Goal: Task Accomplishment & Management: Manage account settings

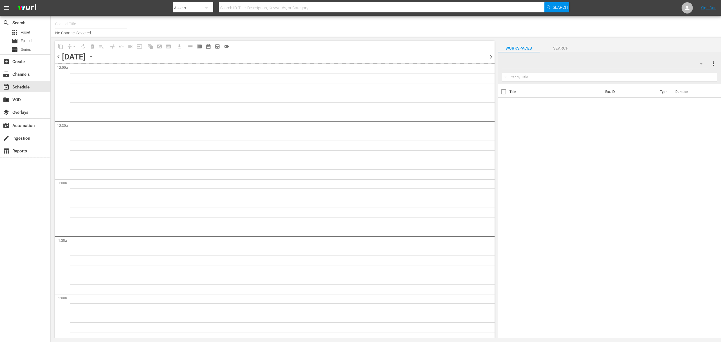
type input "Degrassi US (715)"
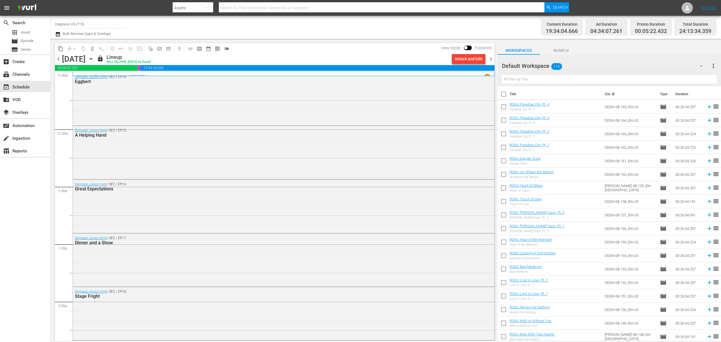
click at [94, 61] on icon "button" at bounding box center [91, 59] width 6 height 6
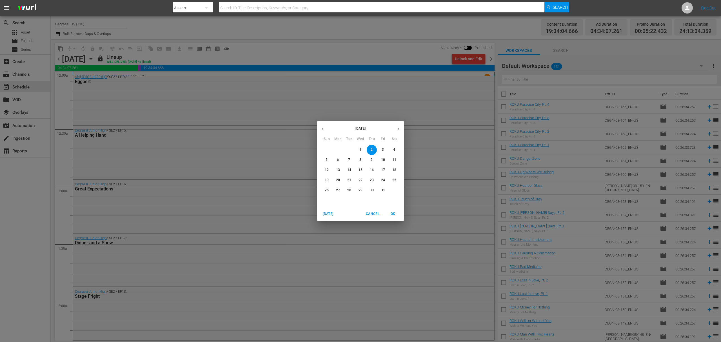
click at [56, 34] on div "October 2025 Sun Mon Tue Wed Thu Fri Sat 28 29 30 1 2 3 4 5 6 7 8 9 10 11 12 13…" at bounding box center [360, 171] width 721 height 342
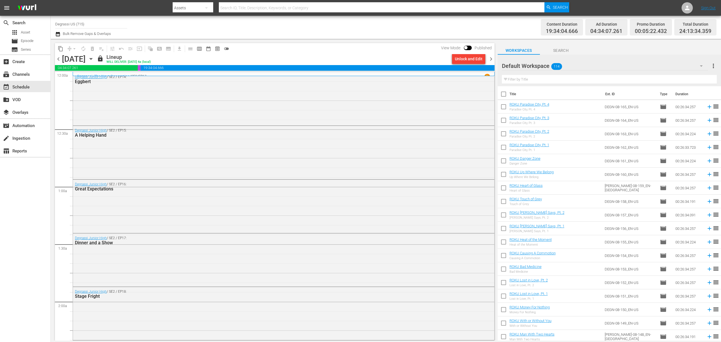
click at [56, 34] on icon "button" at bounding box center [57, 34] width 5 height 7
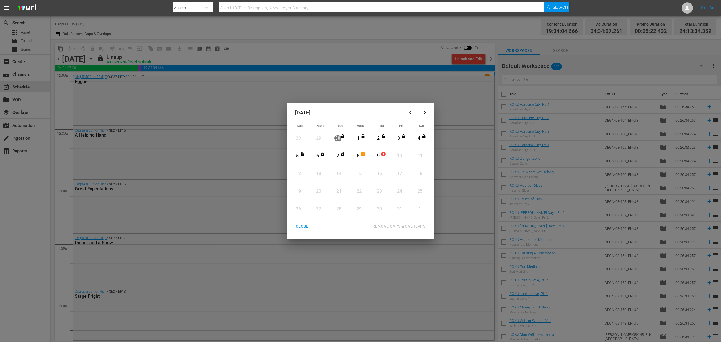
click at [301, 225] on div "CLOSE" at bounding box center [302, 226] width 22 height 7
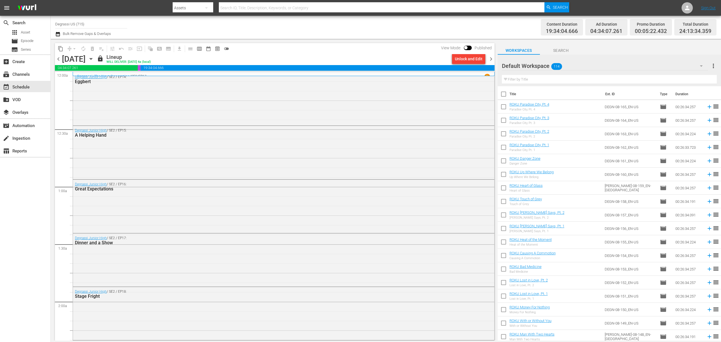
click at [491, 60] on span "chevron_right" at bounding box center [491, 58] width 7 height 7
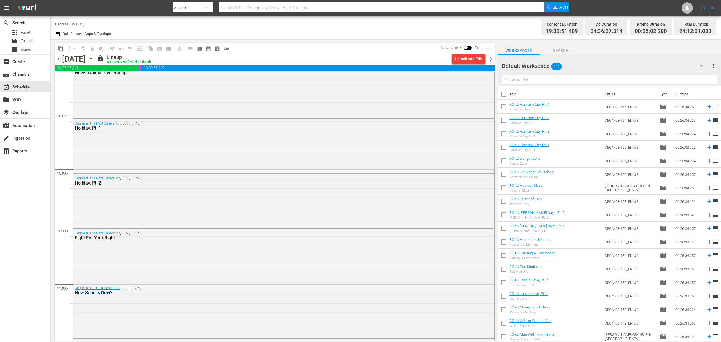
click at [56, 33] on icon "button" at bounding box center [58, 34] width 4 height 5
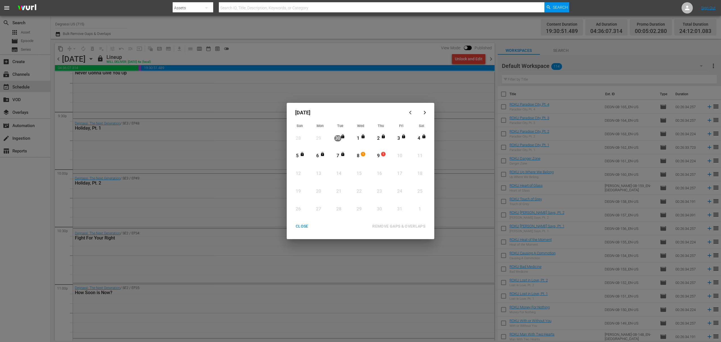
click at [304, 232] on div "CLOSE REMOVE GAPS & OVERLAPS All lineups in the selected date range will be unl…" at bounding box center [360, 230] width 143 height 18
click at [301, 226] on div "CLOSE" at bounding box center [302, 226] width 22 height 7
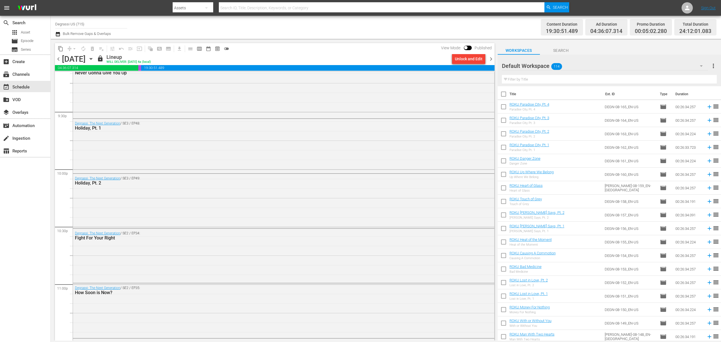
click at [492, 61] on span "chevron_right" at bounding box center [491, 58] width 7 height 7
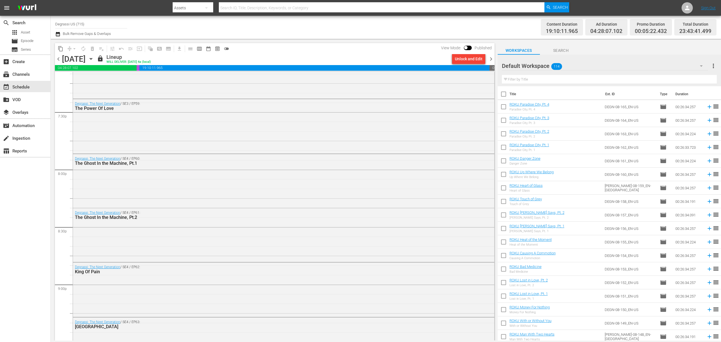
scroll to position [2507, 0]
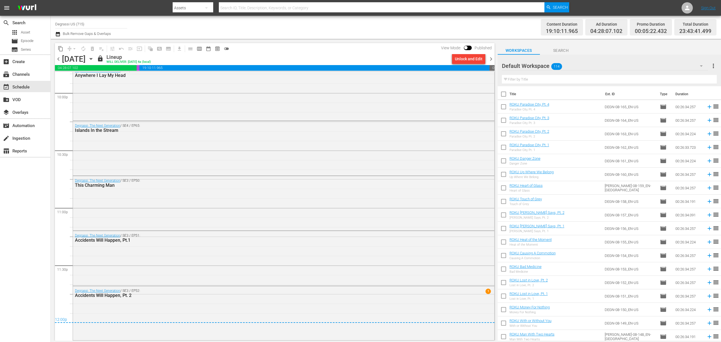
click at [492, 60] on span "chevron_right" at bounding box center [491, 58] width 7 height 7
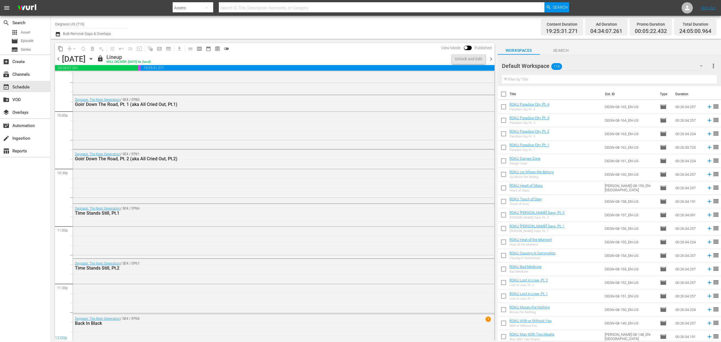
scroll to position [2507, 0]
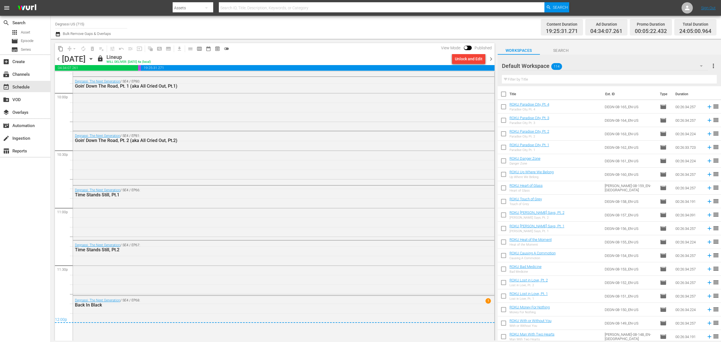
click at [491, 58] on span "chevron_right" at bounding box center [491, 58] width 7 height 7
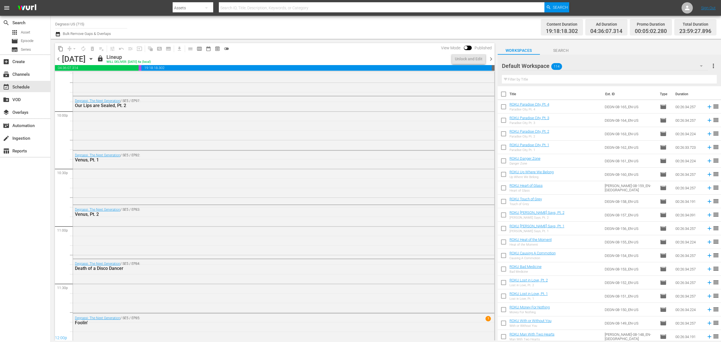
scroll to position [2507, 0]
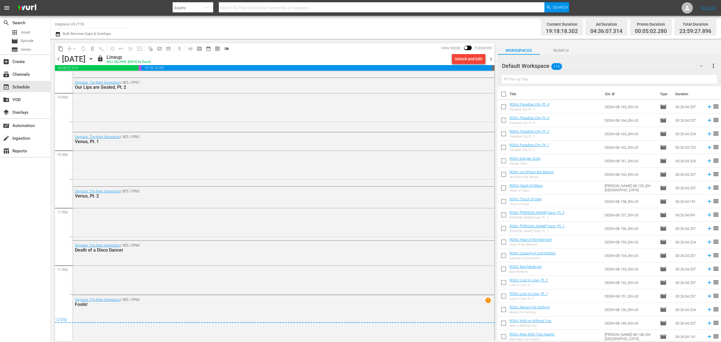
click at [493, 56] on span "chevron_right" at bounding box center [491, 58] width 7 height 7
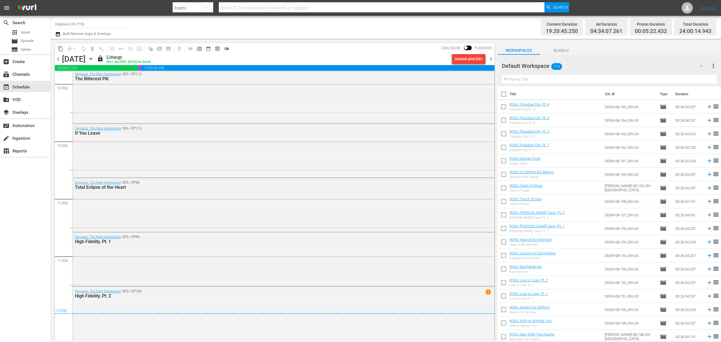
click at [493, 59] on span "chevron_right" at bounding box center [491, 58] width 7 height 7
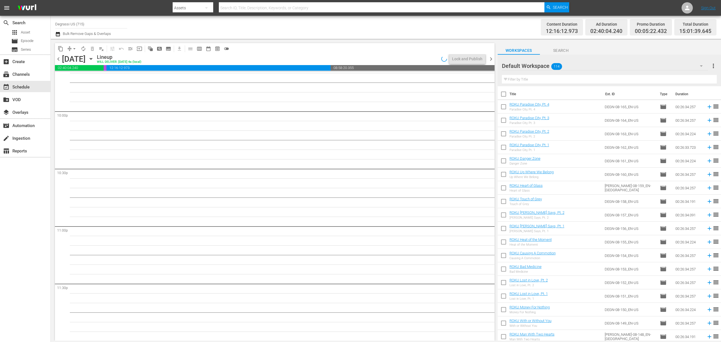
scroll to position [2489, 0]
click at [57, 57] on span "chevron_left" at bounding box center [58, 58] width 7 height 7
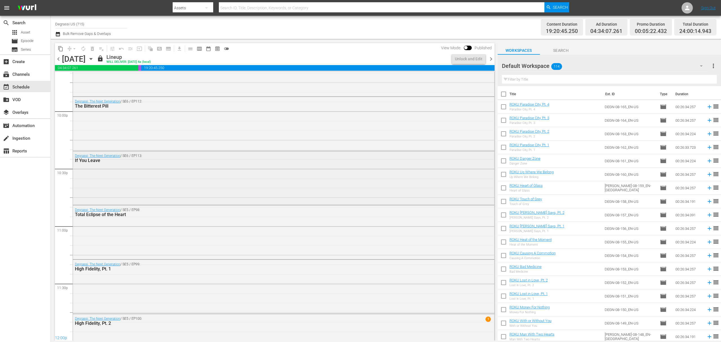
scroll to position [2516, 0]
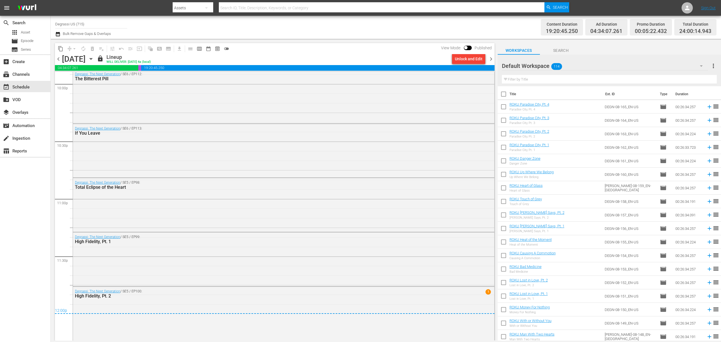
drag, startPoint x: 493, startPoint y: 57, endPoint x: 490, endPoint y: 163, distance: 105.4
click at [493, 57] on span "chevron_right" at bounding box center [491, 58] width 7 height 7
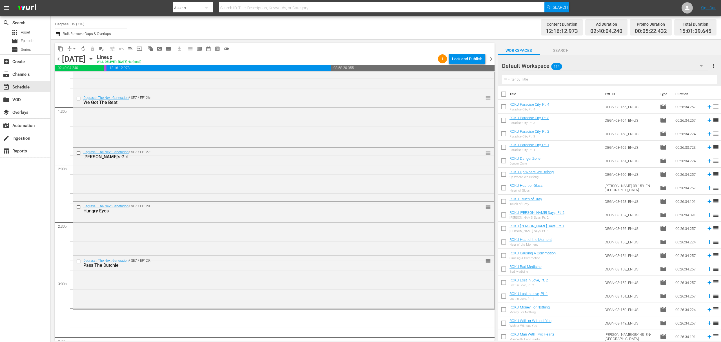
scroll to position [1528, 0]
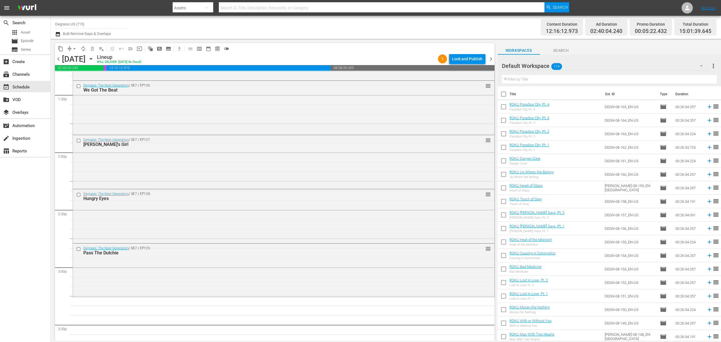
click at [573, 68] on div "Default Workspace 114" at bounding box center [605, 66] width 206 height 16
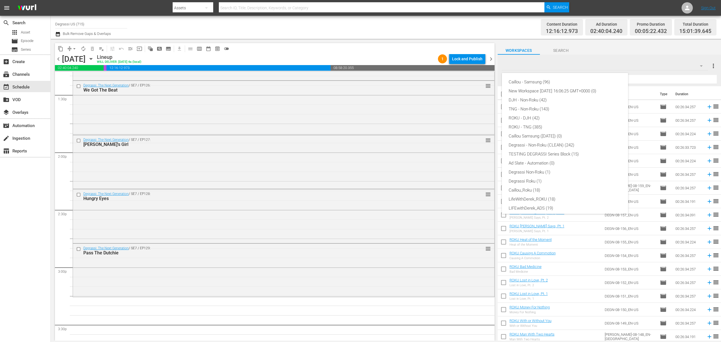
scroll to position [21, 0]
click at [539, 86] on div "TNG - Non-Roku (143)" at bounding box center [565, 87] width 113 height 9
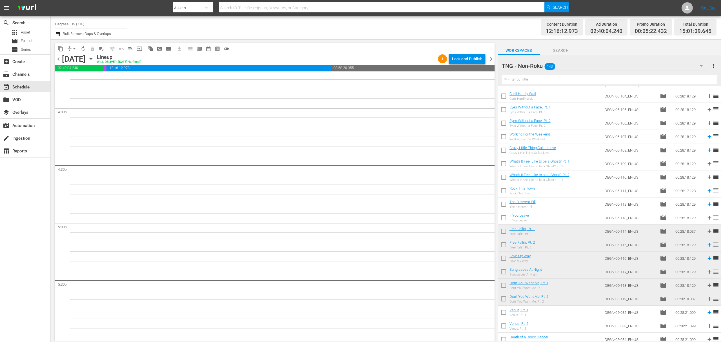
scroll to position [1652, 0]
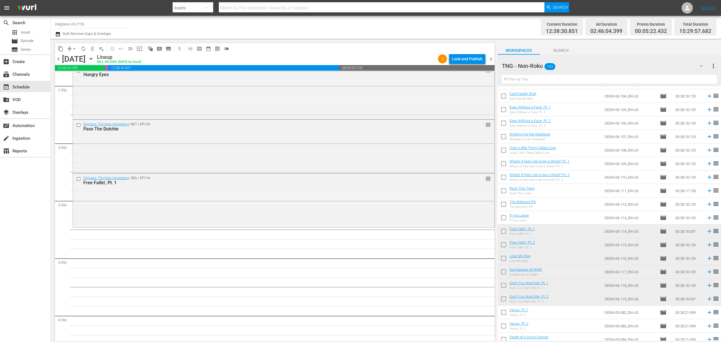
click at [504, 299] on input "checkbox" at bounding box center [504, 300] width 12 height 12
checkbox input "true"
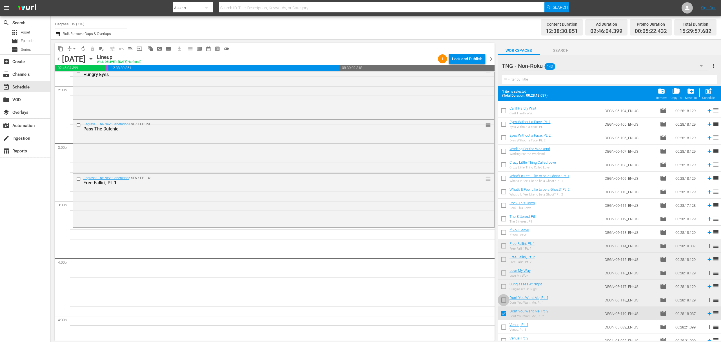
click at [504, 298] on input "checkbox" at bounding box center [504, 301] width 12 height 12
checkbox input "true"
click at [502, 284] on input "checkbox" at bounding box center [504, 288] width 12 height 12
checkbox input "true"
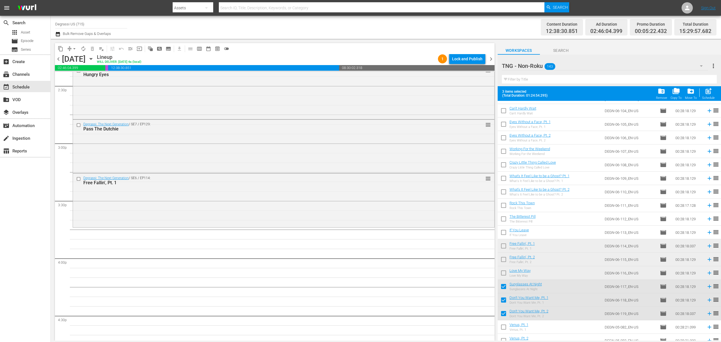
click at [502, 276] on input "checkbox" at bounding box center [504, 274] width 12 height 12
checkbox input "true"
click at [503, 259] on input "checkbox" at bounding box center [504, 261] width 12 height 12
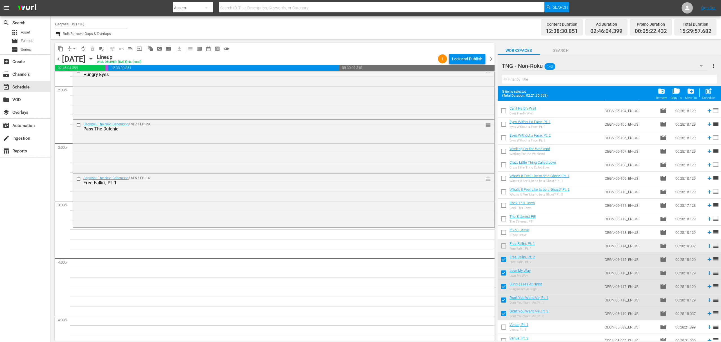
click at [711, 90] on span "post_add" at bounding box center [709, 91] width 8 height 8
checkbox input "false"
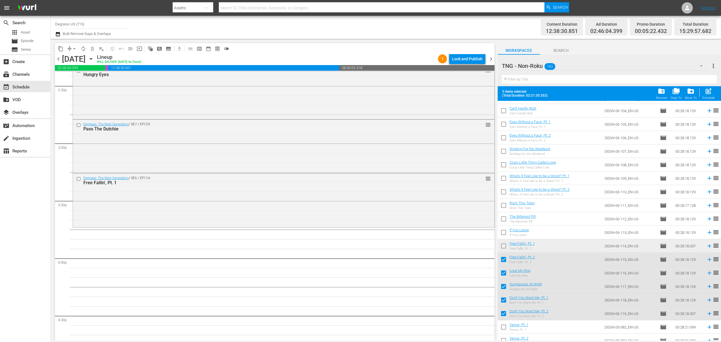
checkbox input "false"
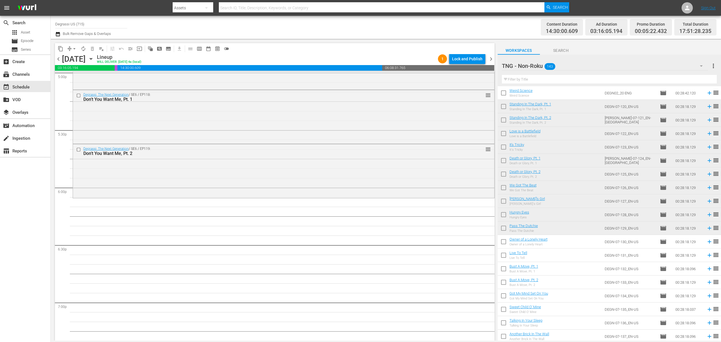
scroll to position [0, 0]
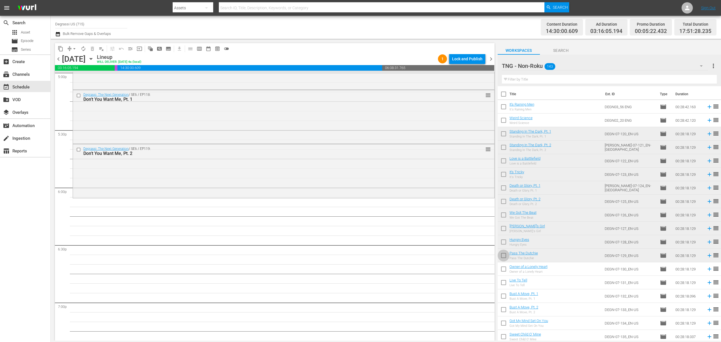
click at [503, 256] on input "checkbox" at bounding box center [504, 257] width 12 height 12
checkbox input "true"
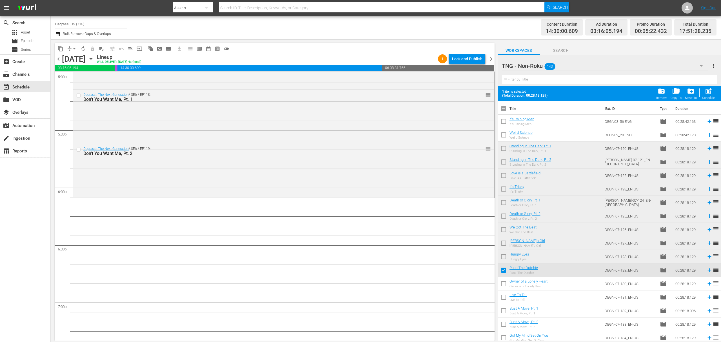
click at [502, 259] on input "checkbox" at bounding box center [504, 258] width 12 height 12
checkbox input "true"
click at [502, 244] on input "checkbox" at bounding box center [504, 244] width 12 height 12
checkbox input "true"
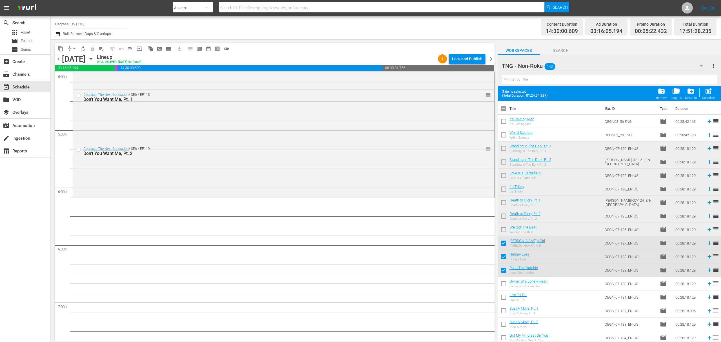
click at [502, 230] on input "checkbox" at bounding box center [504, 231] width 12 height 12
checkbox input "true"
click at [503, 219] on input "checkbox" at bounding box center [504, 217] width 12 height 12
checkbox input "true"
click at [504, 205] on input "checkbox" at bounding box center [504, 204] width 12 height 12
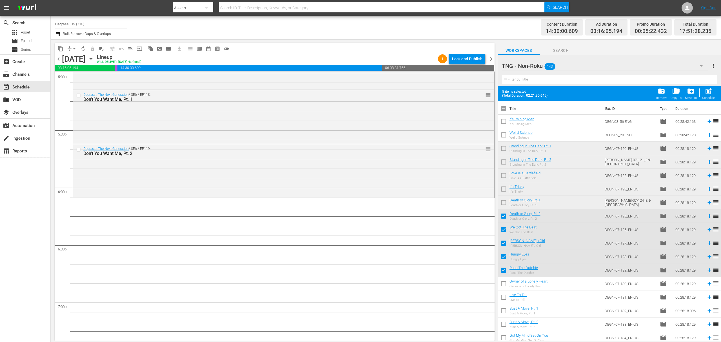
checkbox input "true"
click at [500, 189] on input "checkbox" at bounding box center [504, 190] width 12 height 12
checkbox input "true"
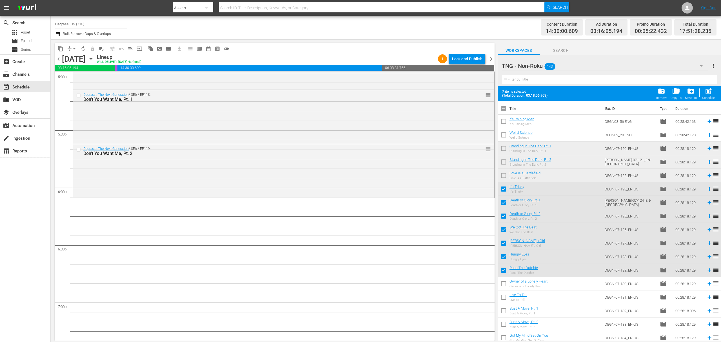
click at [503, 177] on input "checkbox" at bounding box center [504, 177] width 12 height 12
checkbox input "true"
click at [501, 164] on input "checkbox" at bounding box center [504, 163] width 12 height 12
checkbox input "true"
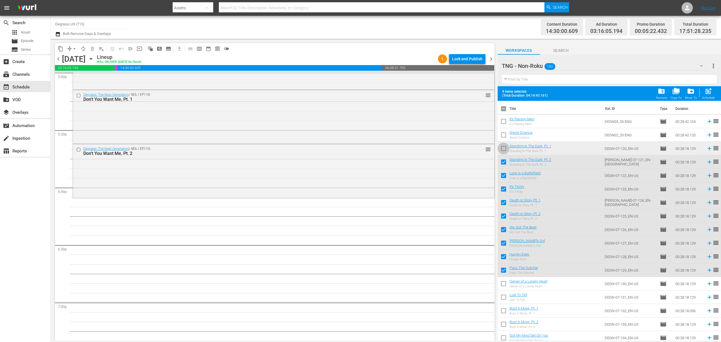
click at [502, 150] on input "checkbox" at bounding box center [504, 150] width 12 height 12
click at [705, 92] on span "post_add" at bounding box center [709, 91] width 8 height 8
checkbox input "false"
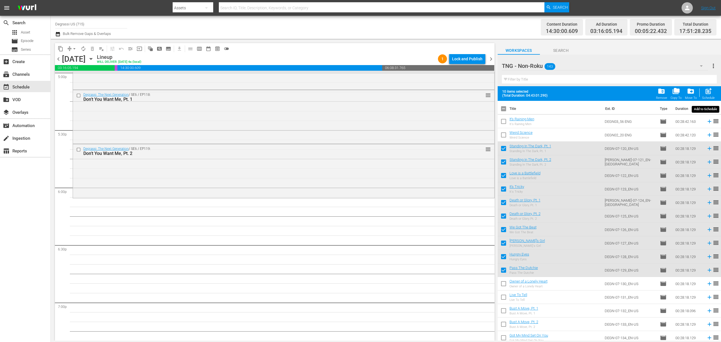
checkbox input "false"
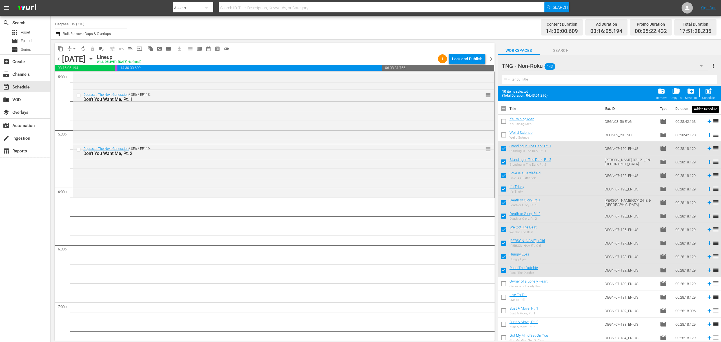
checkbox input "false"
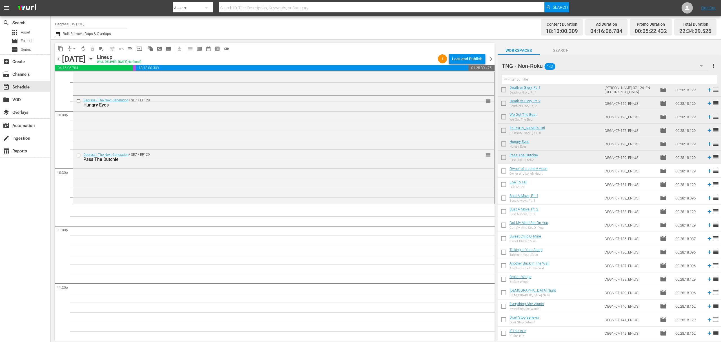
scroll to position [451, 0]
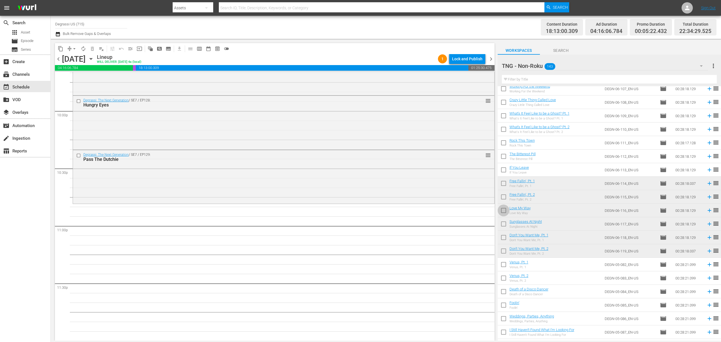
click at [505, 211] on input "checkbox" at bounding box center [504, 212] width 12 height 12
checkbox input "true"
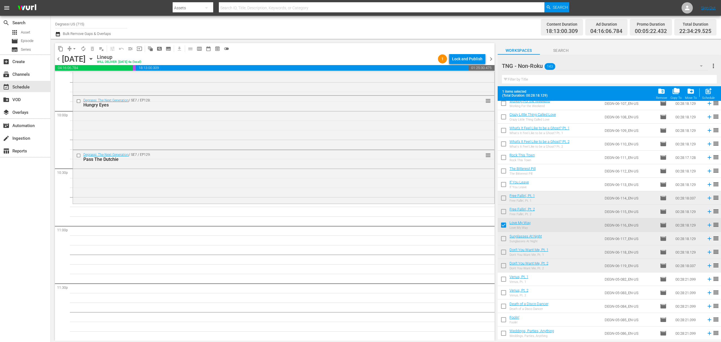
click at [504, 212] on input "checkbox" at bounding box center [504, 213] width 12 height 12
checkbox input "true"
click at [501, 196] on input "checkbox" at bounding box center [504, 199] width 12 height 12
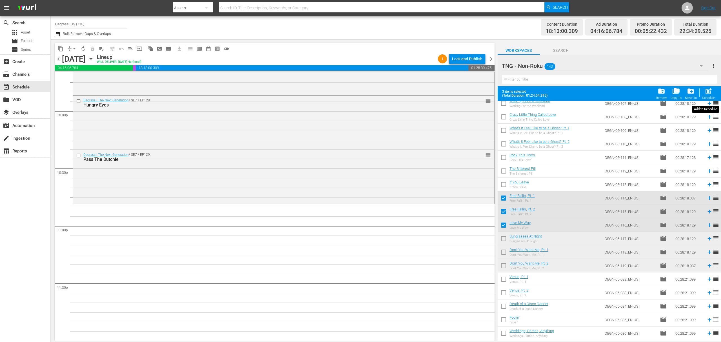
click at [712, 93] on span "post_add" at bounding box center [709, 91] width 8 height 8
checkbox input "false"
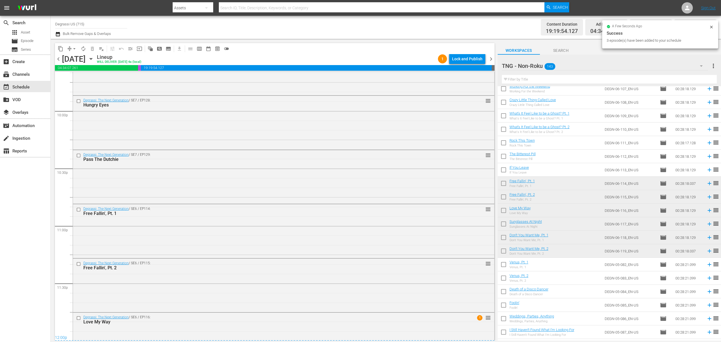
scroll to position [2515, 0]
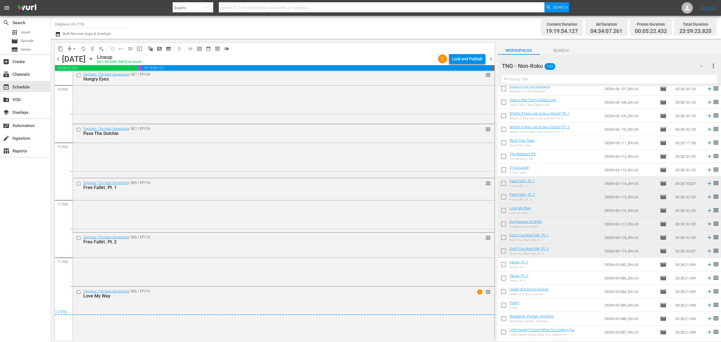
click at [493, 58] on span "chevron_right" at bounding box center [491, 58] width 7 height 7
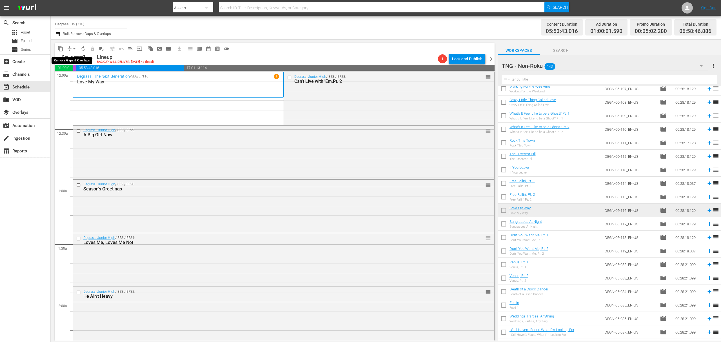
click at [73, 49] on span "arrow_drop_down" at bounding box center [75, 49] width 6 height 6
click at [73, 75] on li "Align to End of Previous Day" at bounding box center [74, 78] width 59 height 9
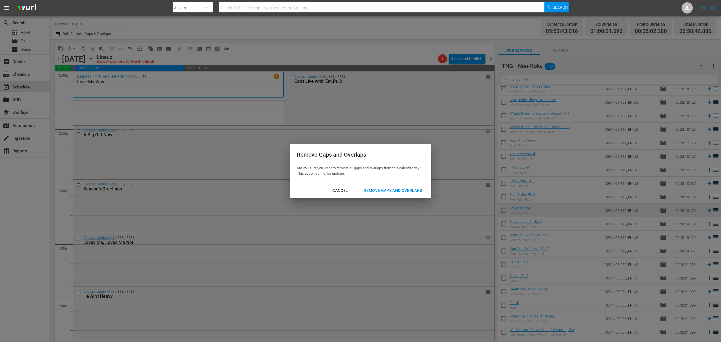
click at [381, 188] on div "Remove Gaps and Overlaps" at bounding box center [392, 190] width 67 height 7
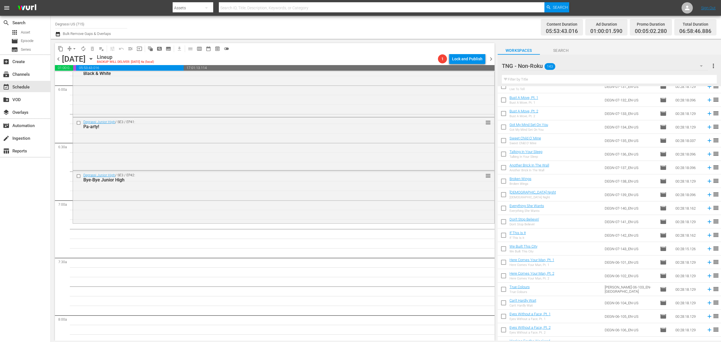
scroll to position [150, 0]
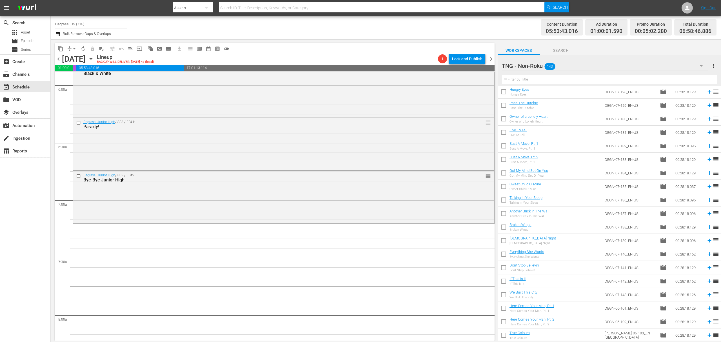
click at [505, 295] on input "checkbox" at bounding box center [504, 296] width 12 height 12
checkbox input "true"
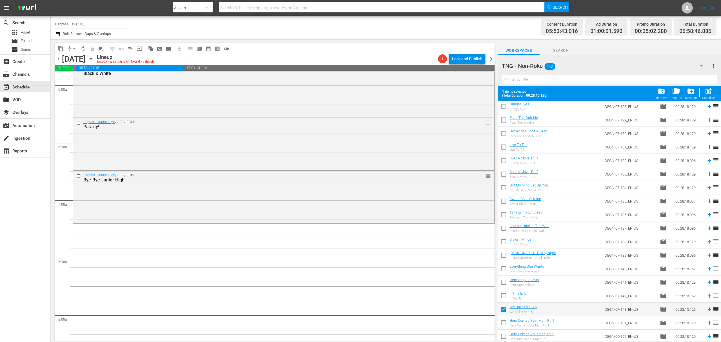
click at [506, 297] on input "checkbox" at bounding box center [504, 297] width 12 height 12
checkbox input "true"
click at [503, 283] on input "checkbox" at bounding box center [504, 283] width 12 height 12
checkbox input "true"
click at [503, 271] on input "checkbox" at bounding box center [504, 270] width 12 height 12
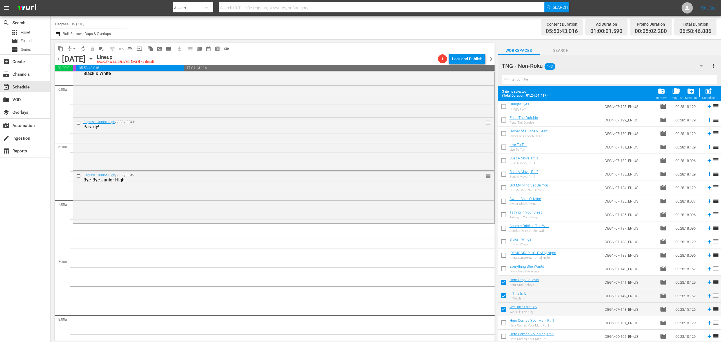
checkbox input "true"
click at [502, 258] on input "checkbox" at bounding box center [504, 256] width 12 height 12
checkbox input "true"
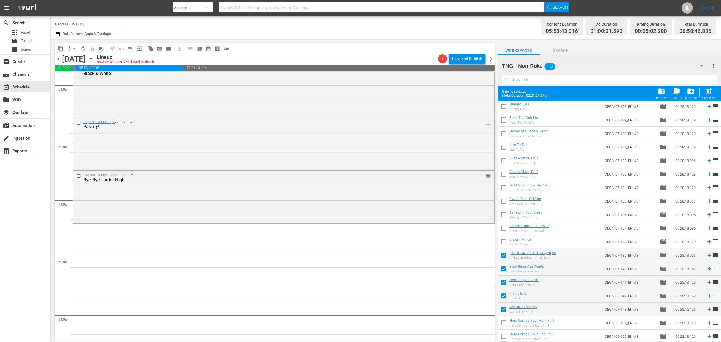
click at [504, 241] on input "checkbox" at bounding box center [504, 243] width 12 height 12
checkbox input "true"
click at [504, 229] on input "checkbox" at bounding box center [504, 229] width 12 height 12
checkbox input "true"
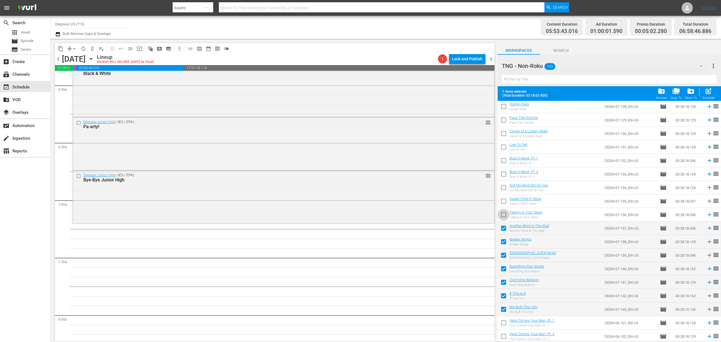
click at [504, 217] on input "checkbox" at bounding box center [504, 216] width 12 height 12
checkbox input "true"
click at [503, 200] on input "checkbox" at bounding box center [504, 202] width 12 height 12
checkbox input "true"
click at [501, 190] on input "checkbox" at bounding box center [504, 189] width 12 height 12
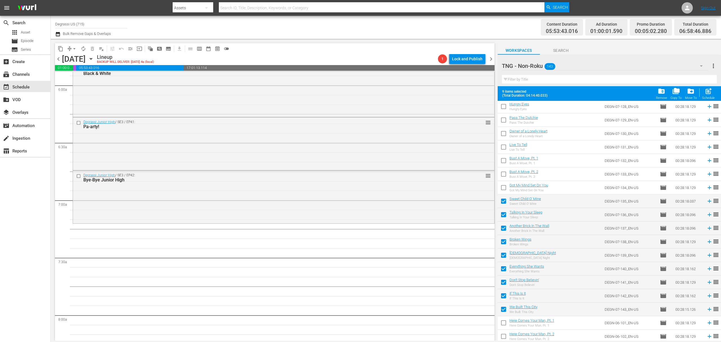
checkbox input "true"
click at [501, 176] on input "checkbox" at bounding box center [504, 175] width 12 height 12
checkbox input "true"
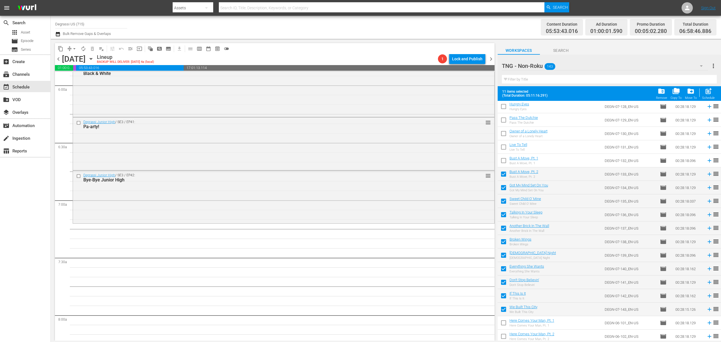
click at [502, 163] on input "checkbox" at bounding box center [504, 162] width 12 height 12
checkbox input "true"
click at [502, 151] on input "checkbox" at bounding box center [504, 148] width 12 height 12
checkbox input "true"
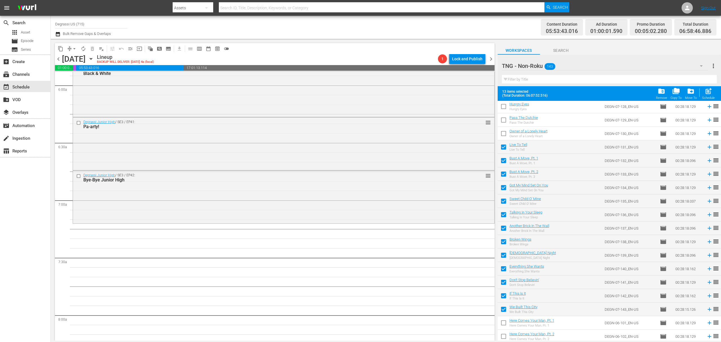
click at [503, 135] on input "checkbox" at bounding box center [504, 135] width 12 height 12
click at [708, 92] on span "post_add" at bounding box center [709, 91] width 8 height 8
checkbox input "false"
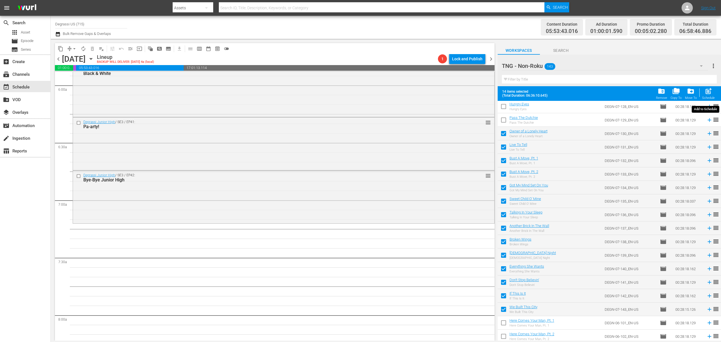
checkbox input "false"
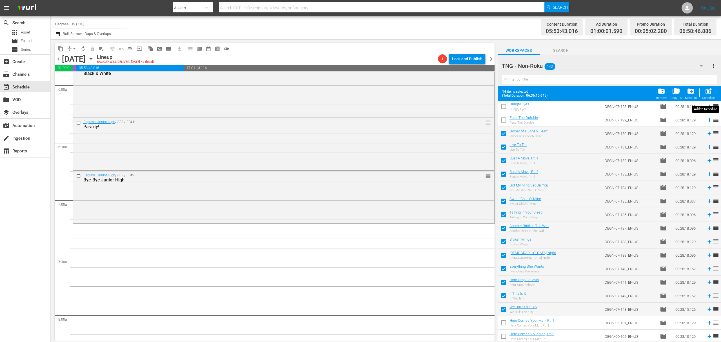
checkbox input "false"
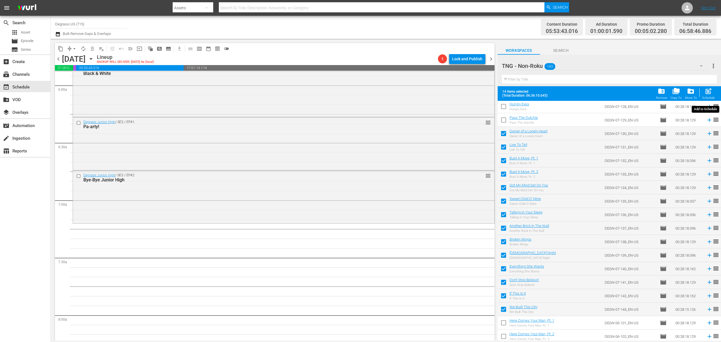
checkbox input "false"
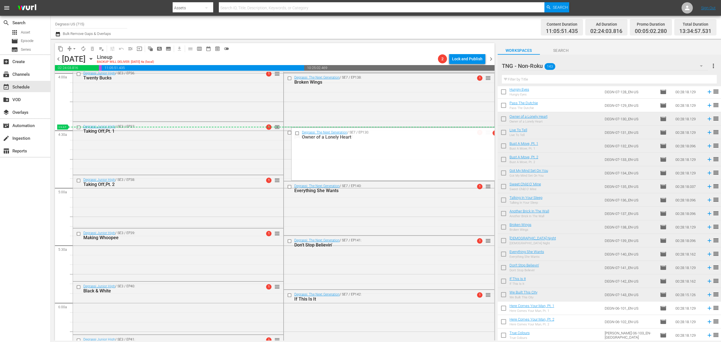
scroll to position [601, 0]
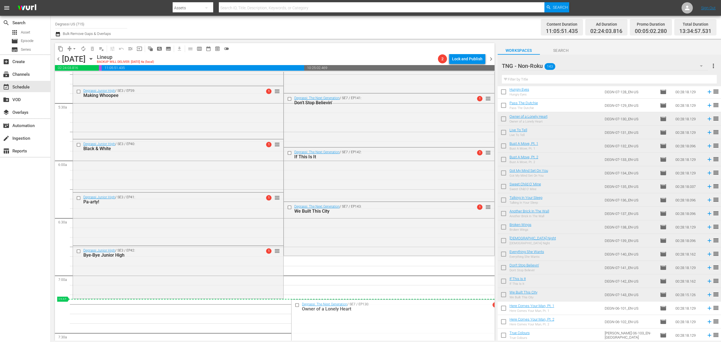
drag, startPoint x: 483, startPoint y: 101, endPoint x: 370, endPoint y: 301, distance: 230.1
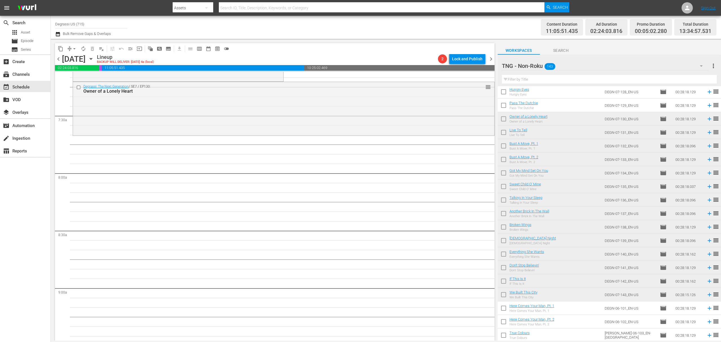
scroll to position [826, 0]
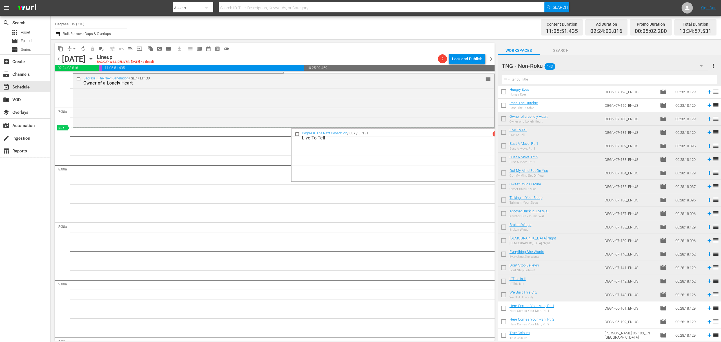
drag, startPoint x: 481, startPoint y: 156, endPoint x: 412, endPoint y: 132, distance: 72.2
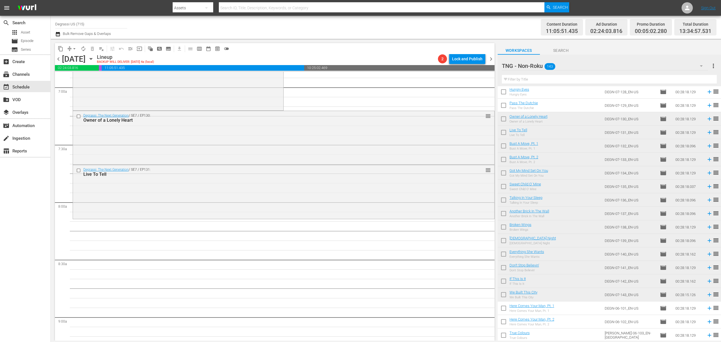
scroll to position [901, 0]
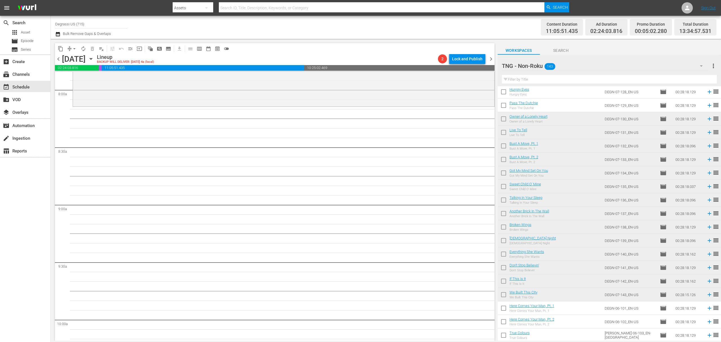
drag, startPoint x: 480, startPoint y: 212, endPoint x: 434, endPoint y: 108, distance: 114.1
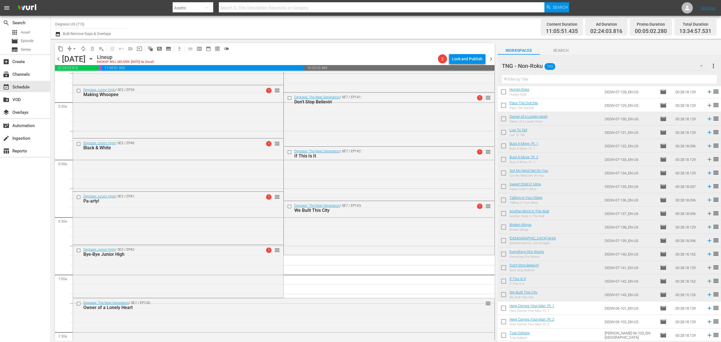
scroll to position [760, 0]
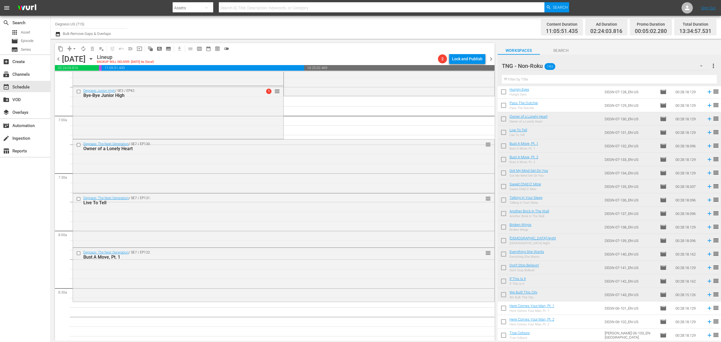
drag, startPoint x: 481, startPoint y: 107, endPoint x: 395, endPoint y: 306, distance: 216.9
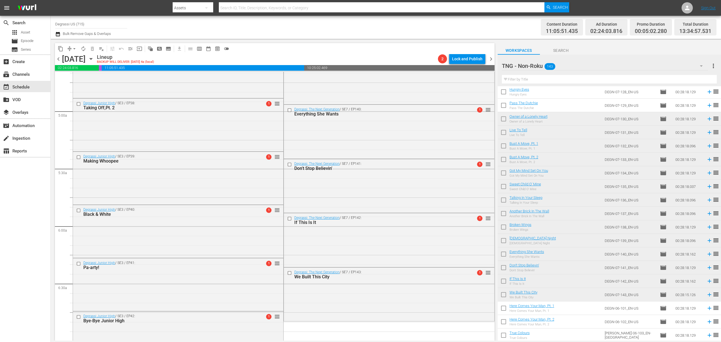
scroll to position [835, 0]
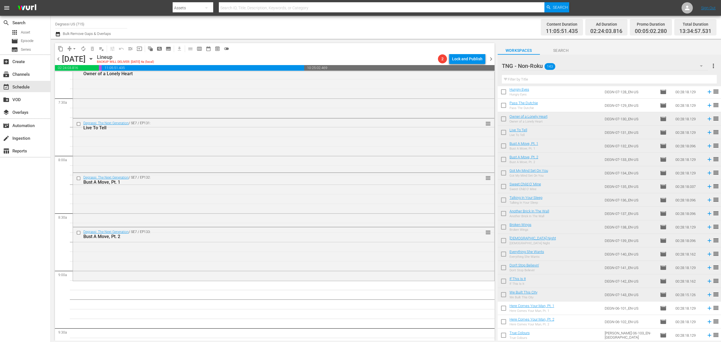
drag, startPoint x: 464, startPoint y: 157, endPoint x: 433, endPoint y: 282, distance: 129.0
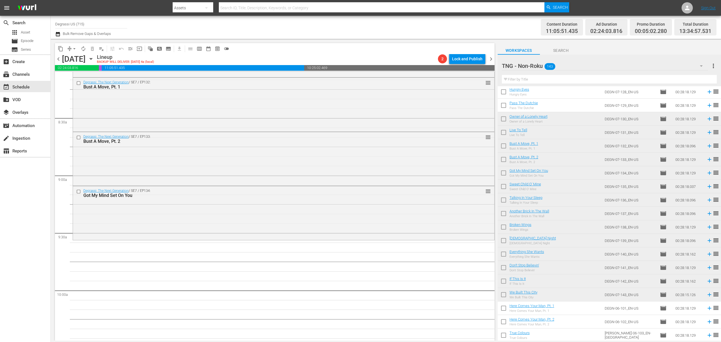
scroll to position [986, 0]
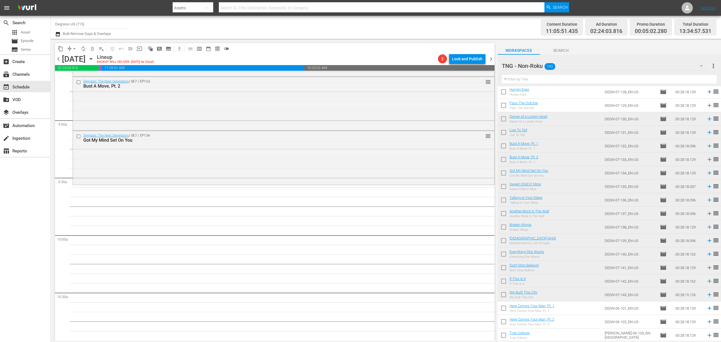
drag, startPoint x: 484, startPoint y: 216, endPoint x: 451, endPoint y: 185, distance: 45.4
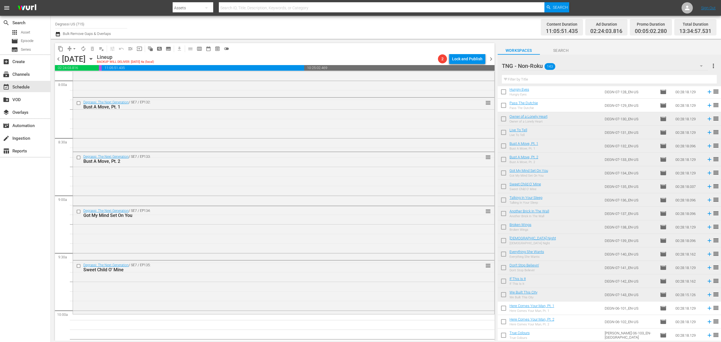
scroll to position [1061, 0]
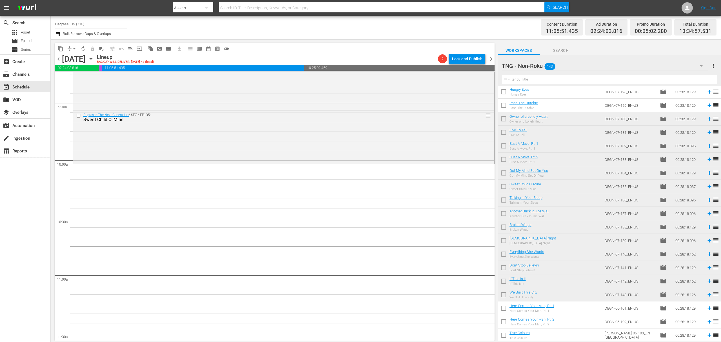
drag, startPoint x: 482, startPoint y: 119, endPoint x: 428, endPoint y: 167, distance: 72.4
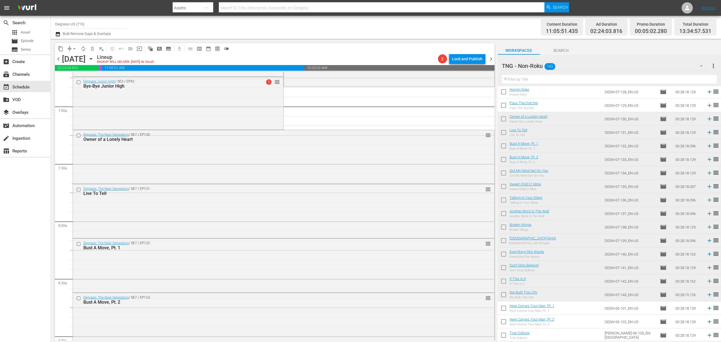
scroll to position [1070, 0]
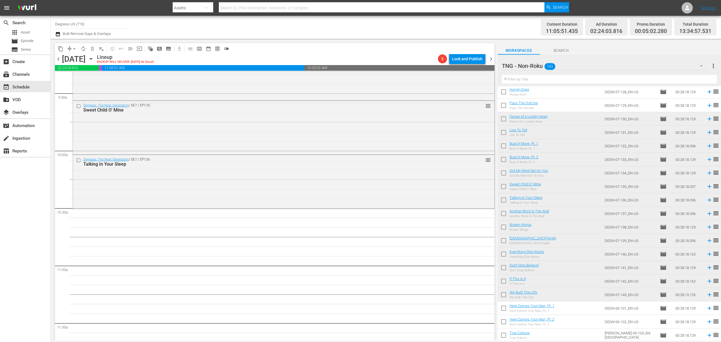
drag, startPoint x: 483, startPoint y: 163, endPoint x: 424, endPoint y: 213, distance: 77.6
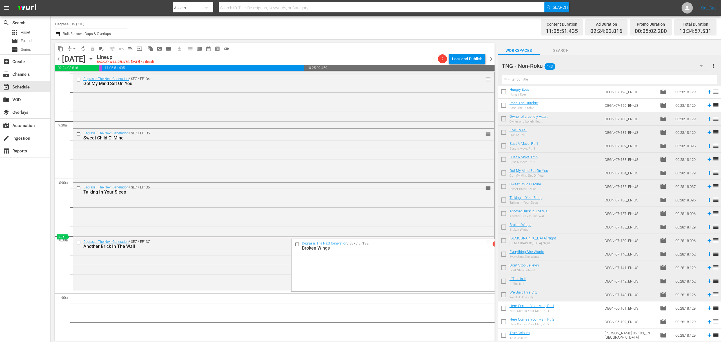
scroll to position [1070, 0]
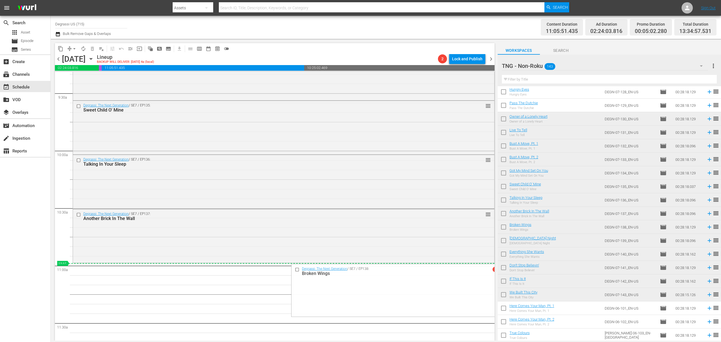
drag, startPoint x: 484, startPoint y: 143, endPoint x: 433, endPoint y: 264, distance: 130.7
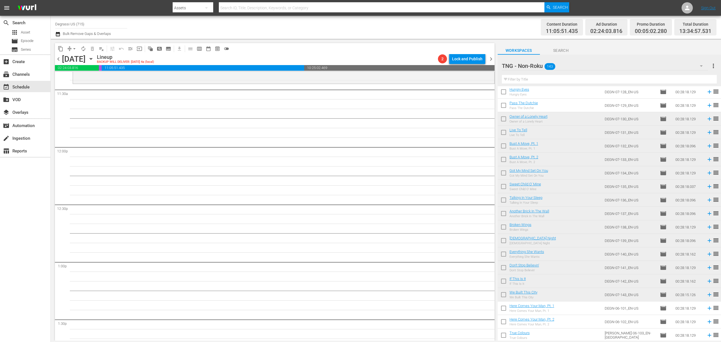
scroll to position [1305, 0]
drag, startPoint x: 483, startPoint y: 187, endPoint x: 417, endPoint y: 87, distance: 119.8
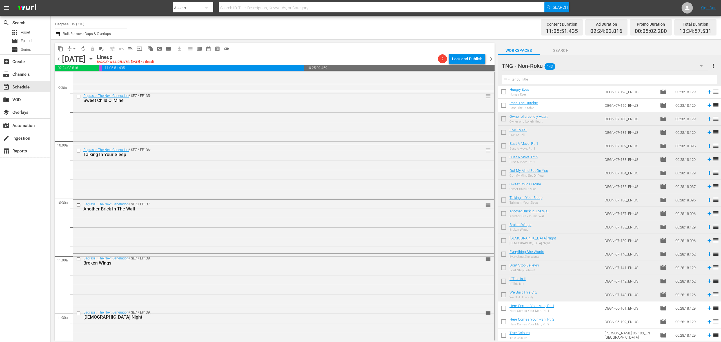
scroll to position [1230, 0]
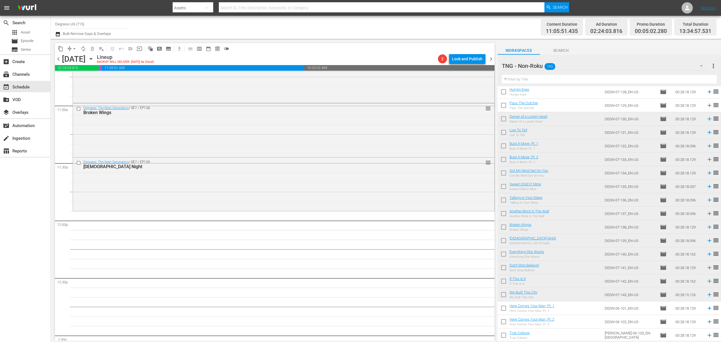
drag, startPoint x: 483, startPoint y: 166, endPoint x: 439, endPoint y: 213, distance: 65.0
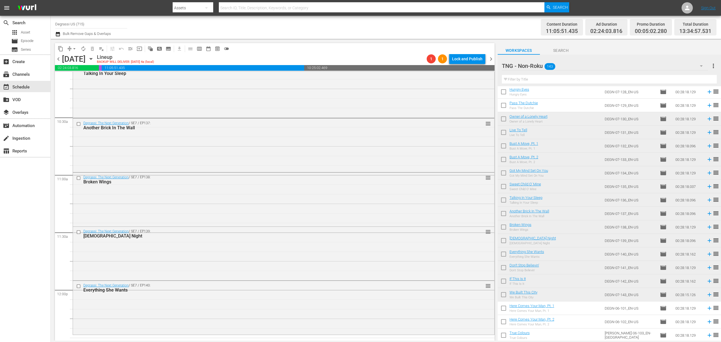
scroll to position [1305, 0]
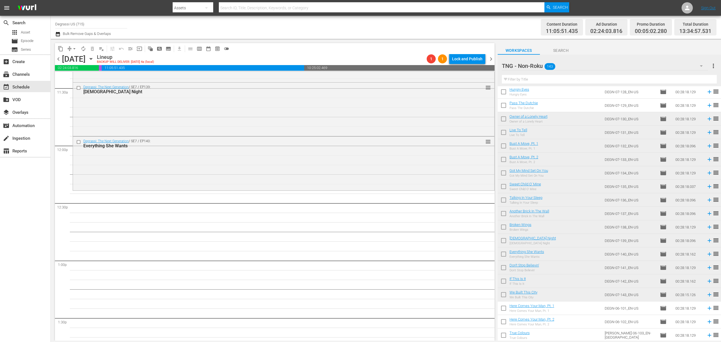
drag, startPoint x: 482, startPoint y: 145, endPoint x: 431, endPoint y: 192, distance: 69.0
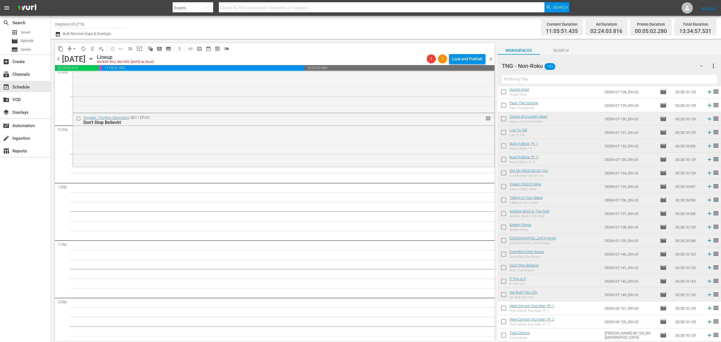
scroll to position [1390, 0]
drag, startPoint x: 481, startPoint y: 188, endPoint x: 423, endPoint y: 162, distance: 63.4
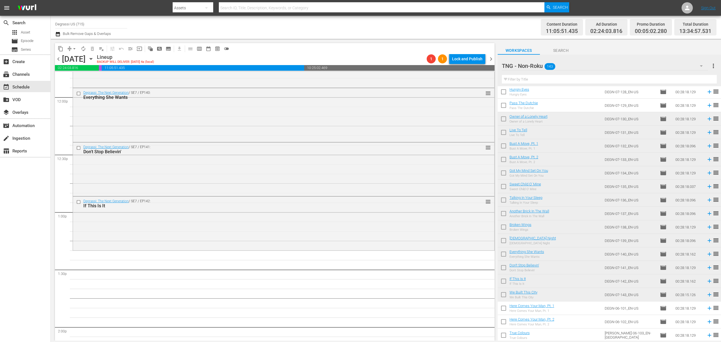
scroll to position [1465, 0]
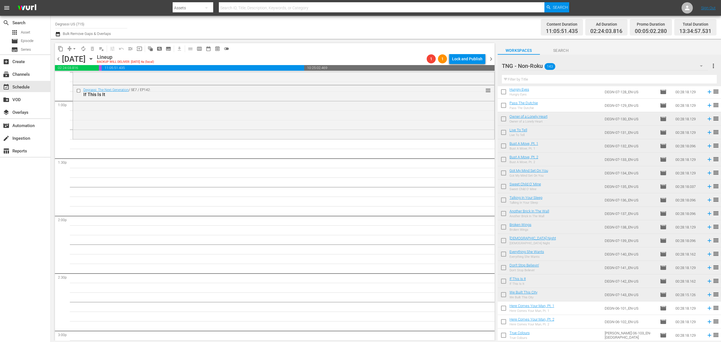
drag, startPoint x: 483, startPoint y: 167, endPoint x: 420, endPoint y: 140, distance: 68.1
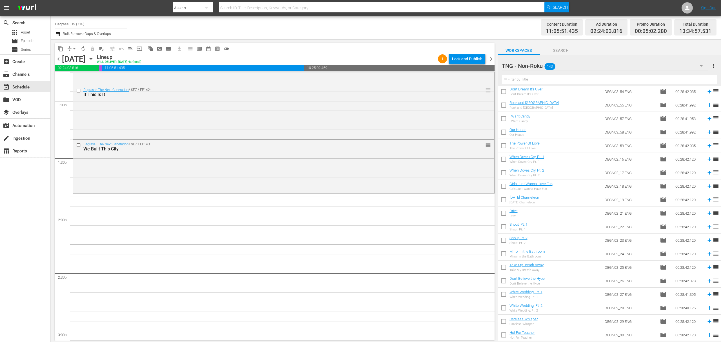
scroll to position [1692, 0]
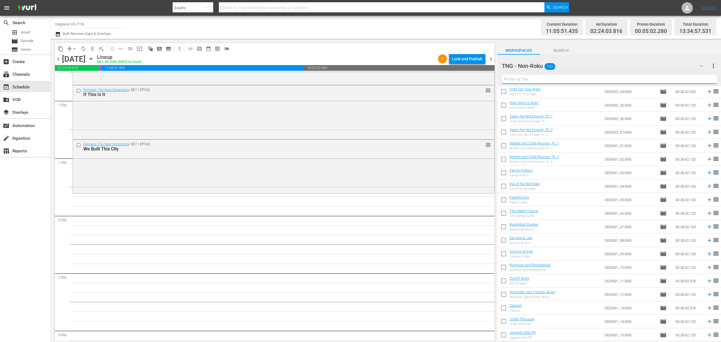
click at [607, 80] on input "text" at bounding box center [609, 79] width 215 height 9
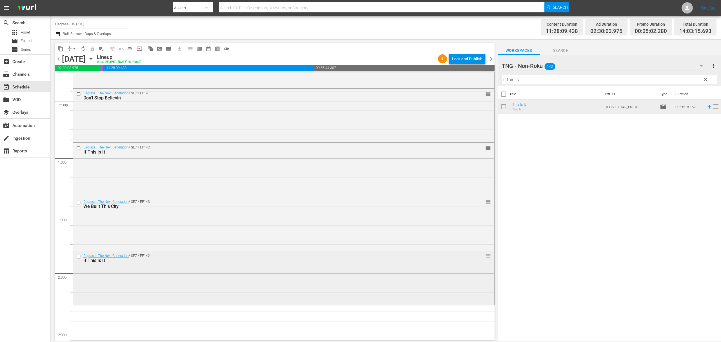
scroll to position [1390, 0]
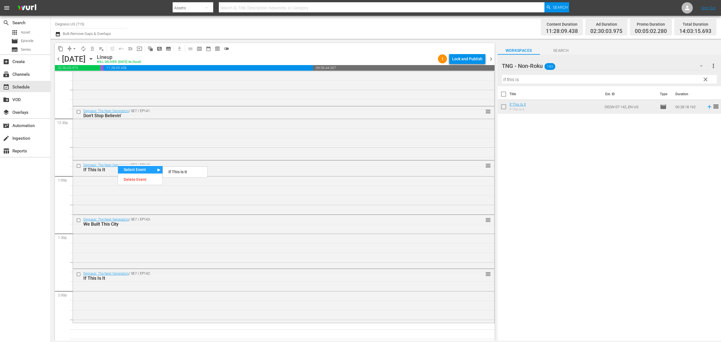
click at [54, 188] on div "content_copy compress arrow_drop_down autorenew_outlined delete_forever_outline…" at bounding box center [273, 190] width 445 height 302
click at [142, 188] on div "Degrassi: The Next Generation / SE7 / EP142: If This Is It reorder" at bounding box center [283, 187] width 421 height 52
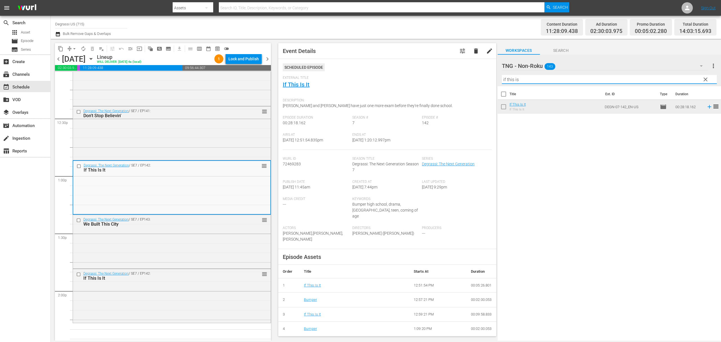
click at [576, 82] on input "if this is" at bounding box center [609, 79] width 215 height 9
drag, startPoint x: 575, startPoint y: 82, endPoint x: 472, endPoint y: 84, distance: 103.4
click at [472, 84] on div "content_copy compress arrow_drop_down autorenew_outlined delete_forever_outline…" at bounding box center [386, 190] width 670 height 302
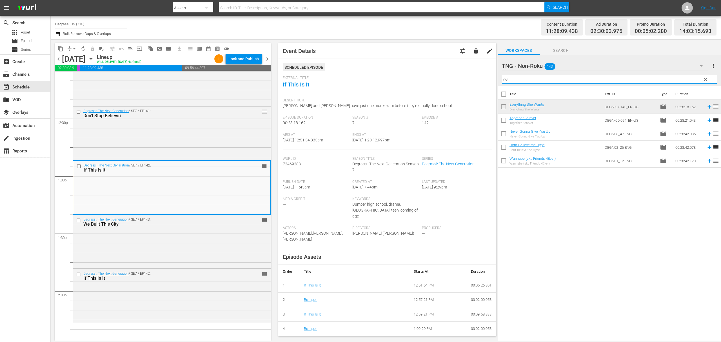
type input "e"
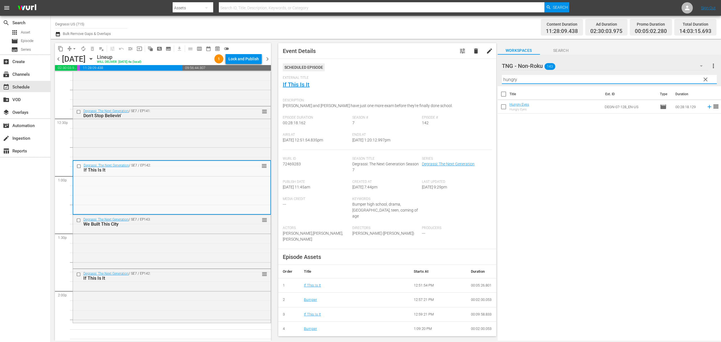
type input "hungry"
drag, startPoint x: 702, startPoint y: 77, endPoint x: 152, endPoint y: 179, distance: 560.1
click at [702, 77] on span "clear" at bounding box center [705, 79] width 7 height 7
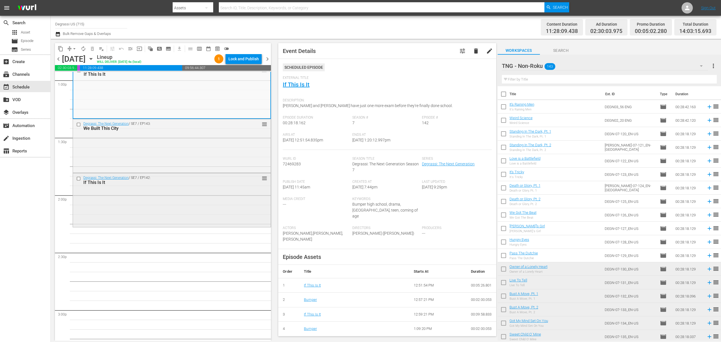
scroll to position [1465, 0]
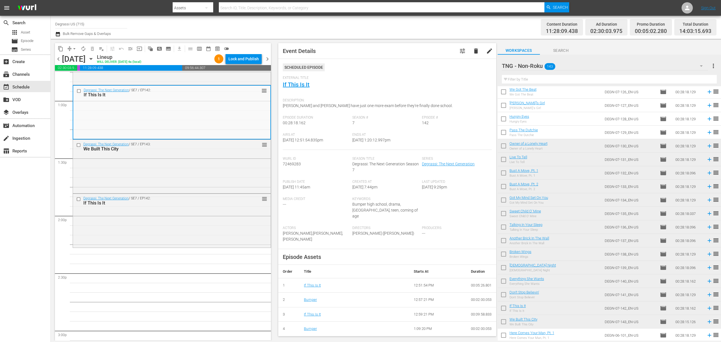
scroll to position [150, 0]
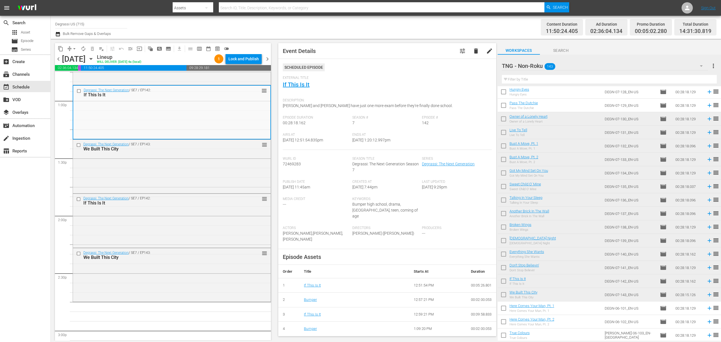
click at [506, 294] on input "checkbox" at bounding box center [504, 296] width 12 height 12
checkbox input "true"
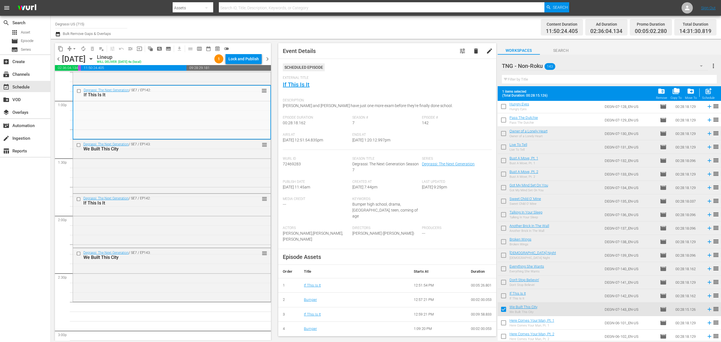
click at [505, 293] on input "checkbox" at bounding box center [504, 297] width 12 height 12
checkbox input "true"
click at [505, 283] on input "checkbox" at bounding box center [504, 283] width 12 height 12
checkbox input "true"
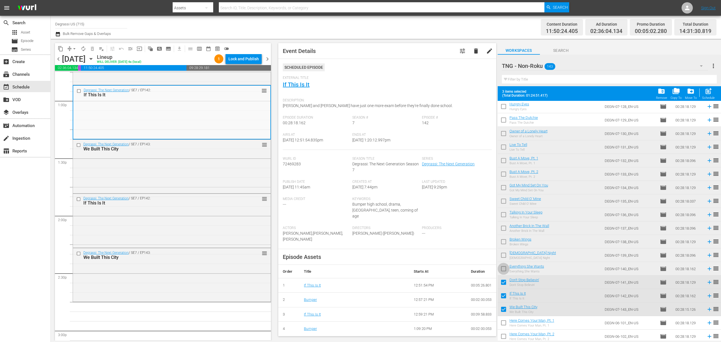
click at [502, 271] on input "checkbox" at bounding box center [504, 270] width 12 height 12
checkbox input "true"
click at [503, 257] on input "checkbox" at bounding box center [504, 256] width 12 height 12
checkbox input "true"
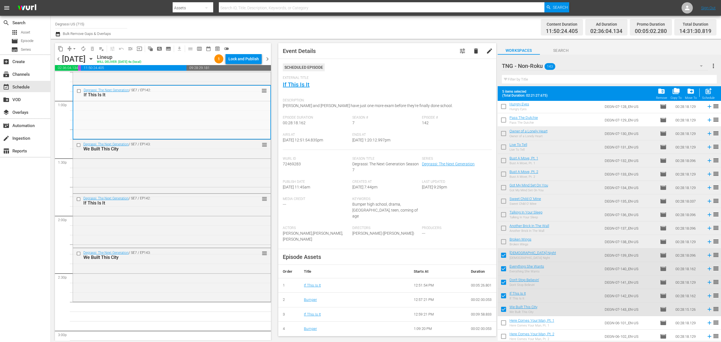
click at [502, 244] on input "checkbox" at bounding box center [504, 243] width 12 height 12
checkbox input "true"
click at [502, 228] on input "checkbox" at bounding box center [504, 229] width 12 height 12
checkbox input "true"
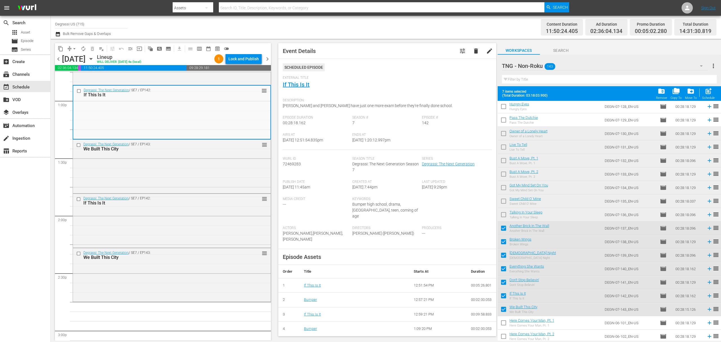
click at [502, 215] on input "checkbox" at bounding box center [504, 216] width 12 height 12
checkbox input "true"
click at [502, 202] on input "checkbox" at bounding box center [504, 202] width 12 height 12
checkbox input "true"
click at [502, 190] on input "checkbox" at bounding box center [504, 189] width 12 height 12
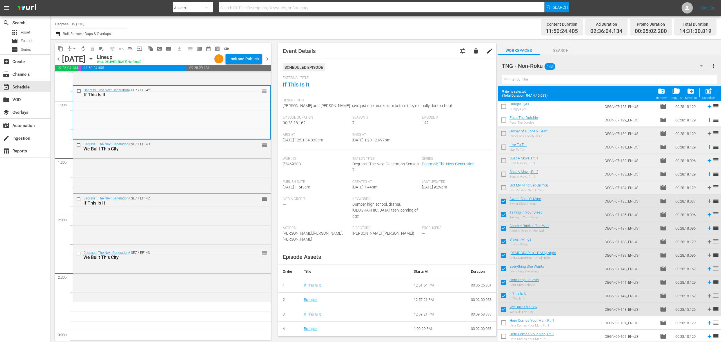
checkbox input "true"
click at [501, 175] on input "checkbox" at bounding box center [504, 175] width 12 height 12
checkbox input "true"
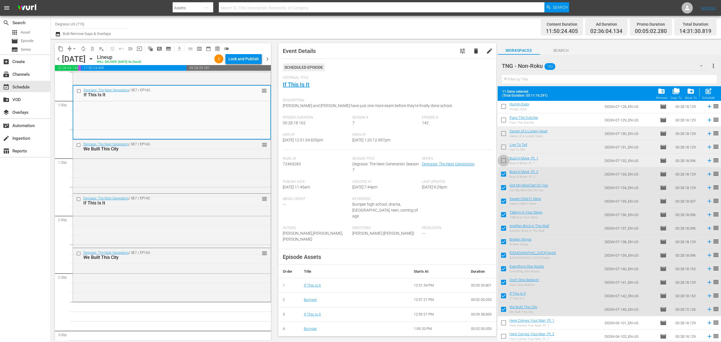
click at [504, 161] on input "checkbox" at bounding box center [504, 162] width 12 height 12
checkbox input "true"
click at [501, 145] on input "checkbox" at bounding box center [504, 148] width 12 height 12
checkbox input "true"
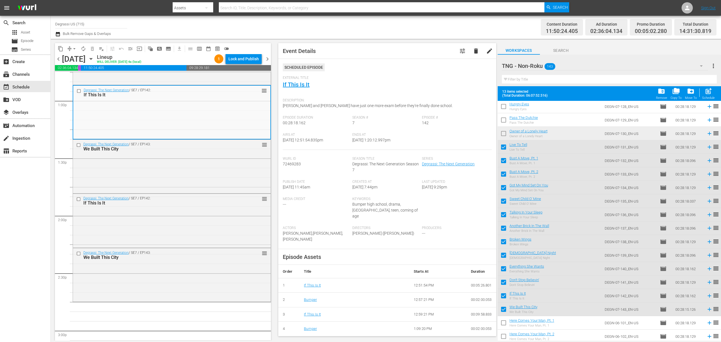
click at [501, 132] on input "checkbox" at bounding box center [504, 135] width 12 height 12
click at [706, 95] on span "post_add" at bounding box center [709, 91] width 8 height 8
checkbox input "false"
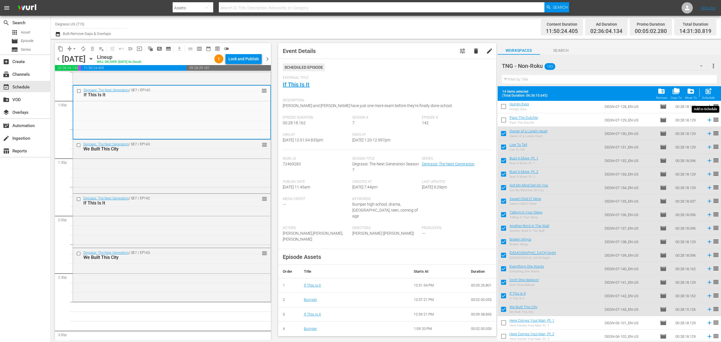
checkbox input "false"
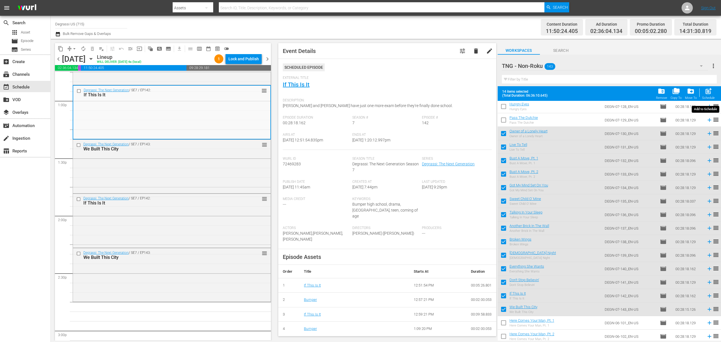
checkbox input "false"
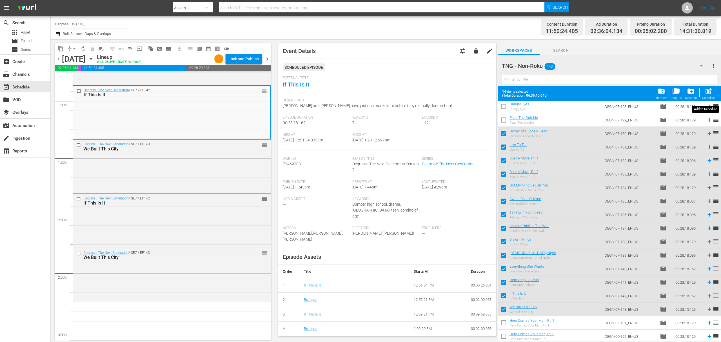
checkbox input "false"
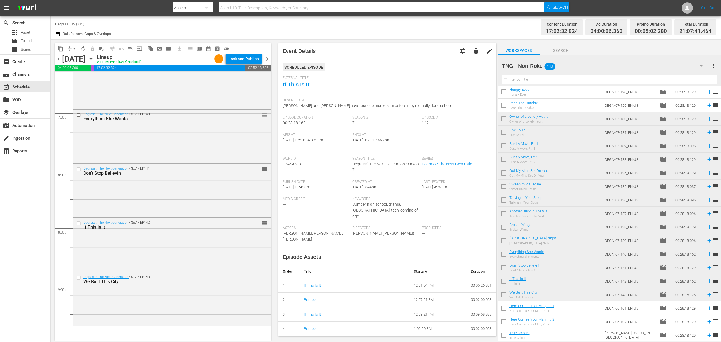
scroll to position [2216, 0]
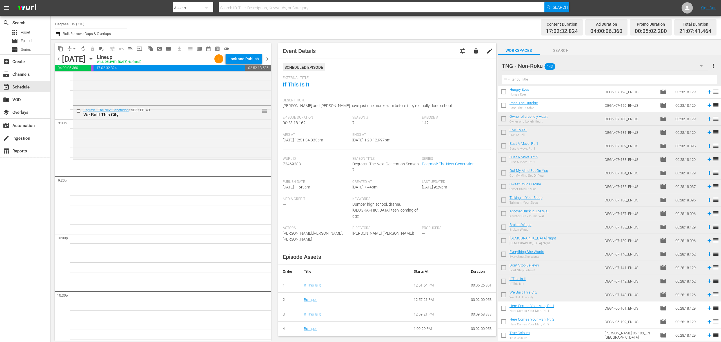
scroll to position [2489, 0]
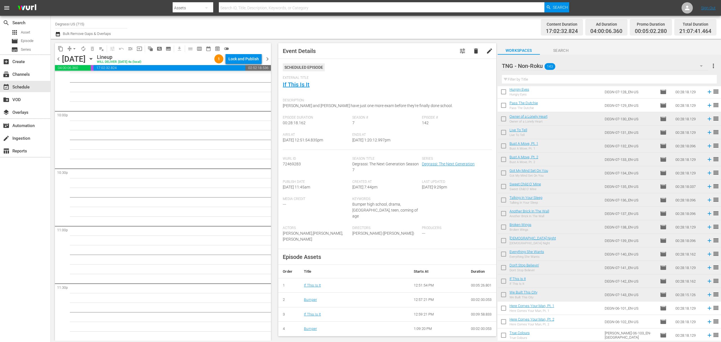
drag, startPoint x: 505, startPoint y: 176, endPoint x: 504, endPoint y: 166, distance: 9.7
click at [505, 176] on input "checkbox" at bounding box center [504, 174] width 12 height 12
checkbox input "true"
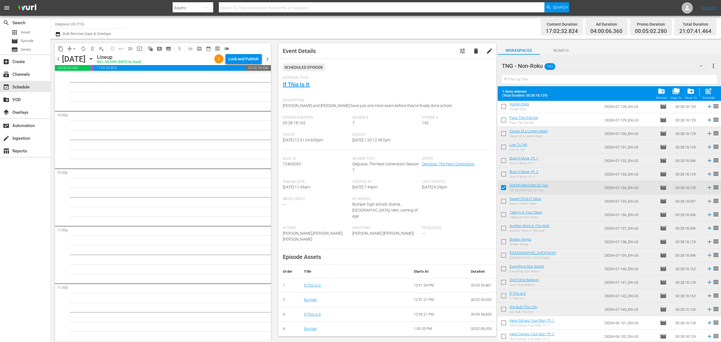
click at [504, 176] on input "checkbox" at bounding box center [504, 175] width 12 height 12
checkbox input "true"
click at [502, 161] on input "checkbox" at bounding box center [504, 162] width 12 height 12
checkbox input "true"
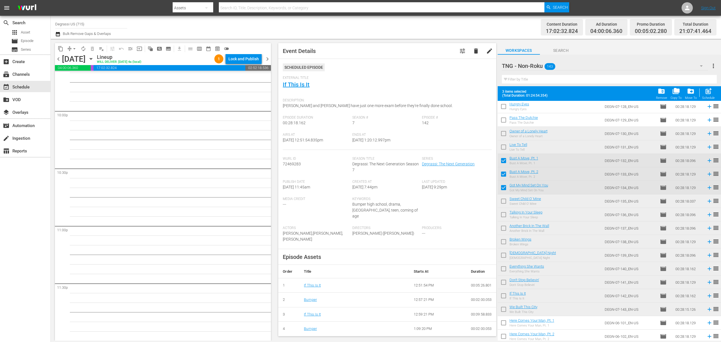
click at [501, 146] on input "checkbox" at bounding box center [504, 148] width 12 height 12
checkbox input "true"
click at [502, 132] on input "checkbox" at bounding box center [504, 135] width 12 height 12
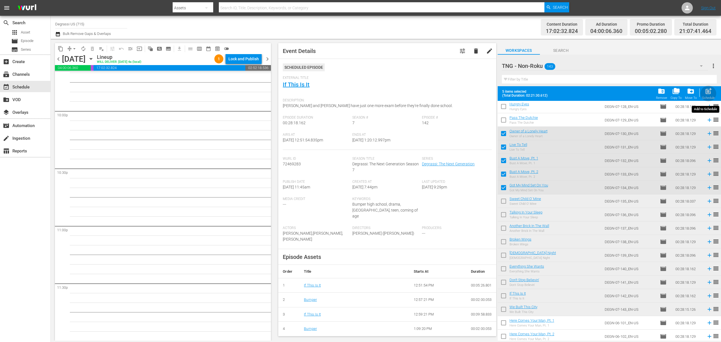
click at [709, 94] on span "post_add" at bounding box center [709, 91] width 8 height 8
checkbox input "false"
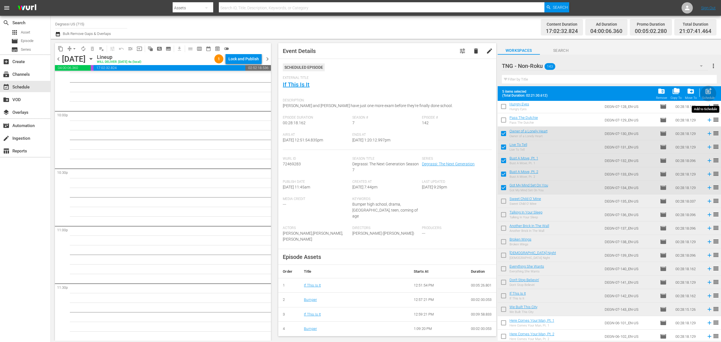
checkbox input "false"
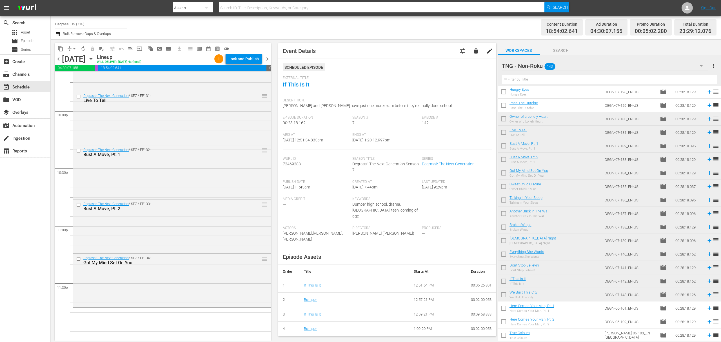
click at [501, 189] on input "checkbox" at bounding box center [504, 188] width 12 height 12
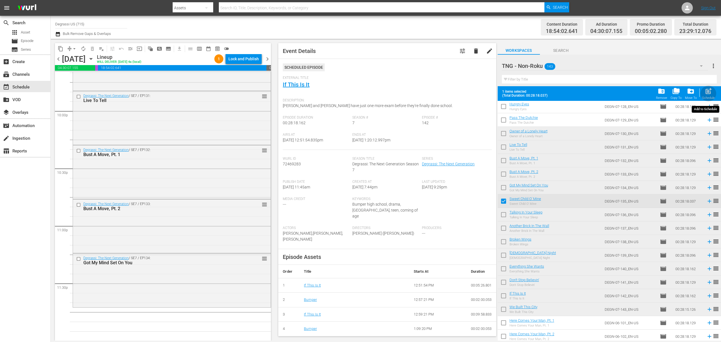
click at [705, 95] on span "post_add" at bounding box center [709, 91] width 8 height 8
checkbox input "false"
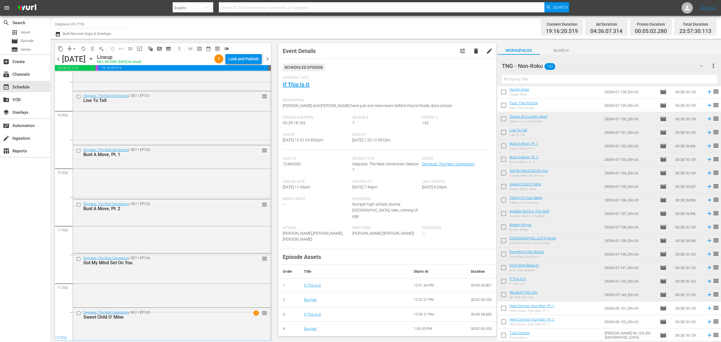
click at [270, 59] on span "chevron_right" at bounding box center [267, 58] width 7 height 7
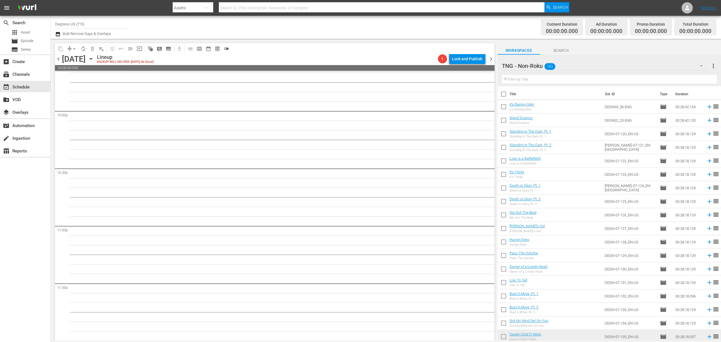
drag, startPoint x: 495, startPoint y: 316, endPoint x: 509, endPoint y: 76, distance: 240.4
click at [522, 69] on div "content_copy compress arrow_drop_down autorenew_outlined delete_forever_outline…" at bounding box center [386, 190] width 670 height 302
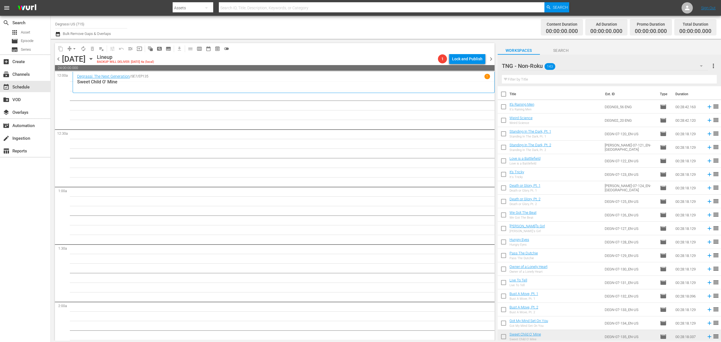
click at [58, 34] on icon "button" at bounding box center [57, 34] width 5 height 7
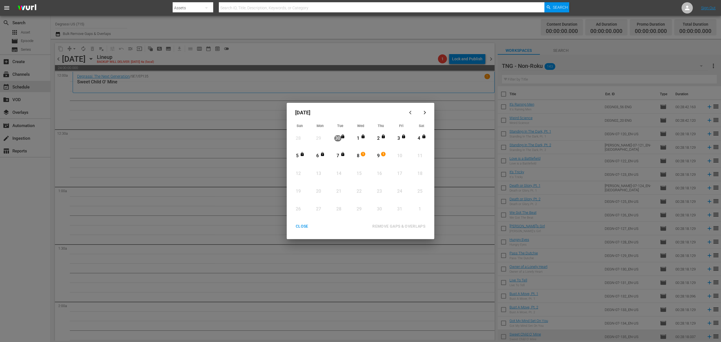
click at [309, 228] on div "CLOSE" at bounding box center [302, 226] width 22 height 7
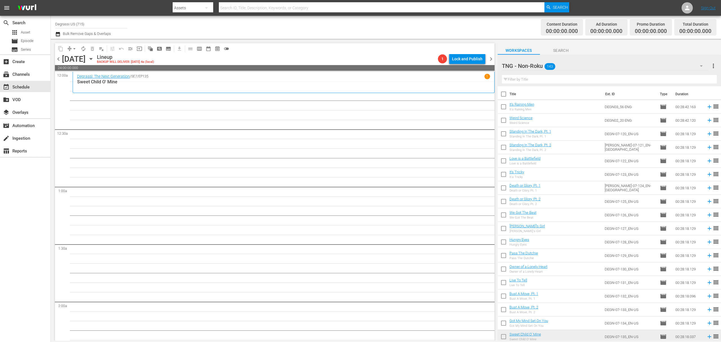
click at [94, 58] on icon "button" at bounding box center [91, 59] width 6 height 6
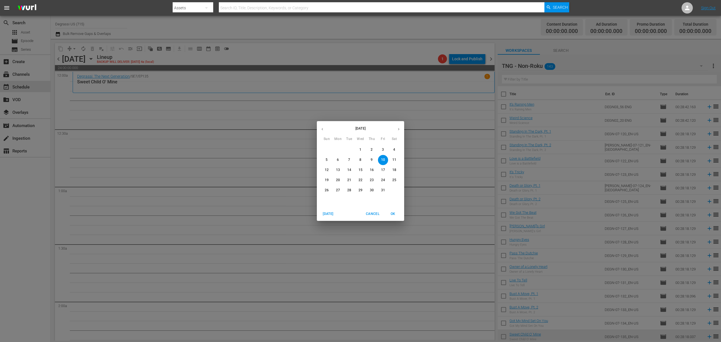
click at [361, 161] on p "8" at bounding box center [360, 159] width 2 height 5
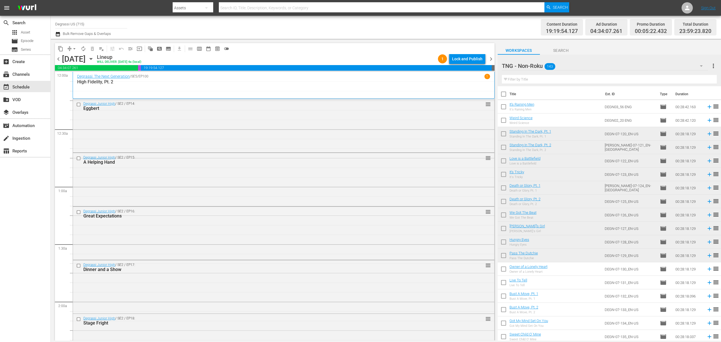
click at [58, 57] on span "chevron_left" at bounding box center [58, 58] width 7 height 7
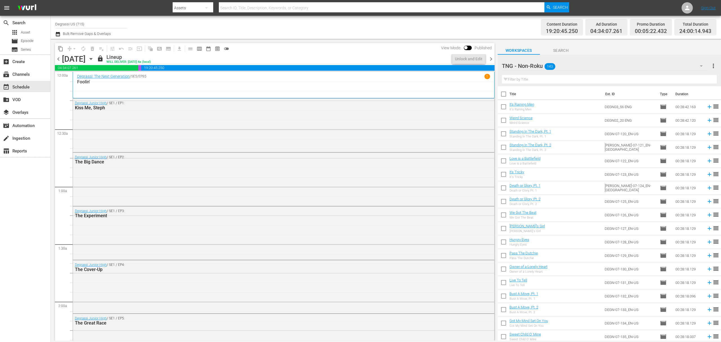
click at [492, 61] on span "chevron_right" at bounding box center [491, 58] width 7 height 7
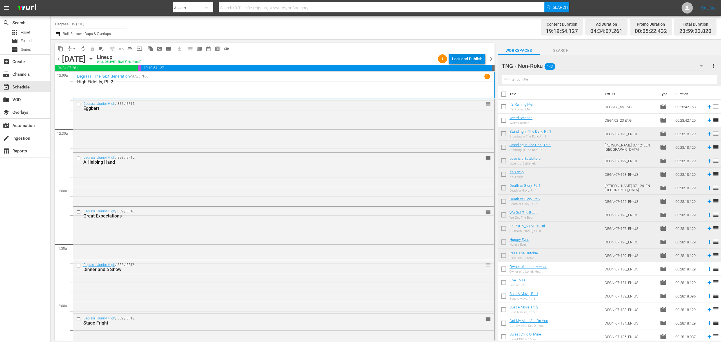
click at [468, 58] on div "Lock and Publish" at bounding box center [467, 59] width 30 height 10
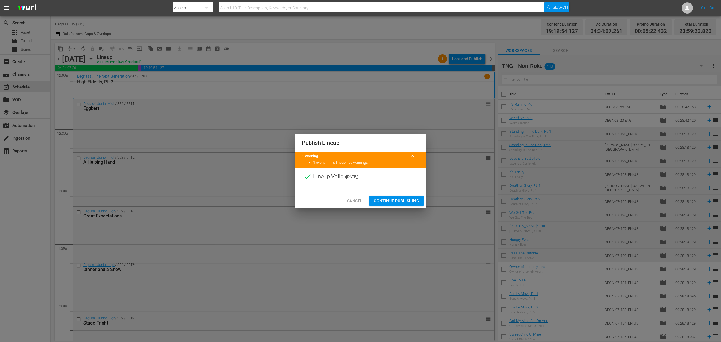
click at [405, 201] on span "Continue Publishing" at bounding box center [396, 200] width 45 height 7
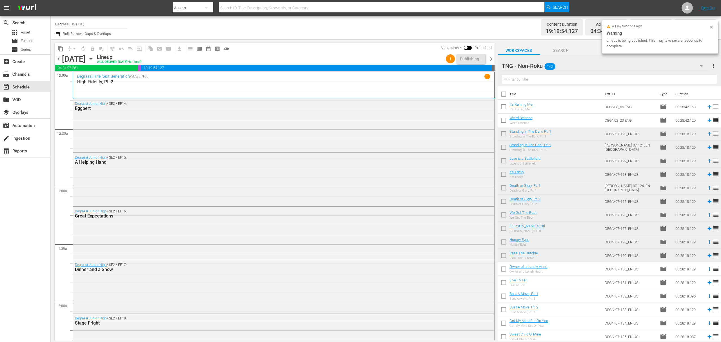
click at [494, 57] on span "chevron_right" at bounding box center [491, 58] width 7 height 7
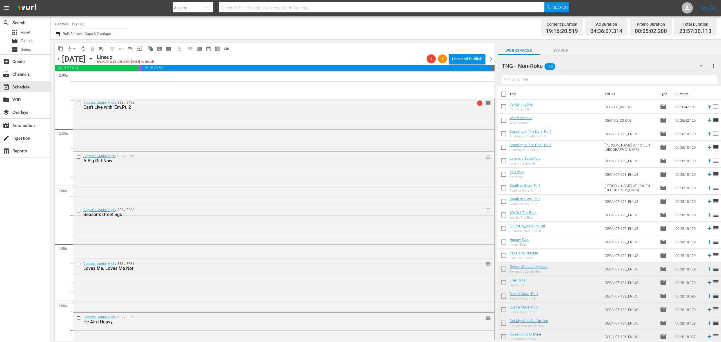
click at [59, 59] on span "chevron_left" at bounding box center [58, 58] width 7 height 7
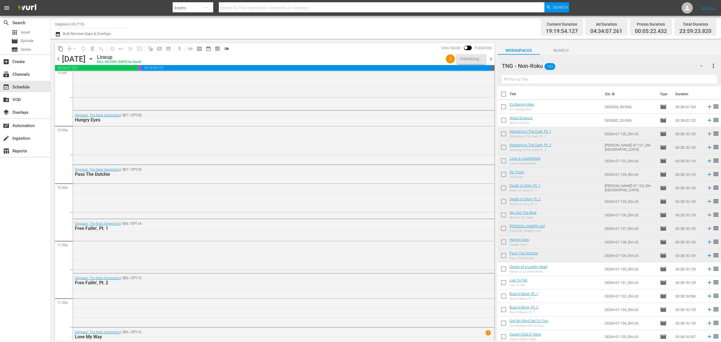
scroll to position [2515, 0]
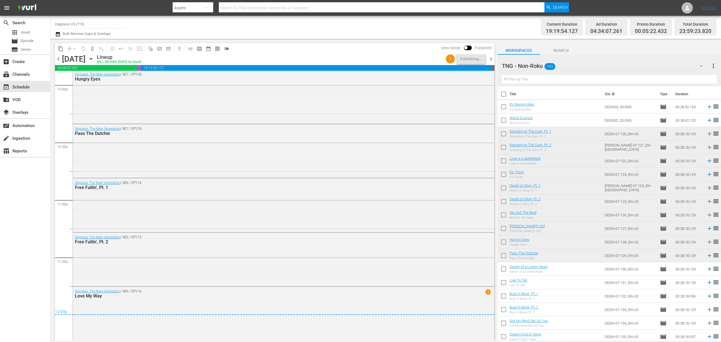
click at [492, 60] on span "chevron_right" at bounding box center [491, 58] width 7 height 7
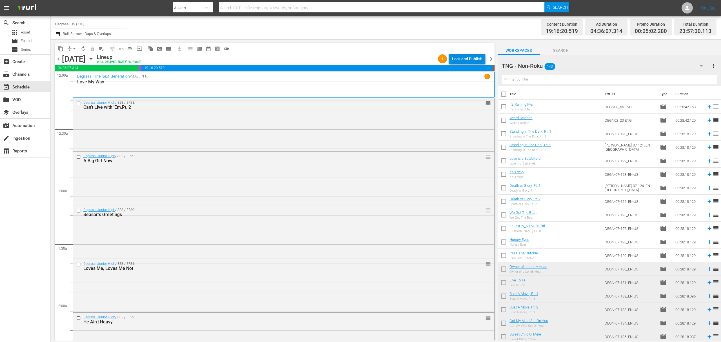
click at [479, 57] on div "Lock and Publish" at bounding box center [467, 59] width 30 height 10
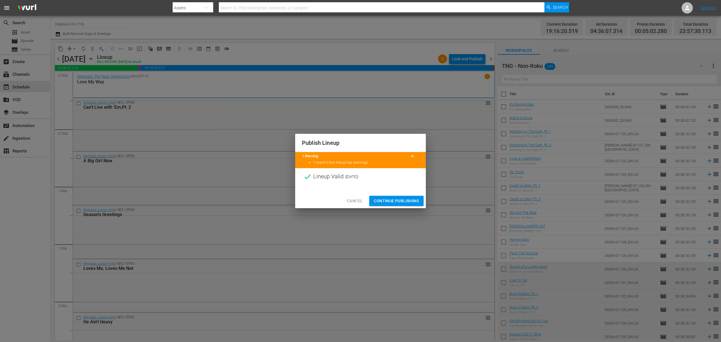
click at [392, 201] on span "Continue Publishing" at bounding box center [396, 200] width 45 height 7
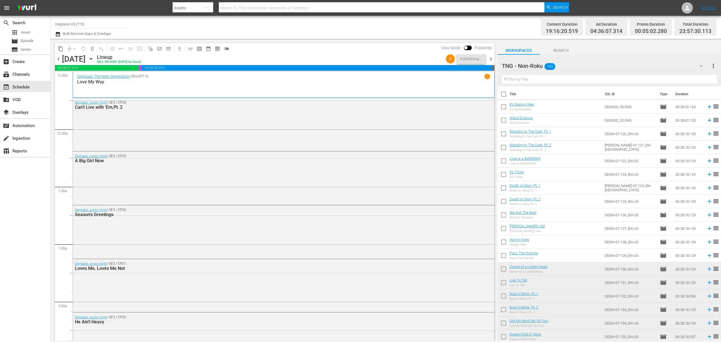
click at [493, 55] on span "chevron_right" at bounding box center [491, 58] width 7 height 7
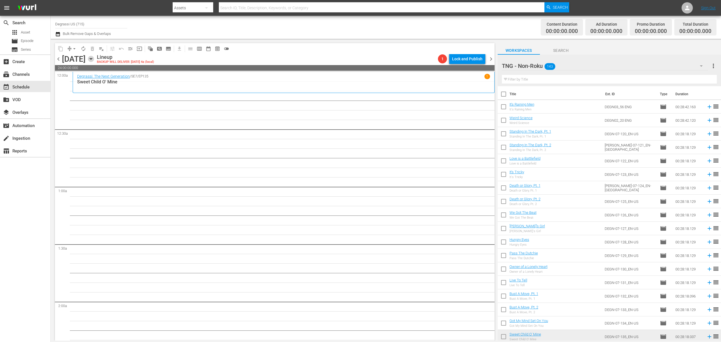
click at [92, 59] on icon "button" at bounding box center [91, 58] width 3 height 1
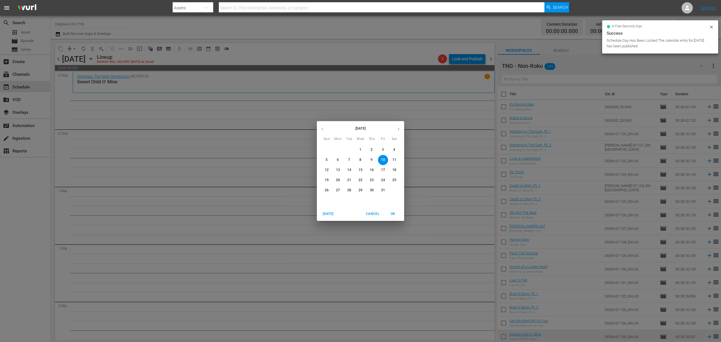
click at [368, 211] on span "Cancel" at bounding box center [373, 214] width 14 height 6
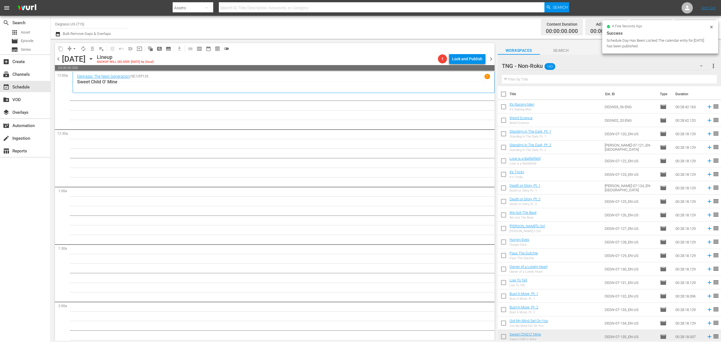
click at [57, 35] on icon "button" at bounding box center [57, 34] width 5 height 7
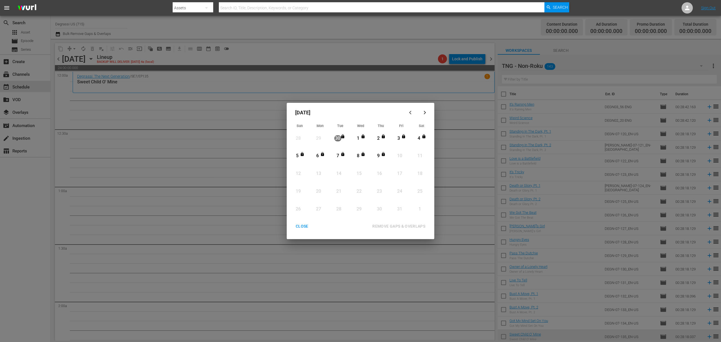
click at [301, 228] on div "CLOSE" at bounding box center [302, 226] width 22 height 7
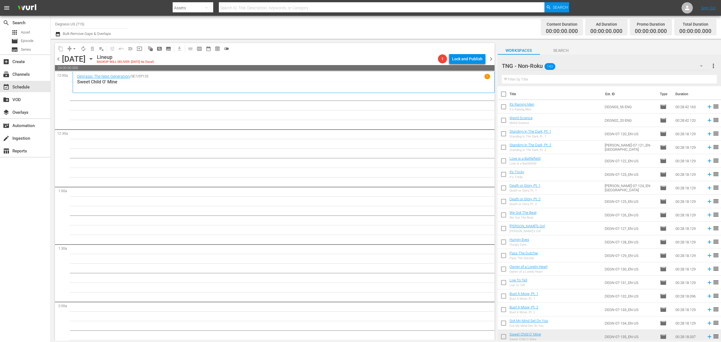
click at [94, 56] on icon "button" at bounding box center [91, 59] width 6 height 6
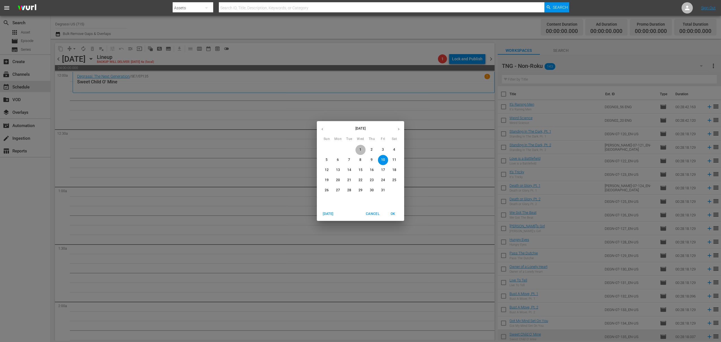
click at [362, 150] on span "1" at bounding box center [360, 149] width 10 height 5
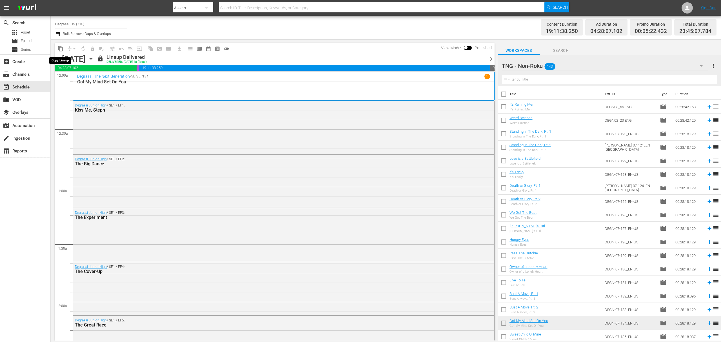
click at [59, 48] on span "content_copy" at bounding box center [61, 49] width 6 height 6
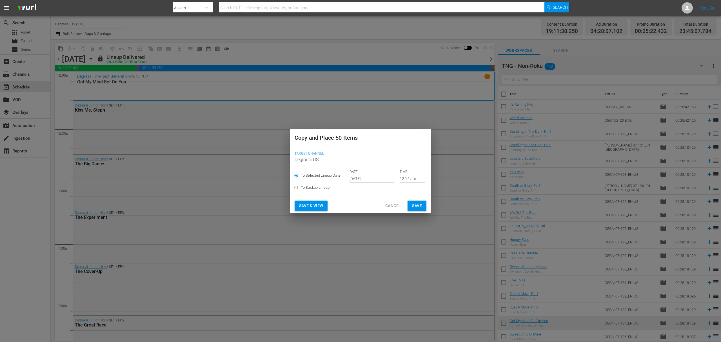
click at [382, 181] on input "Oct 2nd 2025" at bounding box center [372, 178] width 45 height 8
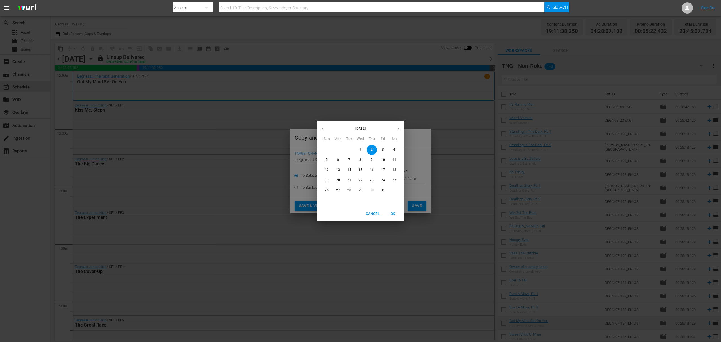
click at [386, 157] on span "10" at bounding box center [383, 159] width 10 height 5
type input "Oct 10th 2025"
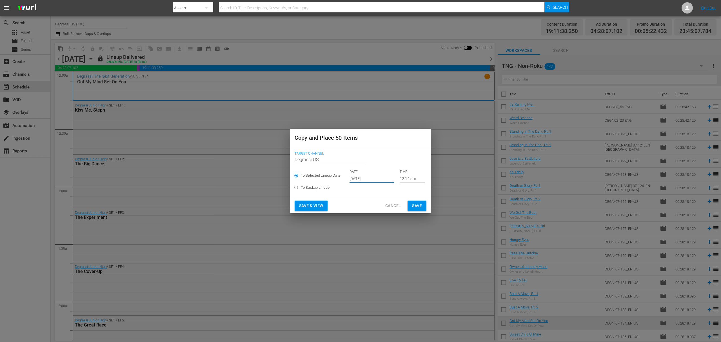
click at [421, 203] on span "Save" at bounding box center [417, 205] width 10 height 7
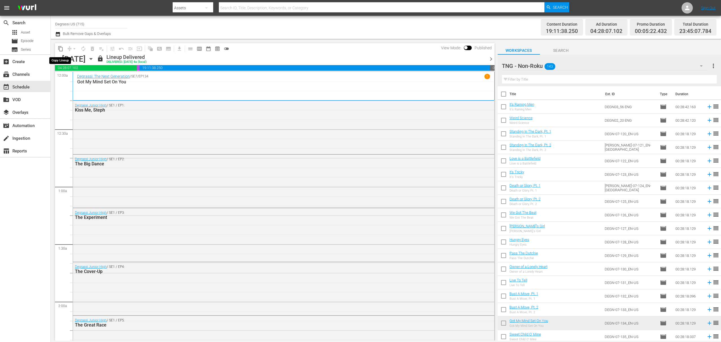
click at [59, 48] on span "content_copy" at bounding box center [61, 49] width 6 height 6
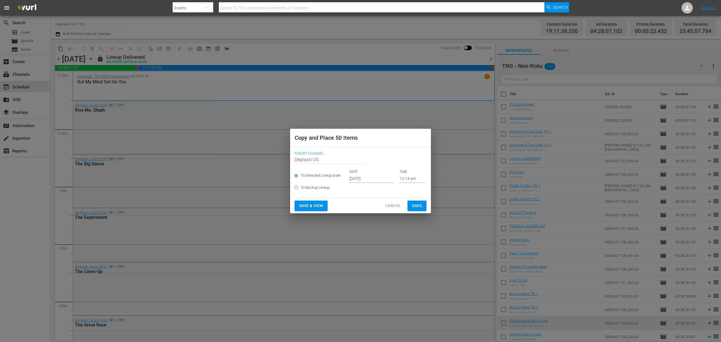
click at [377, 179] on input "Oct 2nd 2025" at bounding box center [372, 178] width 45 height 8
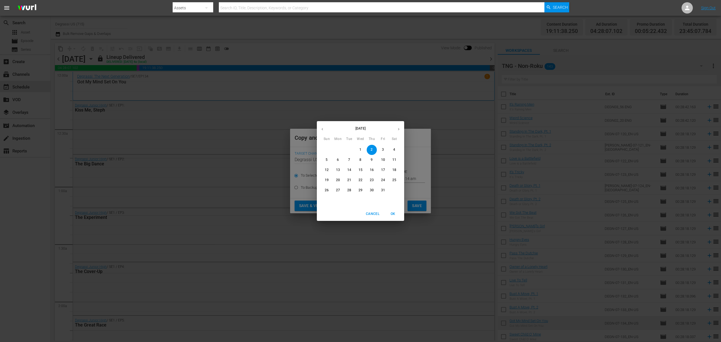
click at [325, 180] on p "19" at bounding box center [327, 180] width 4 height 5
type input "Oct 19th 2025"
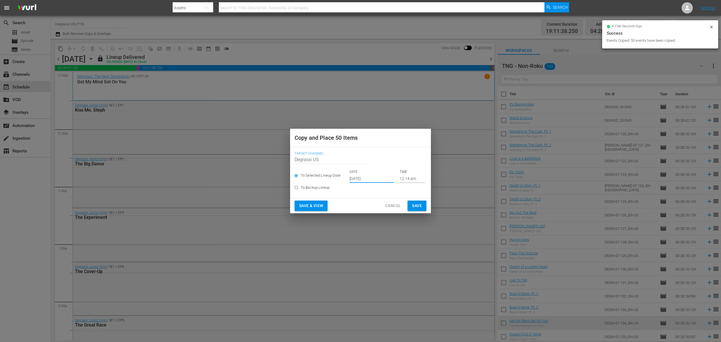
click at [419, 206] on span "Save" at bounding box center [417, 205] width 10 height 7
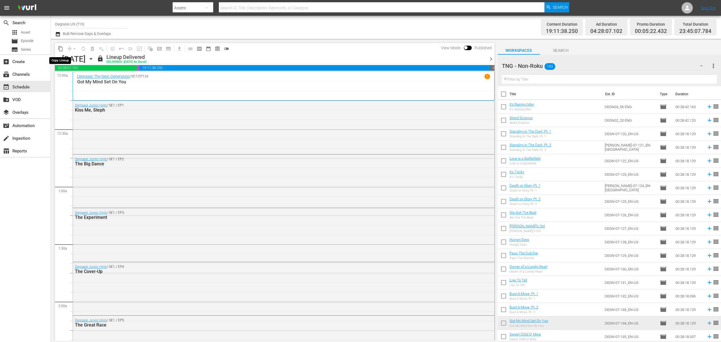
click at [61, 48] on span "content_copy" at bounding box center [61, 49] width 6 height 6
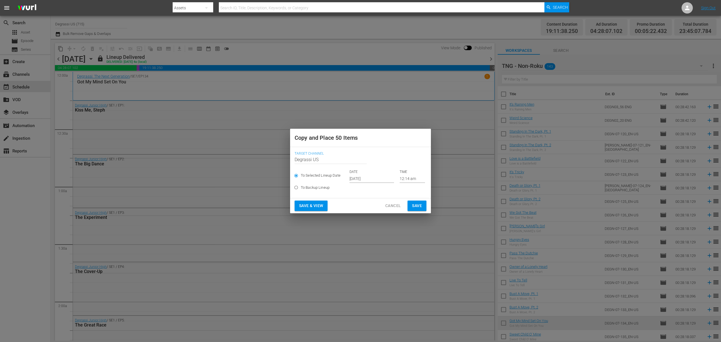
click at [363, 181] on input "Oct 2nd 2025" at bounding box center [372, 178] width 45 height 8
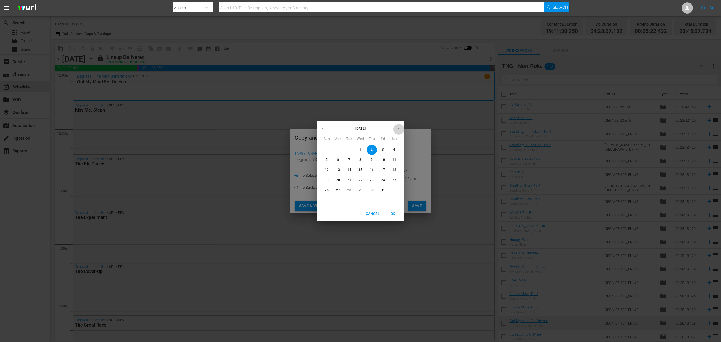
click at [396, 129] on button "button" at bounding box center [398, 129] width 11 height 11
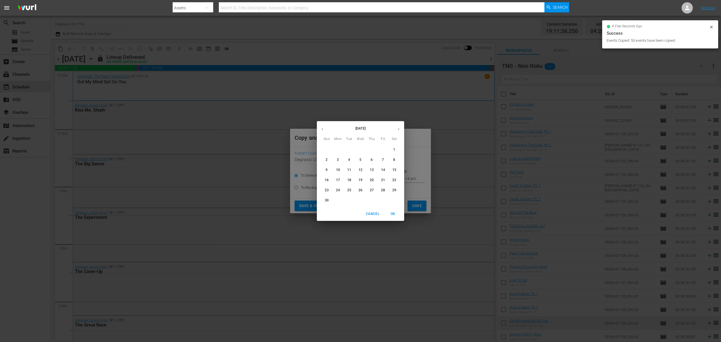
click at [324, 130] on icon "button" at bounding box center [322, 129] width 4 height 4
click at [350, 192] on p "28" at bounding box center [349, 190] width 4 height 5
type input "Oct 28th 2025"
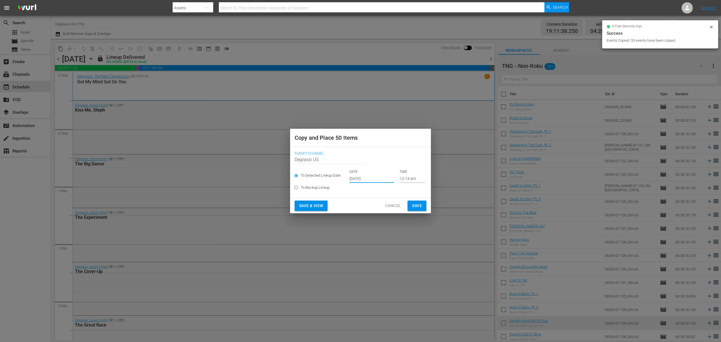
click at [417, 203] on span "Save" at bounding box center [417, 205] width 10 height 7
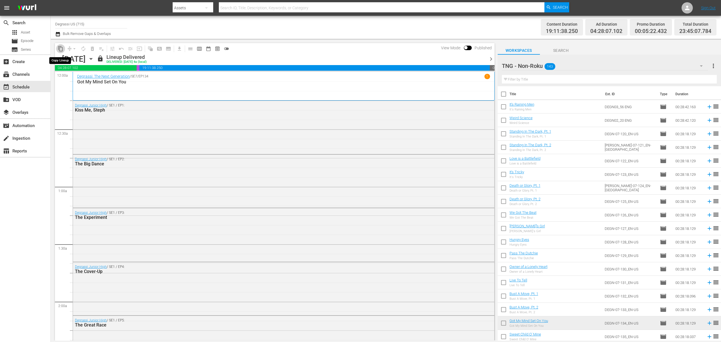
click at [60, 46] on span "content_copy" at bounding box center [61, 49] width 6 height 6
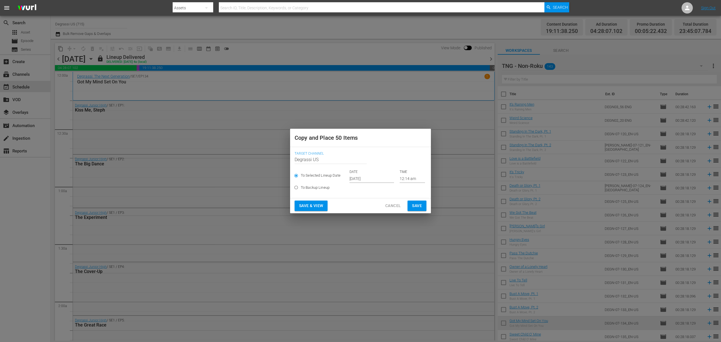
click at [401, 205] on button "Cancel" at bounding box center [393, 206] width 25 height 10
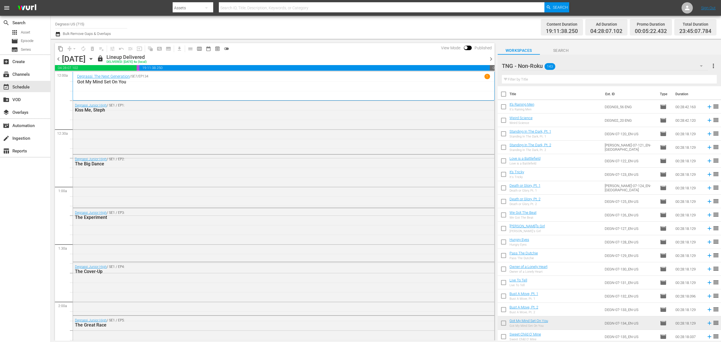
click at [491, 57] on span "chevron_right" at bounding box center [491, 58] width 7 height 7
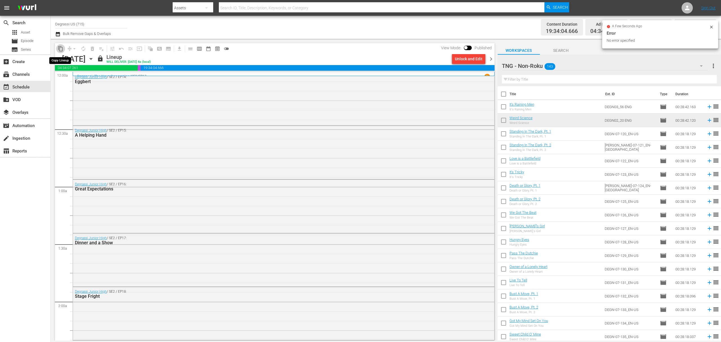
click at [59, 48] on span "content_copy" at bounding box center [61, 49] width 6 height 6
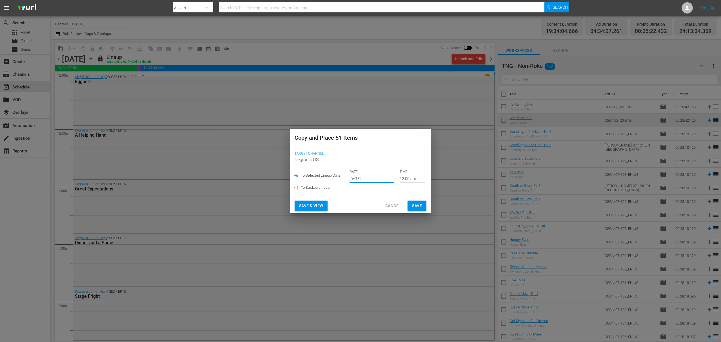
click at [372, 177] on input "Oct 2nd 2025" at bounding box center [372, 178] width 45 height 8
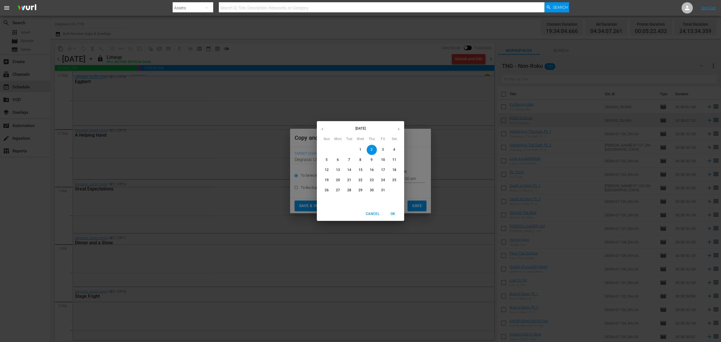
click at [392, 160] on p "11" at bounding box center [394, 159] width 4 height 5
type input "Oct 11th 2025"
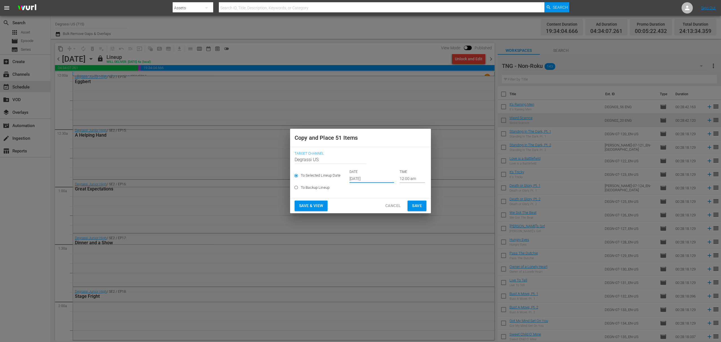
click at [418, 207] on span "Save" at bounding box center [417, 205] width 10 height 7
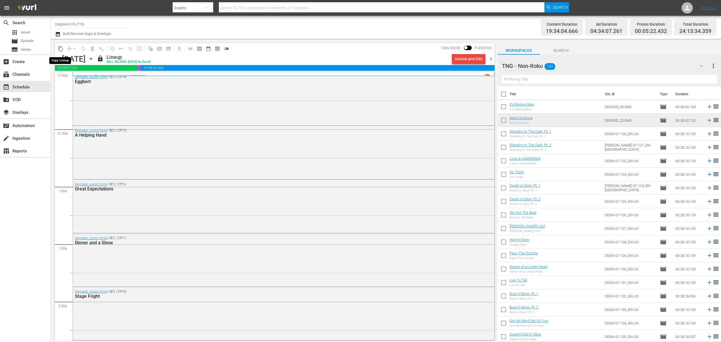
click at [61, 48] on span "content_copy" at bounding box center [61, 49] width 6 height 6
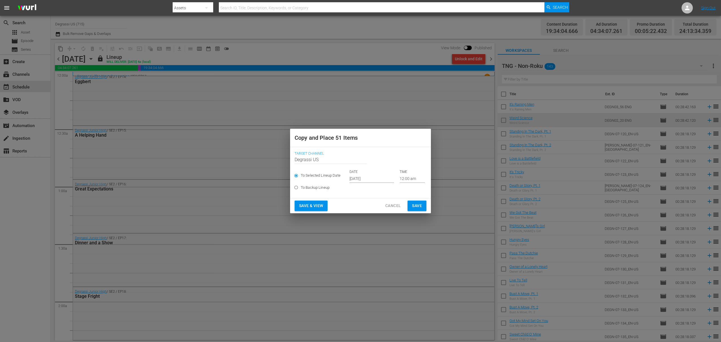
click at [372, 177] on input "Oct 2nd 2025" at bounding box center [372, 178] width 45 height 8
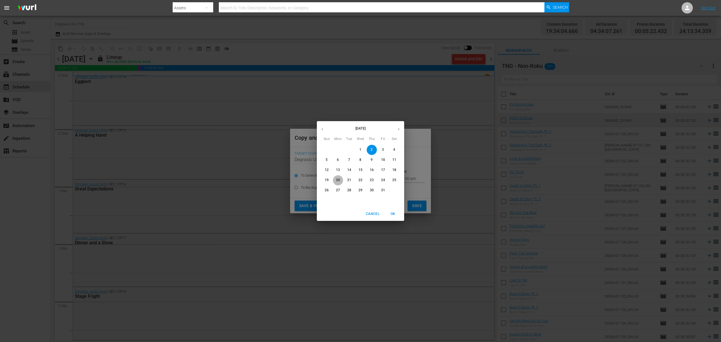
click at [340, 179] on p "20" at bounding box center [338, 180] width 4 height 5
type input "Oct 20th 2025"
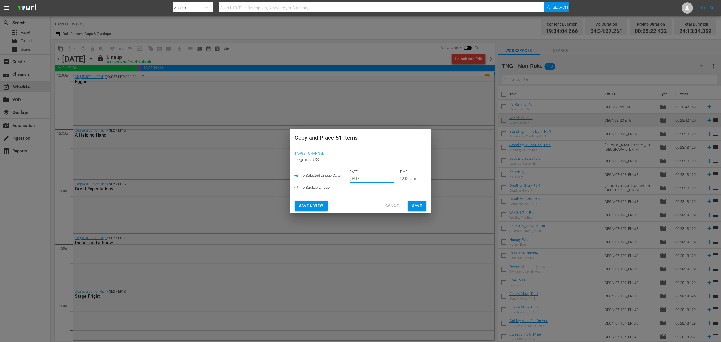
click at [417, 206] on span "Save" at bounding box center [417, 205] width 10 height 7
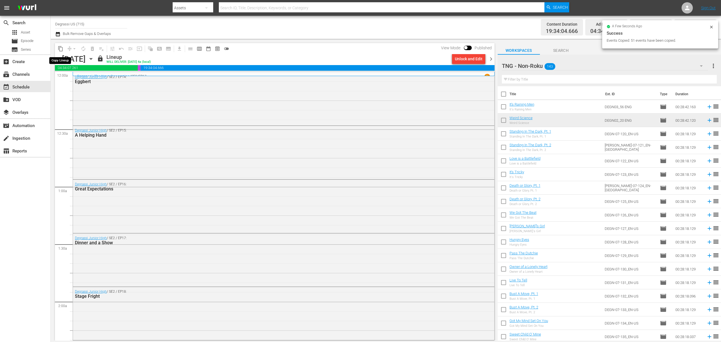
click at [57, 47] on button "content_copy" at bounding box center [60, 48] width 9 height 9
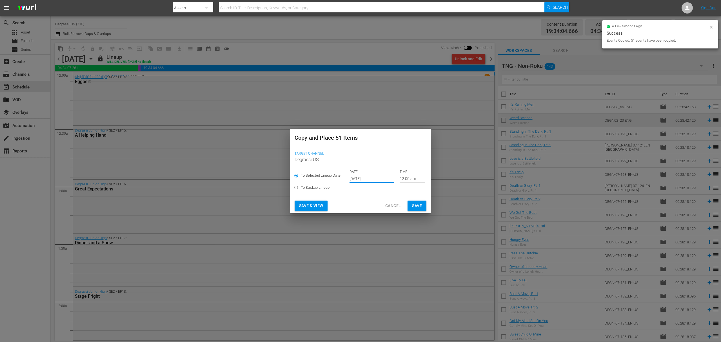
click at [366, 176] on input "Oct 2nd 2025" at bounding box center [372, 178] width 45 height 8
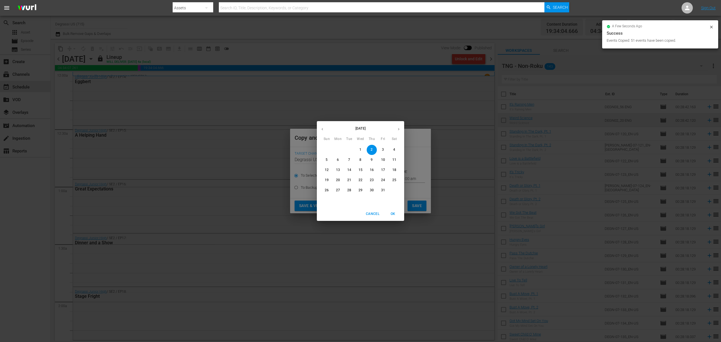
click at [362, 190] on p "29" at bounding box center [361, 190] width 4 height 5
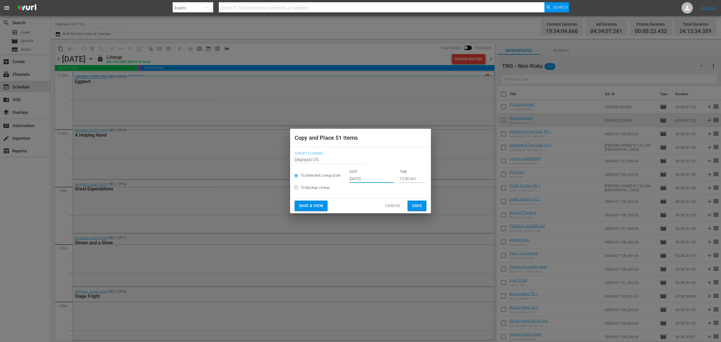
type input "Oct 29th 2025"
click at [421, 204] on span "Save" at bounding box center [417, 205] width 10 height 7
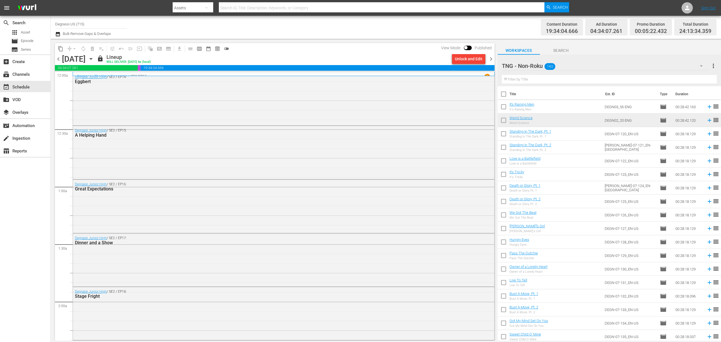
click at [490, 59] on span "chevron_right" at bounding box center [491, 58] width 7 height 7
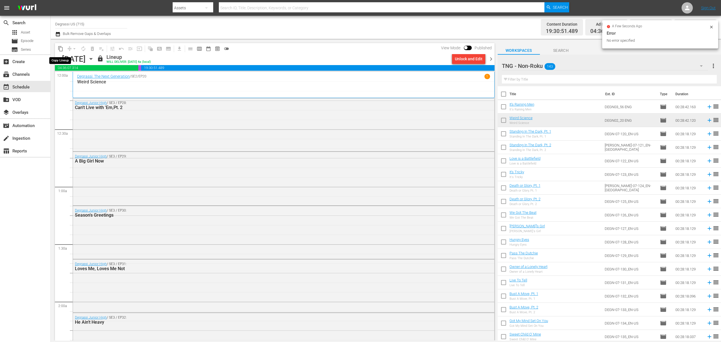
click at [61, 50] on span "content_copy" at bounding box center [61, 49] width 6 height 6
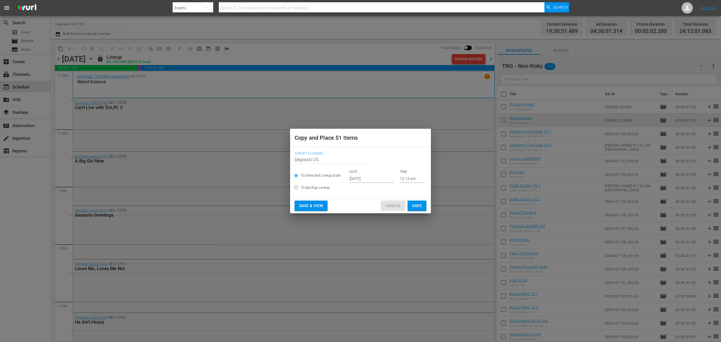
click at [390, 202] on button "Cancel" at bounding box center [393, 206] width 25 height 10
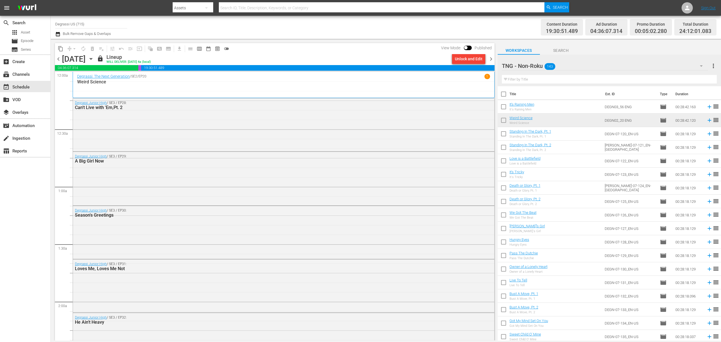
click at [59, 47] on span "content_copy" at bounding box center [61, 49] width 6 height 6
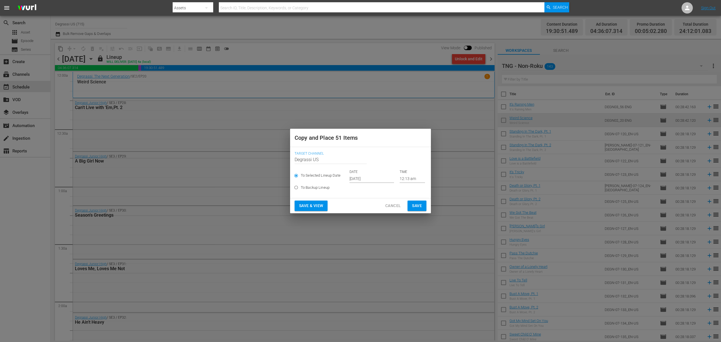
click at [382, 179] on input "Oct 2nd 2025" at bounding box center [372, 178] width 45 height 8
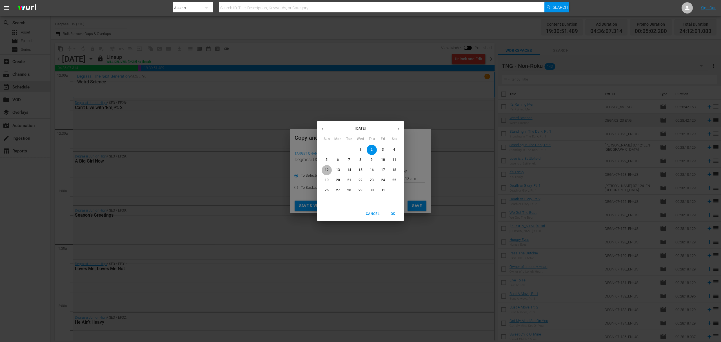
click at [326, 170] on p "12" at bounding box center [327, 170] width 4 height 5
type input "Oct 12th 2025"
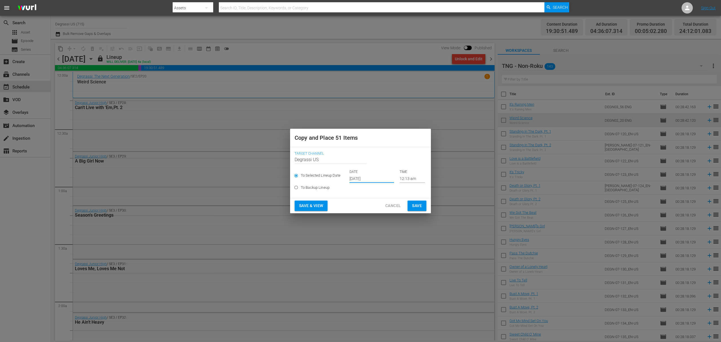
click at [418, 202] on button "Save" at bounding box center [417, 206] width 19 height 10
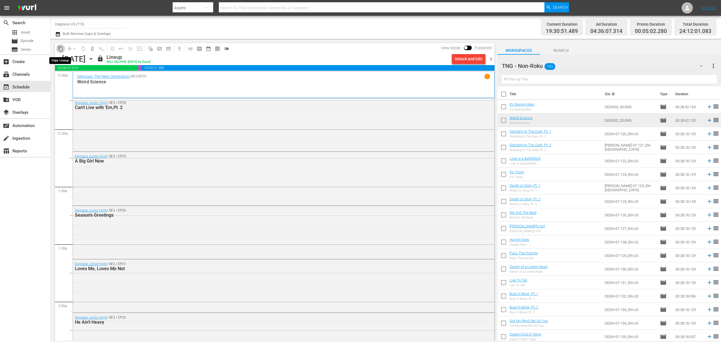
click at [59, 48] on span "content_copy" at bounding box center [61, 49] width 6 height 6
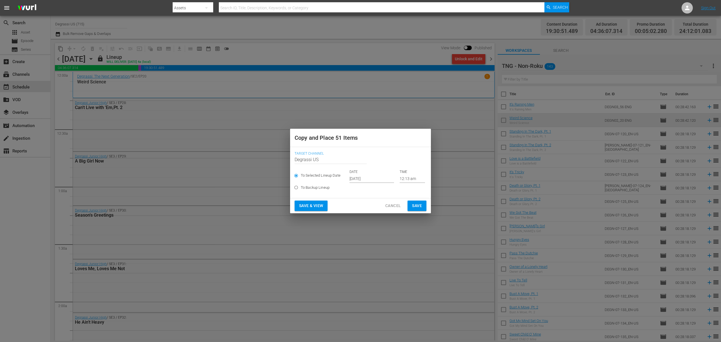
click at [382, 177] on input "Oct 2nd 2025" at bounding box center [372, 178] width 45 height 8
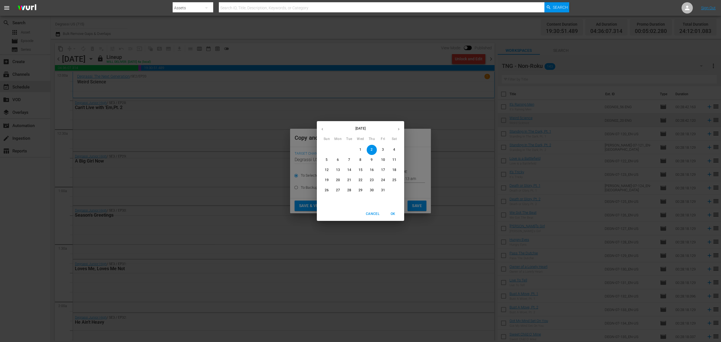
click at [350, 180] on p "21" at bounding box center [349, 180] width 4 height 5
type input "Oct 21st 2025"
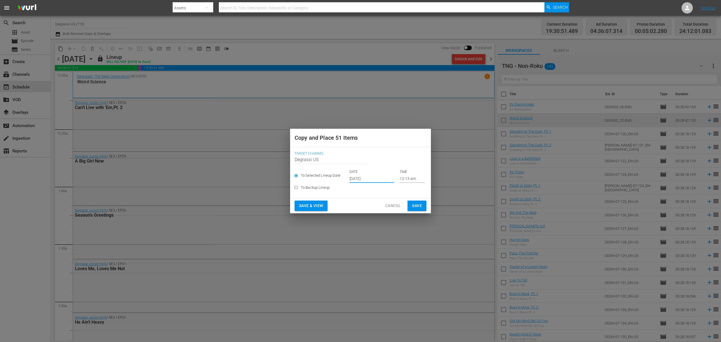
click at [413, 207] on span "Save" at bounding box center [417, 205] width 10 height 7
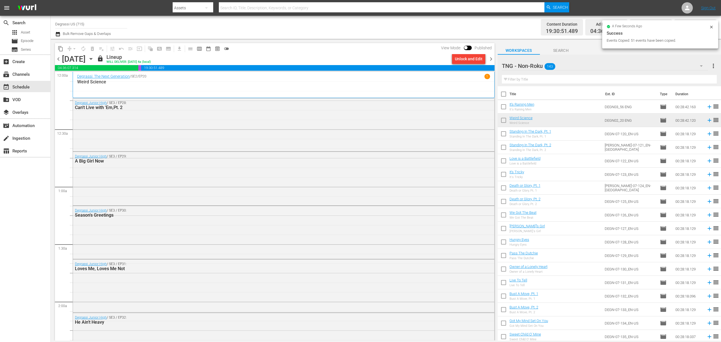
click at [58, 46] on span "content_copy" at bounding box center [61, 49] width 6 height 6
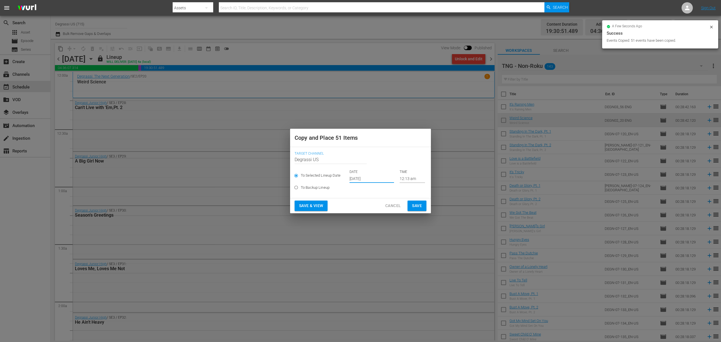
click at [377, 178] on input "Oct 2nd 2025" at bounding box center [372, 178] width 45 height 8
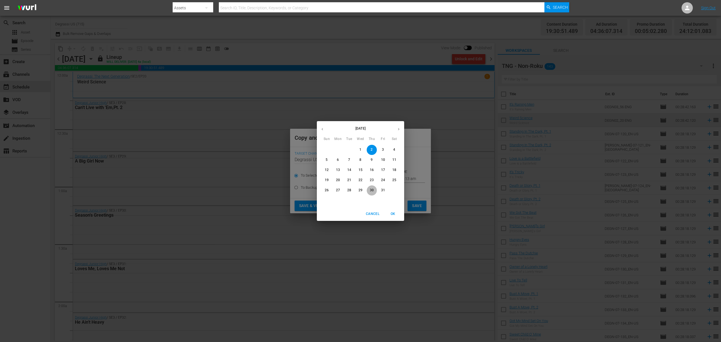
click at [373, 189] on p "30" at bounding box center [372, 190] width 4 height 5
type input "Oct 30th 2025"
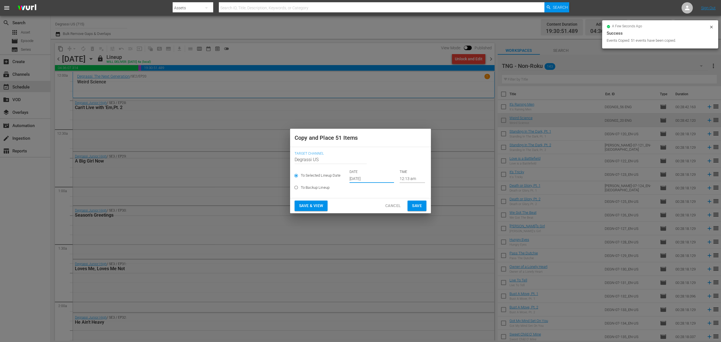
click at [416, 207] on span "Save" at bounding box center [417, 205] width 10 height 7
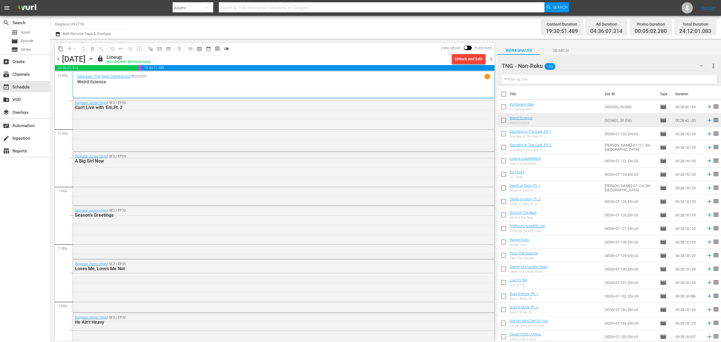
click at [492, 57] on span "chevron_right" at bounding box center [491, 58] width 7 height 7
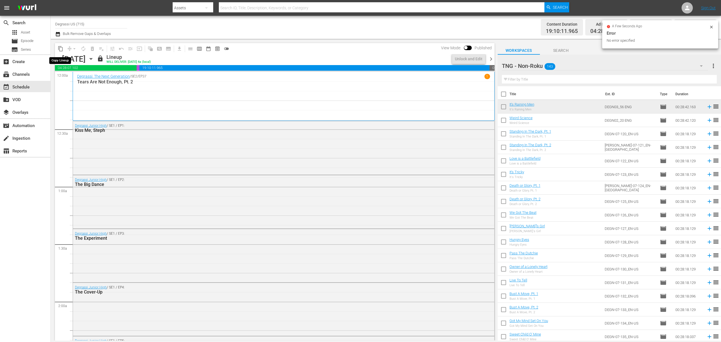
click at [60, 48] on span "content_copy" at bounding box center [61, 49] width 6 height 6
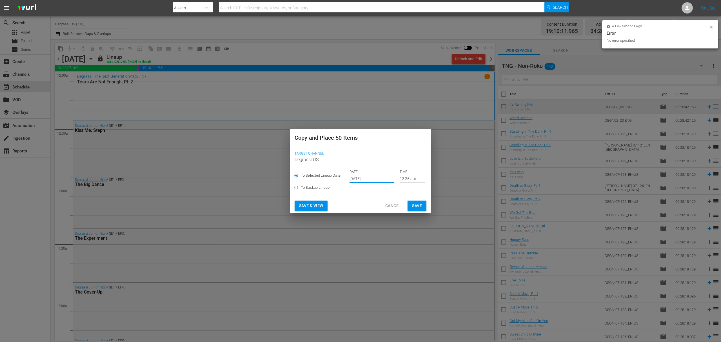
click at [372, 179] on input "Oct 2nd 2025" at bounding box center [372, 178] width 45 height 8
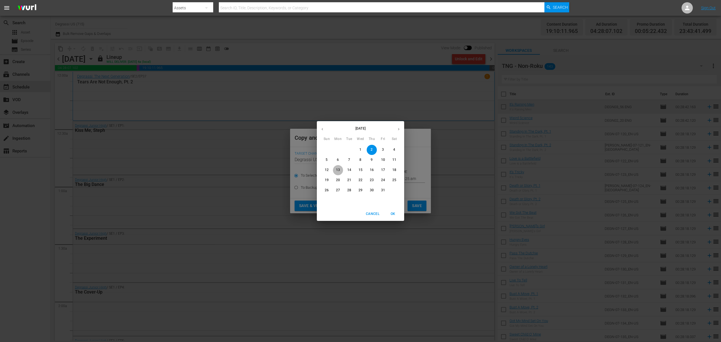
click at [335, 170] on span "13" at bounding box center [338, 170] width 10 height 5
type input "Oct 13th 2025"
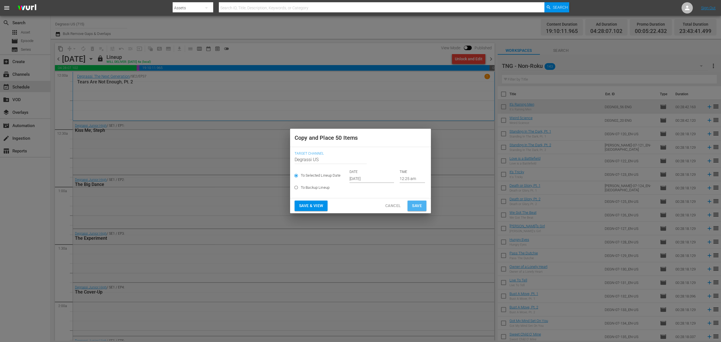
click at [420, 203] on span "Save" at bounding box center [417, 205] width 10 height 7
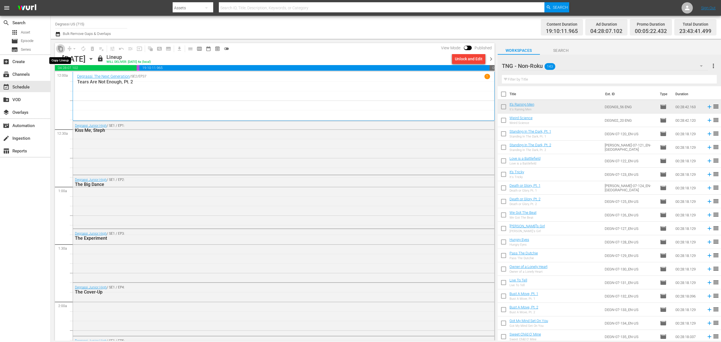
click at [61, 51] on span "content_copy" at bounding box center [61, 49] width 6 height 6
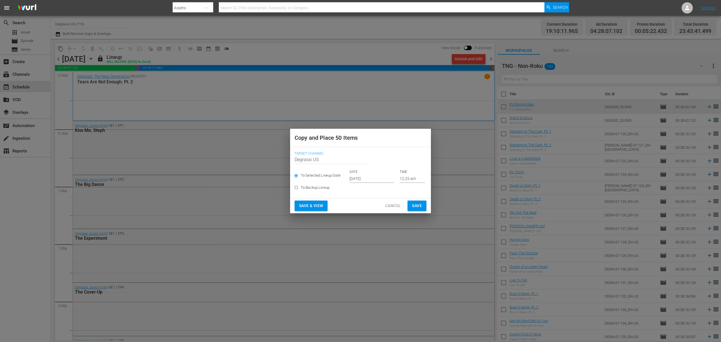
click at [380, 178] on input "Oct 2nd 2025" at bounding box center [372, 178] width 45 height 8
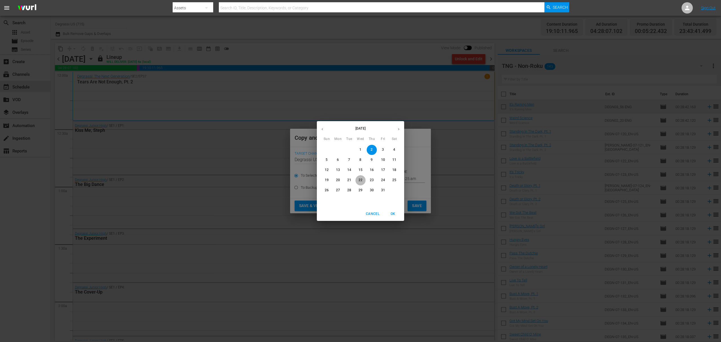
drag, startPoint x: 358, startPoint y: 178, endPoint x: 394, endPoint y: 196, distance: 39.8
click at [358, 178] on span "22" at bounding box center [360, 180] width 10 height 5
type input "Oct 22nd 2025"
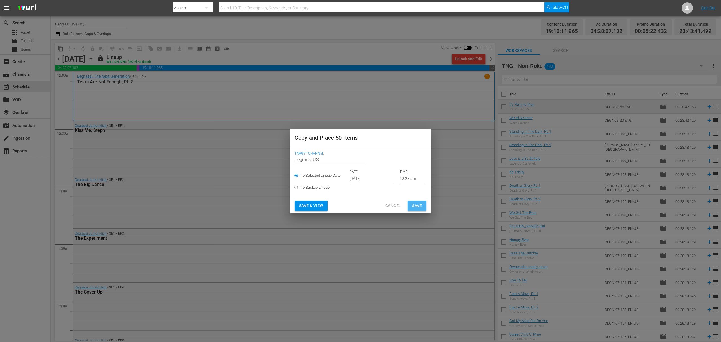
click at [417, 202] on span "Save" at bounding box center [417, 205] width 10 height 7
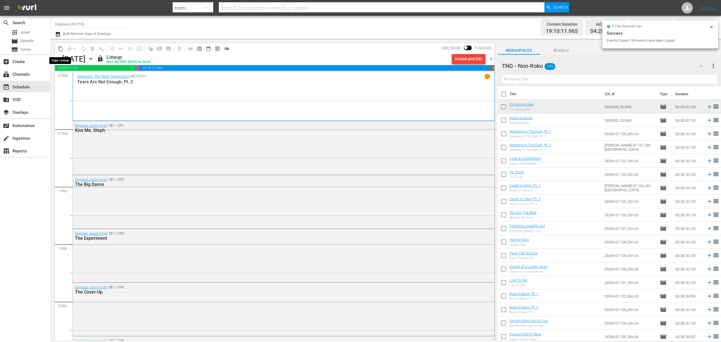
click at [60, 47] on span "content_copy" at bounding box center [61, 49] width 6 height 6
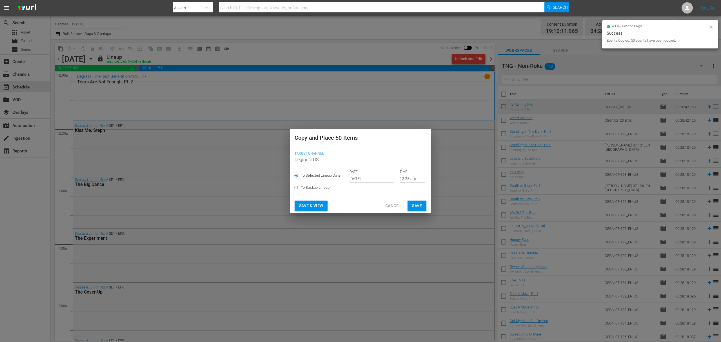
click at [380, 181] on input "Oct 2nd 2025" at bounding box center [372, 178] width 45 height 8
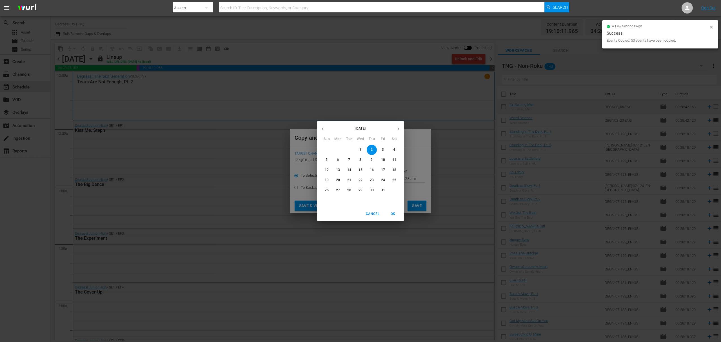
click at [381, 190] on p "31" at bounding box center [383, 190] width 4 height 5
type input "Oct 31st 2025"
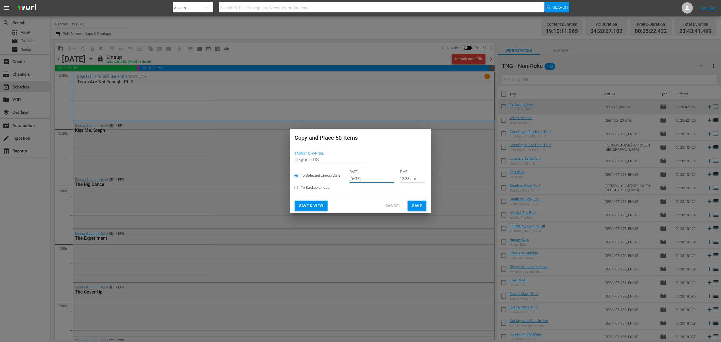
click at [416, 204] on span "Save" at bounding box center [417, 205] width 10 height 7
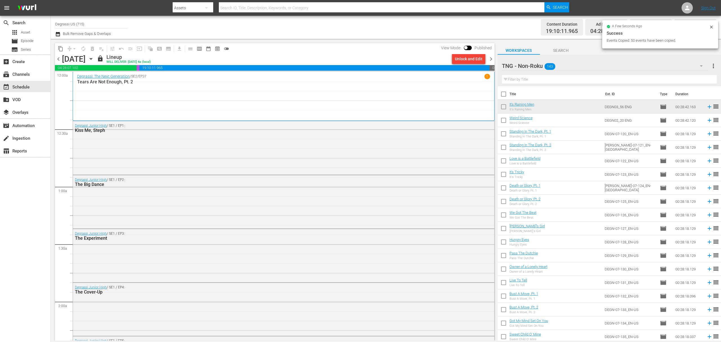
click at [489, 57] on span "chevron_right" at bounding box center [491, 58] width 7 height 7
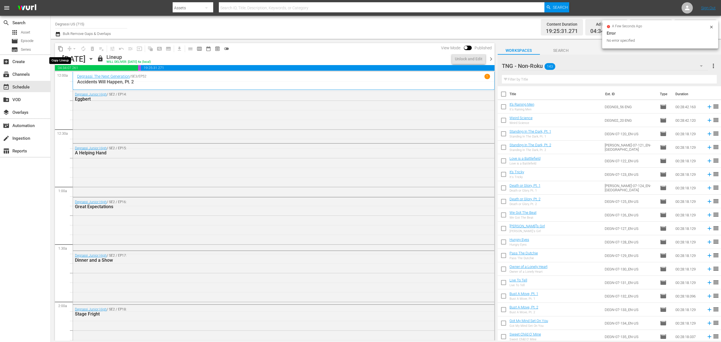
click at [58, 49] on span "content_copy" at bounding box center [61, 49] width 6 height 6
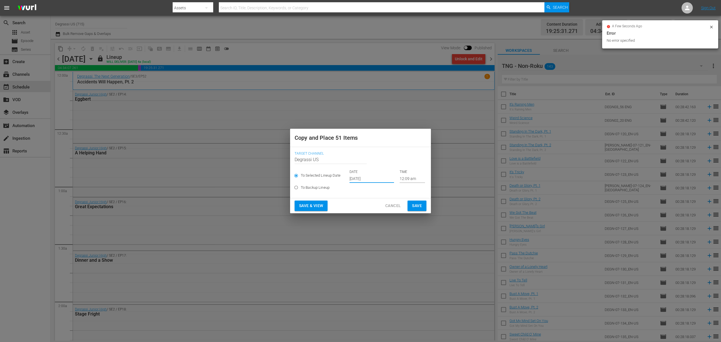
click at [370, 180] on input "Oct 2nd 2025" at bounding box center [372, 178] width 45 height 8
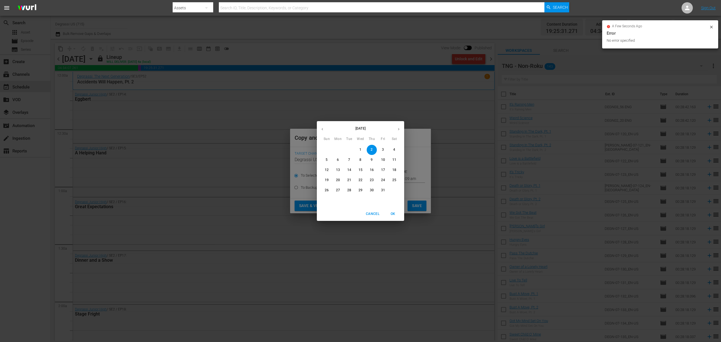
click at [351, 168] on p "14" at bounding box center [349, 170] width 4 height 5
type input "Oct 14th 2025"
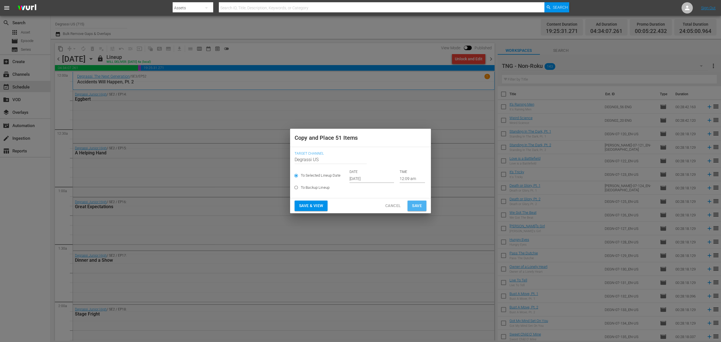
click at [419, 205] on span "Save" at bounding box center [417, 205] width 10 height 7
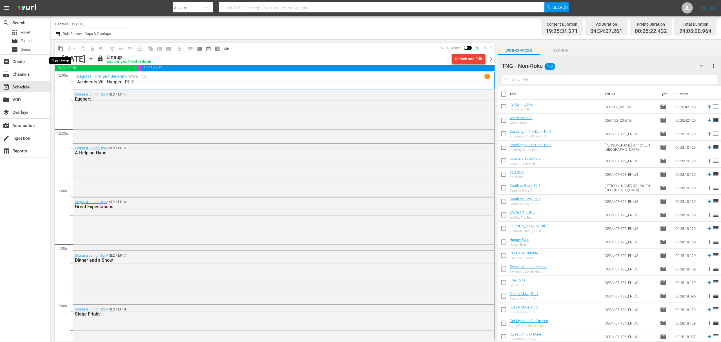
click at [62, 51] on span "content_copy" at bounding box center [61, 49] width 6 height 6
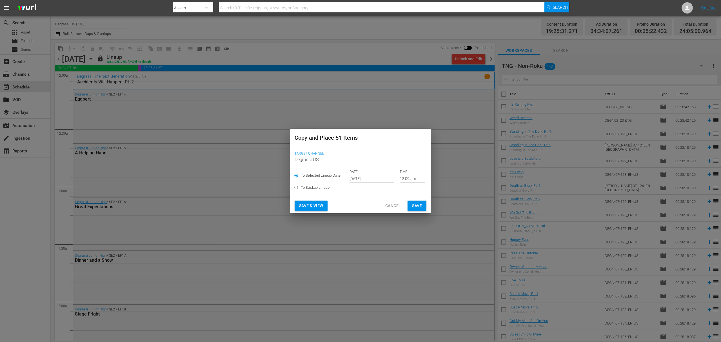
click at [377, 177] on input "Oct 2nd 2025" at bounding box center [372, 178] width 45 height 8
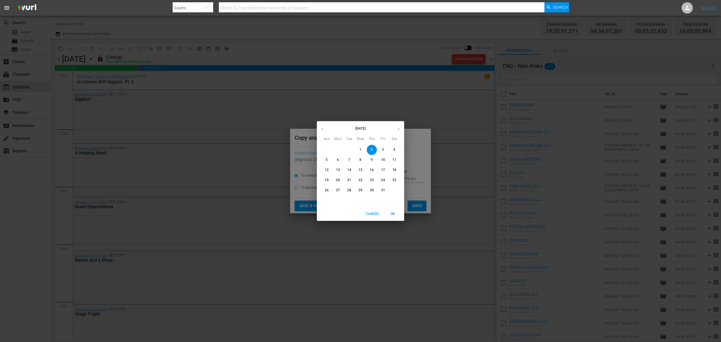
click at [370, 180] on p "23" at bounding box center [372, 180] width 4 height 5
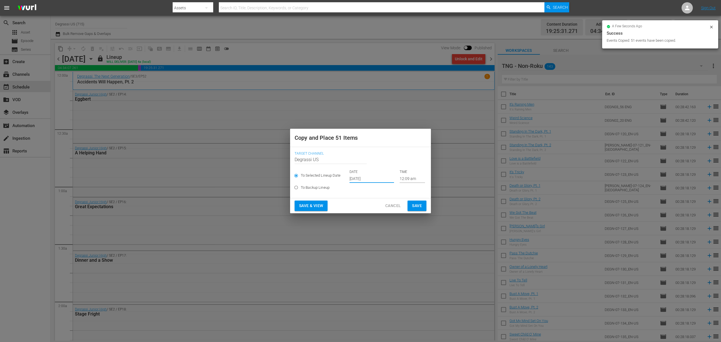
type input "Oct 23rd 2025"
click at [413, 205] on span "Save" at bounding box center [417, 205] width 10 height 7
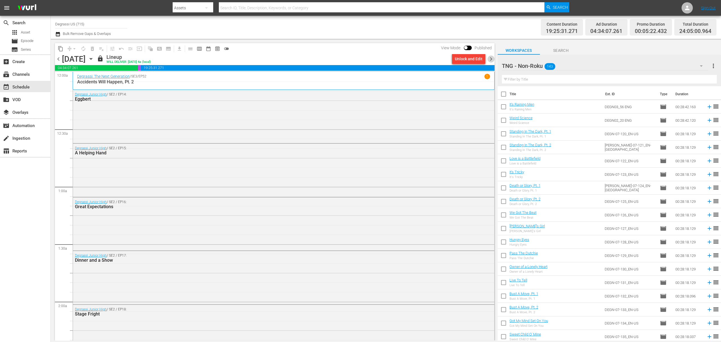
click at [493, 60] on span "chevron_right" at bounding box center [491, 58] width 7 height 7
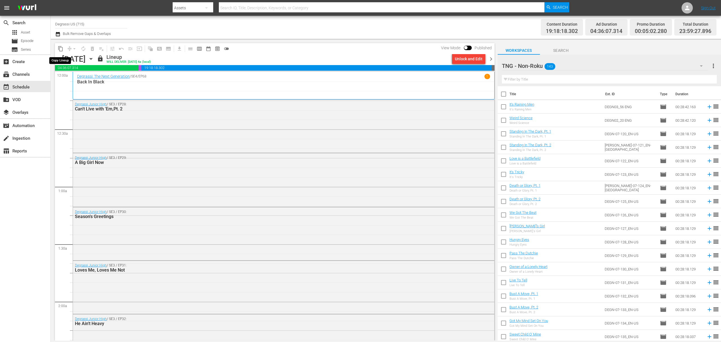
click at [59, 50] on span "content_copy" at bounding box center [61, 49] width 6 height 6
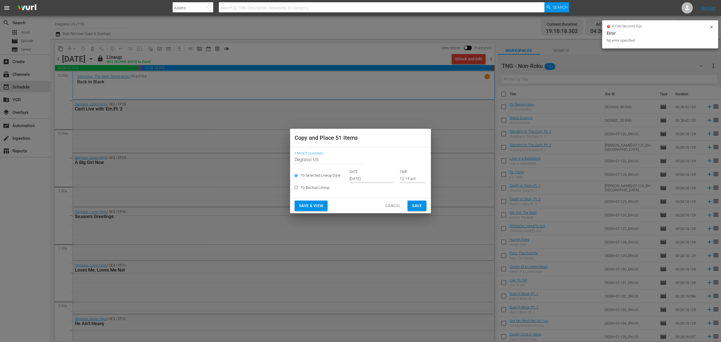
click at [373, 177] on input "Oct 2nd 2025" at bounding box center [372, 178] width 45 height 8
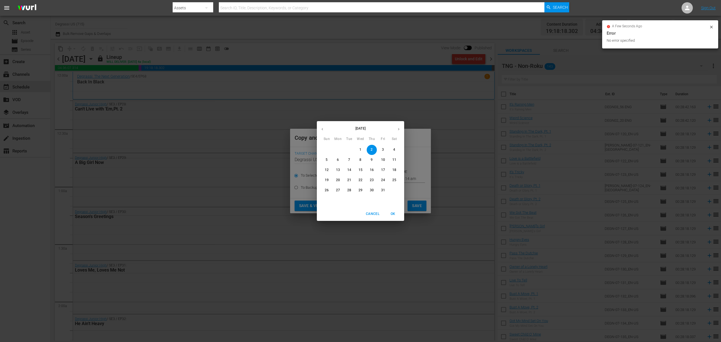
click at [359, 170] on p "15" at bounding box center [361, 170] width 4 height 5
type input "Oct 15th 2025"
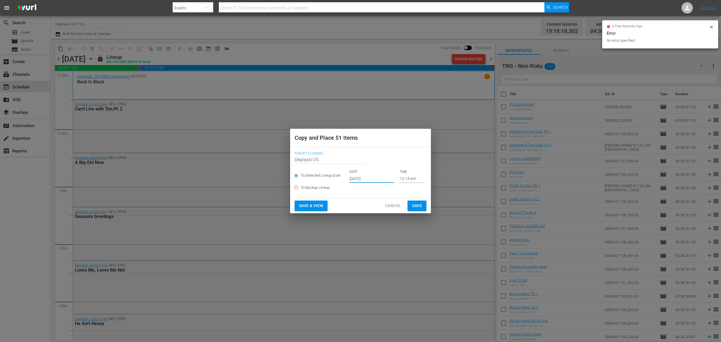
click at [418, 202] on button "Save" at bounding box center [417, 206] width 19 height 10
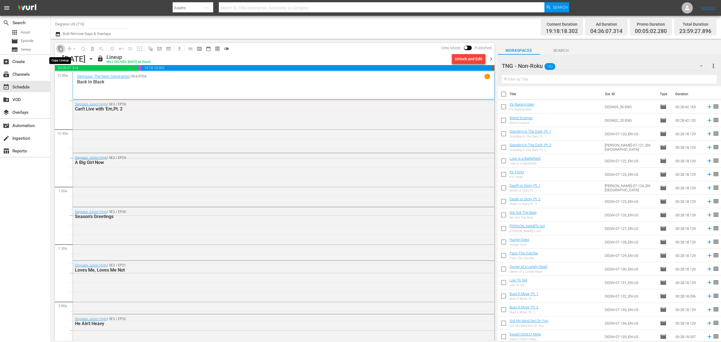
click at [62, 49] on span "content_copy" at bounding box center [61, 49] width 6 height 6
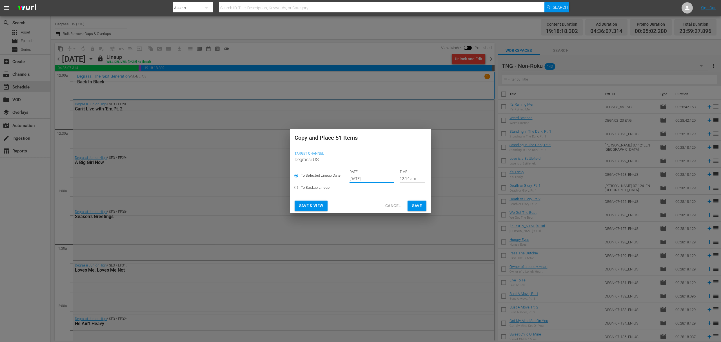
click at [359, 179] on input "Oct 2nd 2025" at bounding box center [372, 178] width 45 height 8
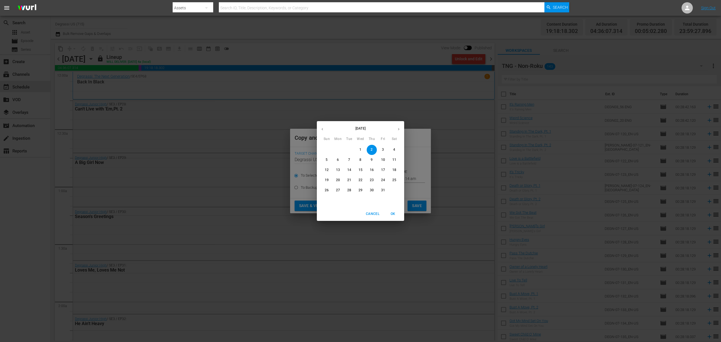
click at [381, 182] on p "24" at bounding box center [383, 180] width 4 height 5
type input "Oct 24th 2025"
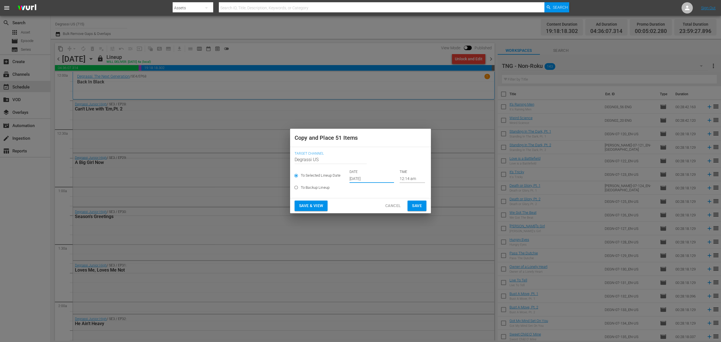
click at [416, 203] on span "Save" at bounding box center [417, 205] width 10 height 7
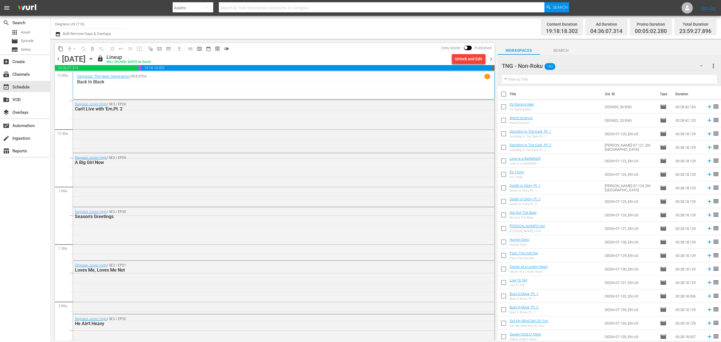
click at [62, 50] on span "content_copy" at bounding box center [61, 49] width 6 height 6
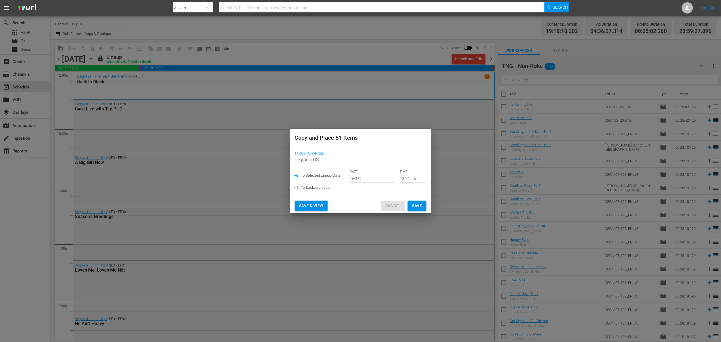
click at [400, 204] on span "Cancel" at bounding box center [392, 205] width 15 height 7
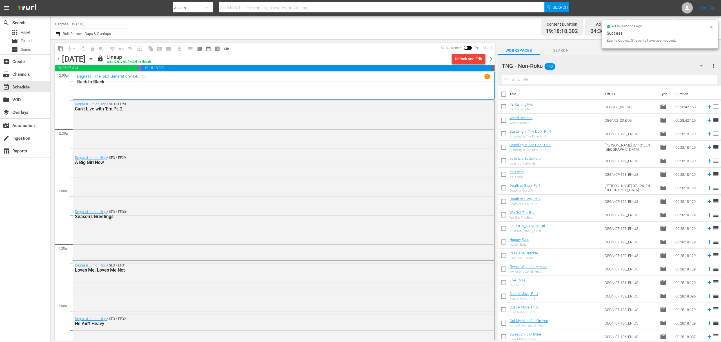
click at [489, 57] on span "chevron_right" at bounding box center [491, 58] width 7 height 7
click at [61, 49] on span "content_copy" at bounding box center [61, 49] width 6 height 6
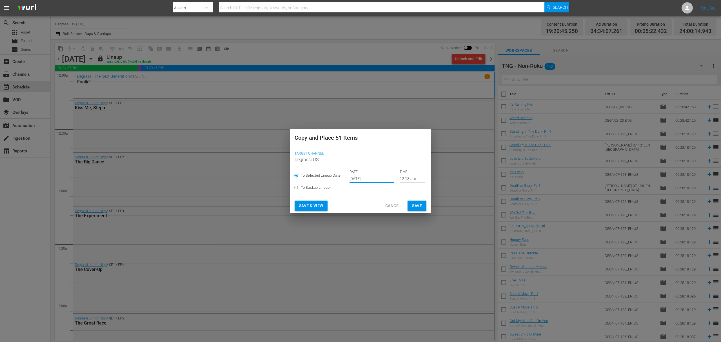
click at [382, 181] on input "Oct 2nd 2025" at bounding box center [372, 178] width 45 height 8
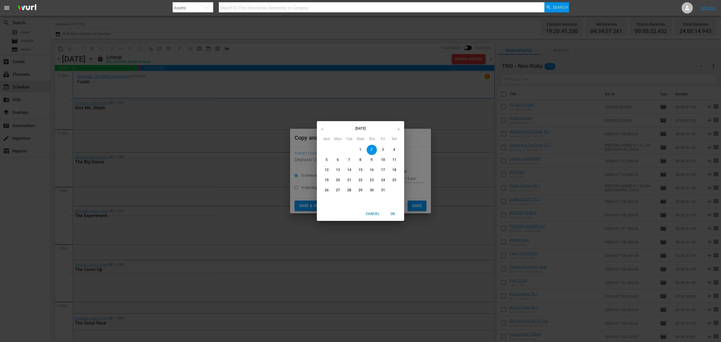
click at [370, 170] on p "16" at bounding box center [372, 170] width 4 height 5
type input "Oct 16th 2025"
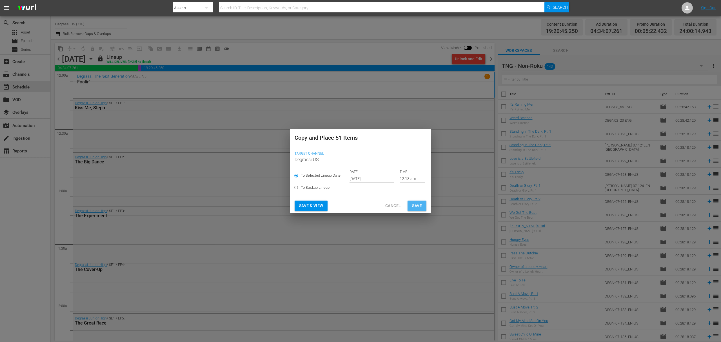
click at [412, 206] on span "Save" at bounding box center [417, 205] width 10 height 7
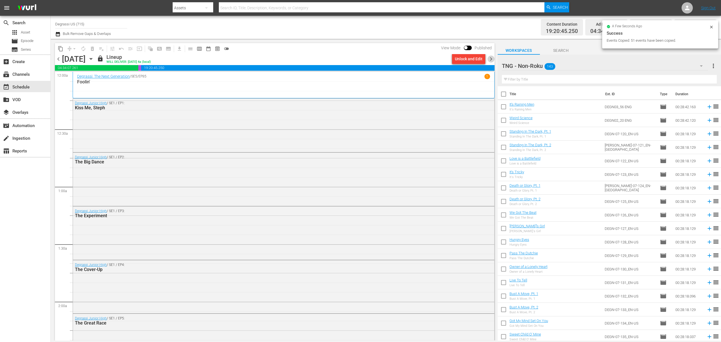
click at [490, 59] on span "chevron_right" at bounding box center [491, 58] width 7 height 7
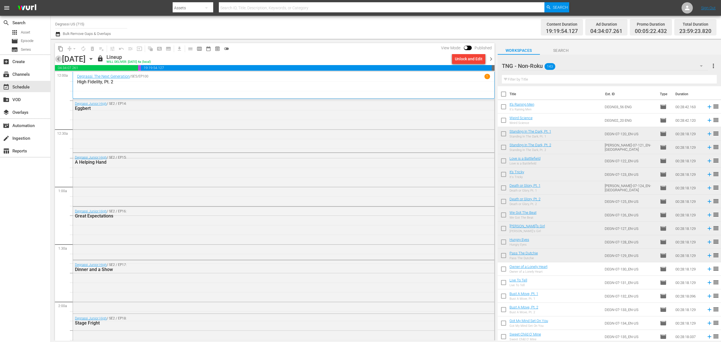
click at [57, 59] on span "chevron_left" at bounding box center [58, 58] width 7 height 7
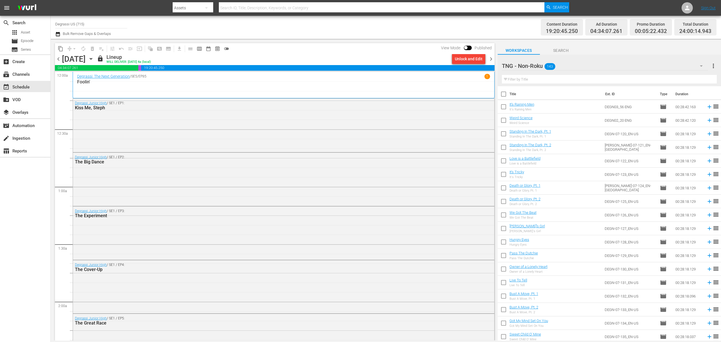
click at [59, 34] on icon "button" at bounding box center [57, 34] width 5 height 7
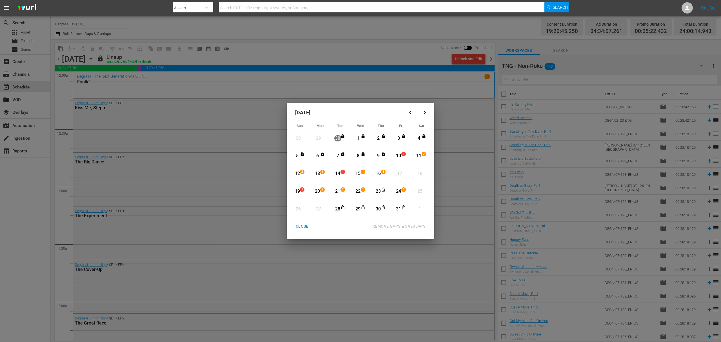
click at [304, 229] on div "CLOSE" at bounding box center [302, 226] width 22 height 7
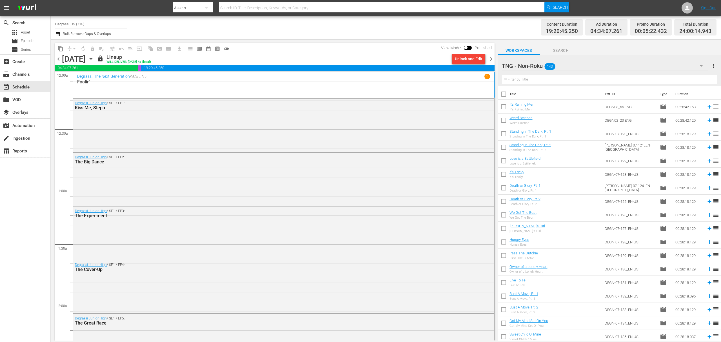
click at [63, 50] on span "content_copy" at bounding box center [61, 49] width 6 height 6
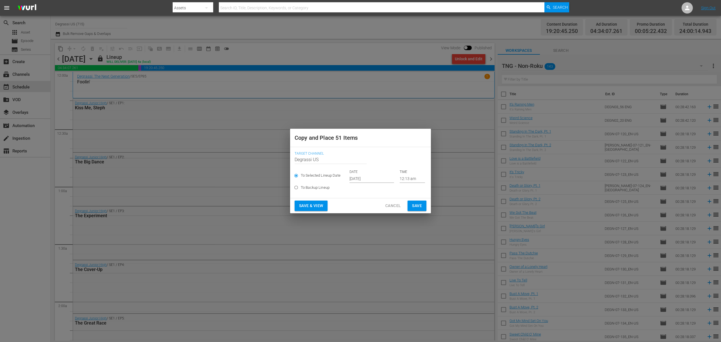
click at [380, 179] on input "Oct 2nd 2025" at bounding box center [372, 178] width 45 height 8
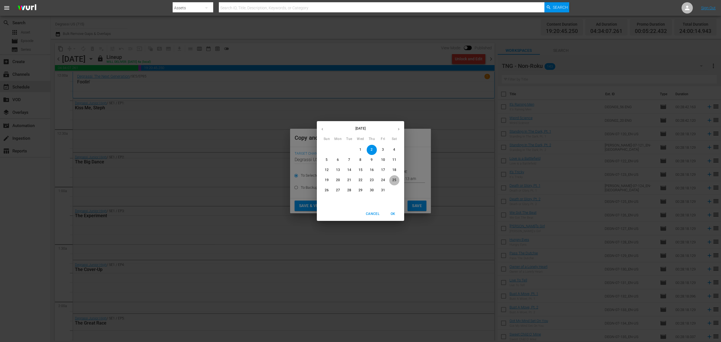
click at [395, 181] on p "25" at bounding box center [394, 180] width 4 height 5
type input "Oct 25th 2025"
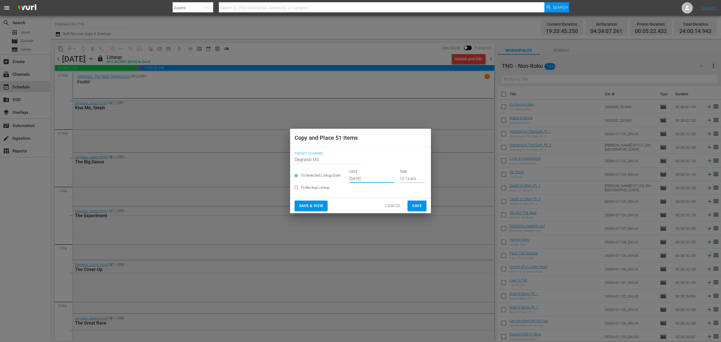
click at [421, 206] on span "Save" at bounding box center [417, 205] width 10 height 7
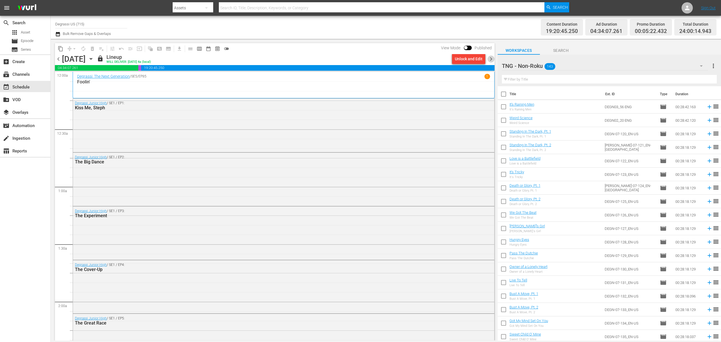
click at [490, 57] on span "chevron_right" at bounding box center [491, 58] width 7 height 7
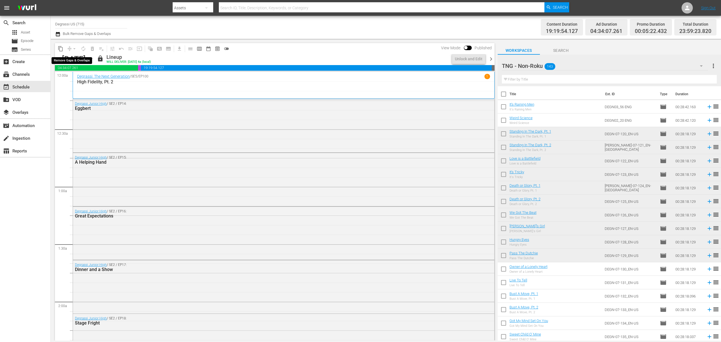
click at [61, 47] on span "content_copy" at bounding box center [61, 49] width 6 height 6
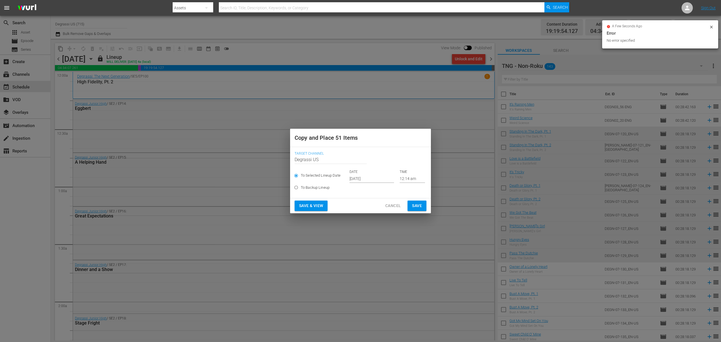
click at [380, 181] on input "Oct 2nd 2025" at bounding box center [372, 178] width 45 height 8
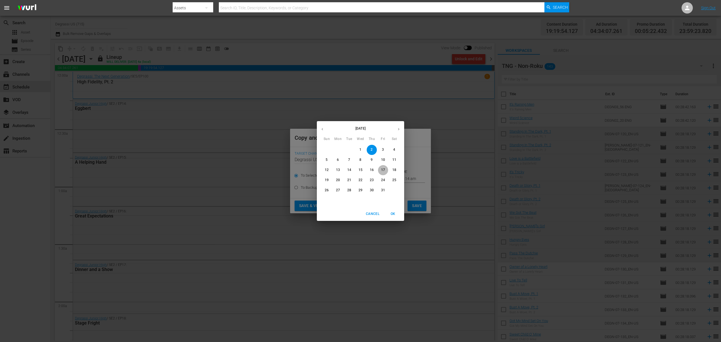
click at [380, 170] on span "17" at bounding box center [383, 170] width 10 height 5
type input "Oct 17th 2025"
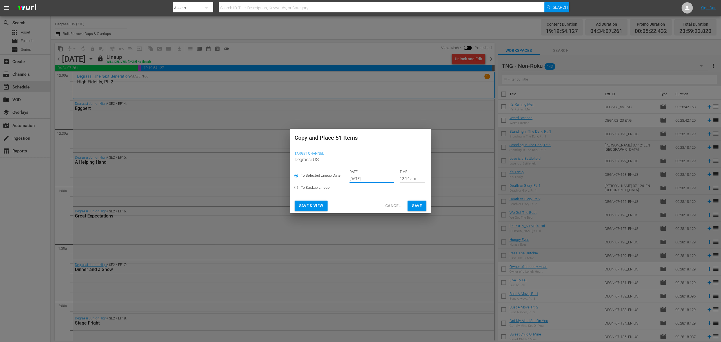
click at [420, 203] on span "Save" at bounding box center [417, 205] width 10 height 7
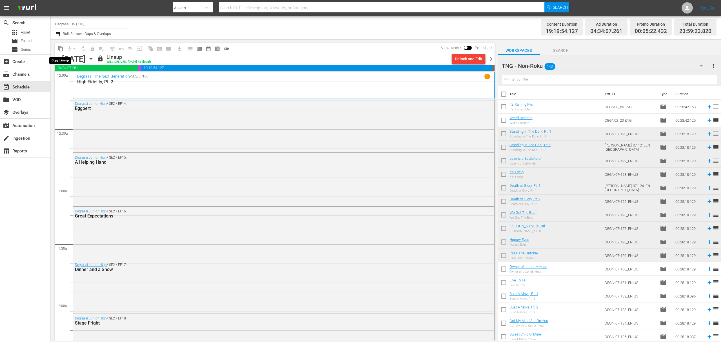
click at [61, 50] on span "content_copy" at bounding box center [61, 49] width 6 height 6
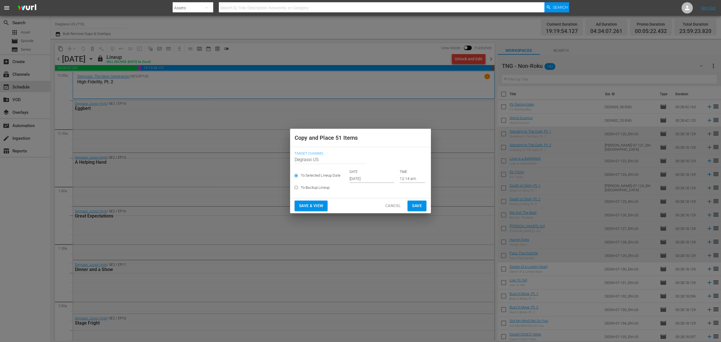
click at [372, 174] on p "DATE" at bounding box center [372, 172] width 45 height 5
click at [372, 177] on input "Oct 2nd 2025" at bounding box center [372, 178] width 45 height 8
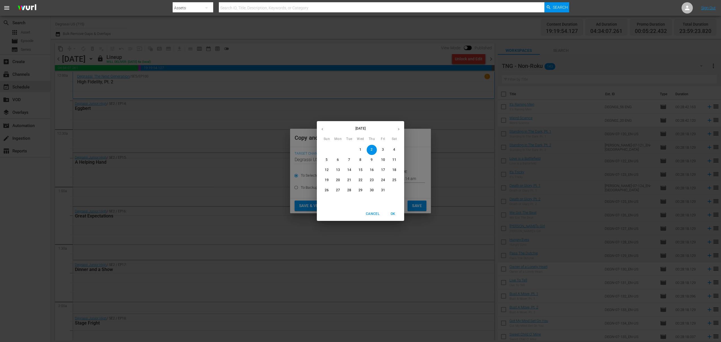
click at [327, 192] on p "26" at bounding box center [327, 190] width 4 height 5
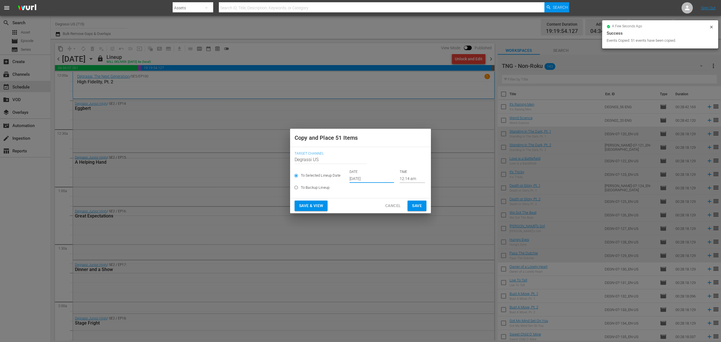
type input "Oct 26th 2025"
click at [419, 206] on span "Save" at bounding box center [417, 205] width 10 height 7
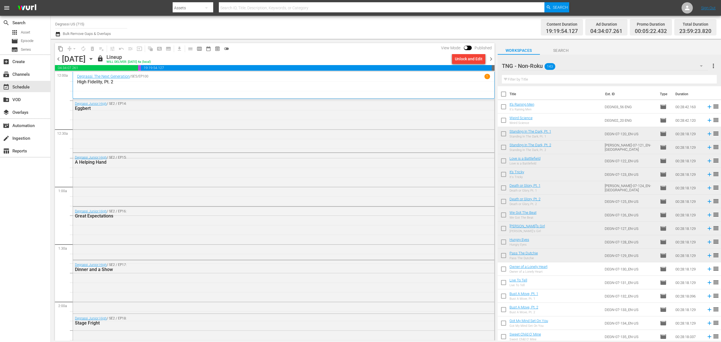
click at [490, 60] on span "chevron_right" at bounding box center [491, 58] width 7 height 7
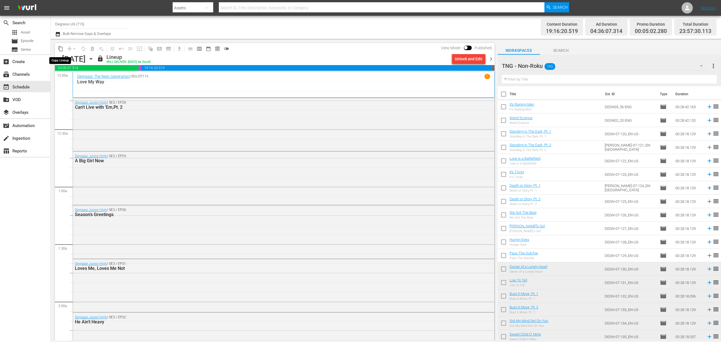
click at [59, 48] on span "content_copy" at bounding box center [61, 49] width 6 height 6
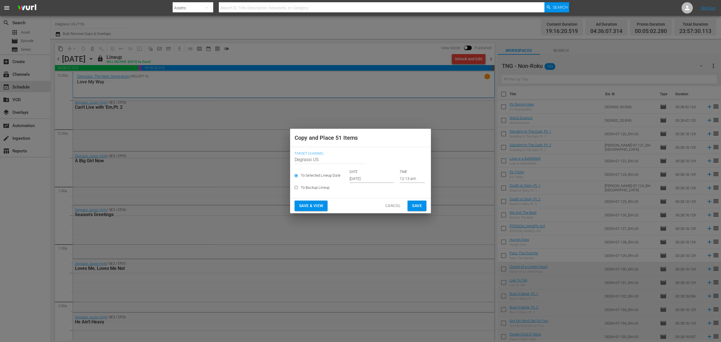
click at [385, 180] on input "Oct 2nd 2025" at bounding box center [372, 178] width 45 height 8
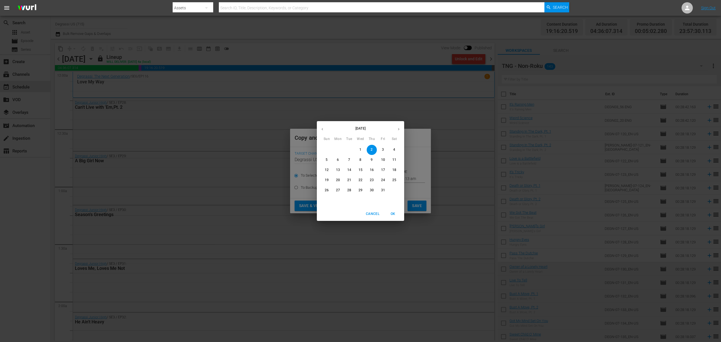
click at [395, 172] on p "18" at bounding box center [394, 170] width 4 height 5
type input "Oct 18th 2025"
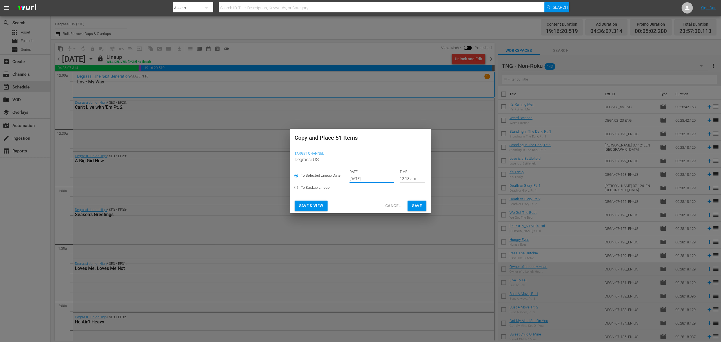
click at [419, 201] on button "Save" at bounding box center [417, 206] width 19 height 10
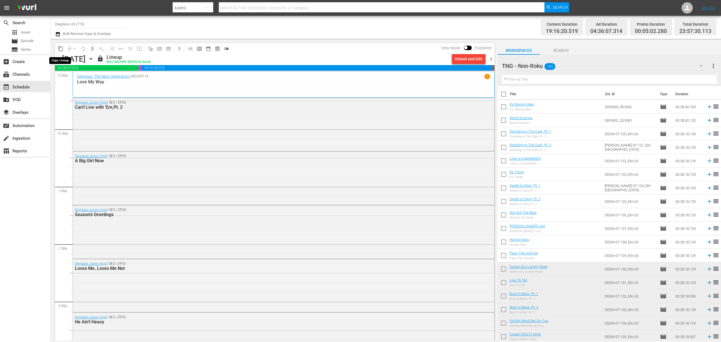
click at [57, 48] on button "content_copy" at bounding box center [60, 48] width 9 height 9
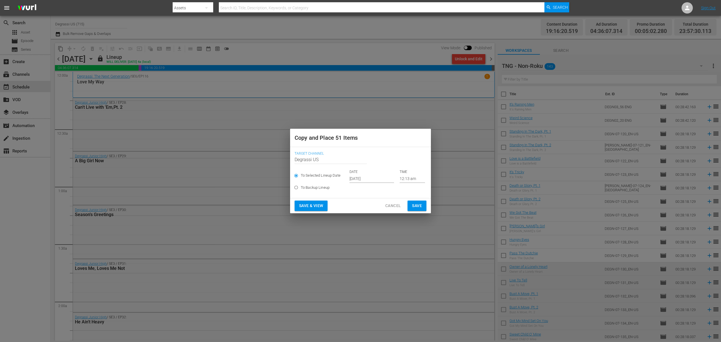
click at [379, 179] on input "Oct 2nd 2025" at bounding box center [372, 178] width 45 height 8
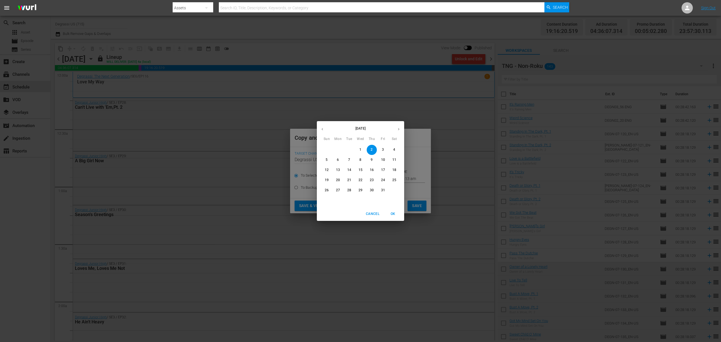
click at [338, 188] on p "27" at bounding box center [338, 190] width 4 height 5
type input "Oct 27th 2025"
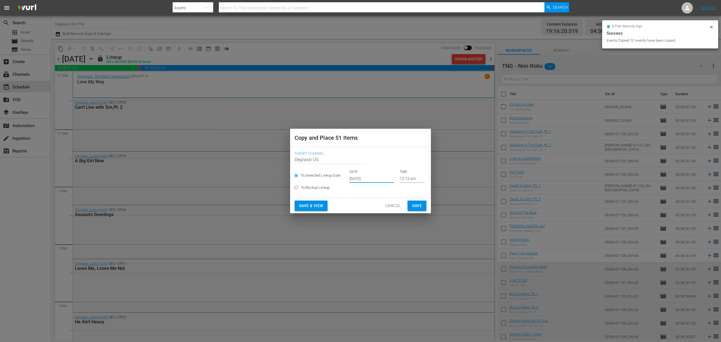
click at [420, 205] on span "Save" at bounding box center [417, 205] width 10 height 7
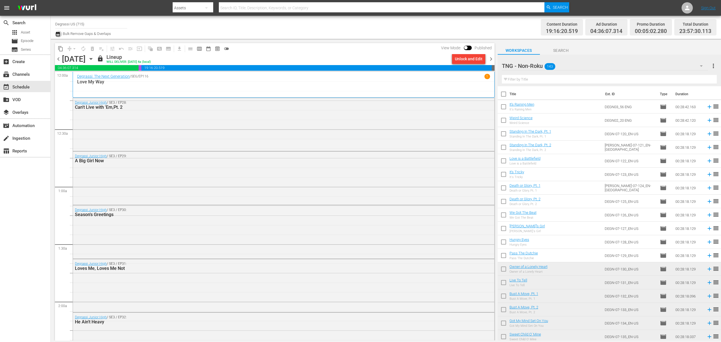
click at [59, 35] on icon "button" at bounding box center [57, 34] width 5 height 7
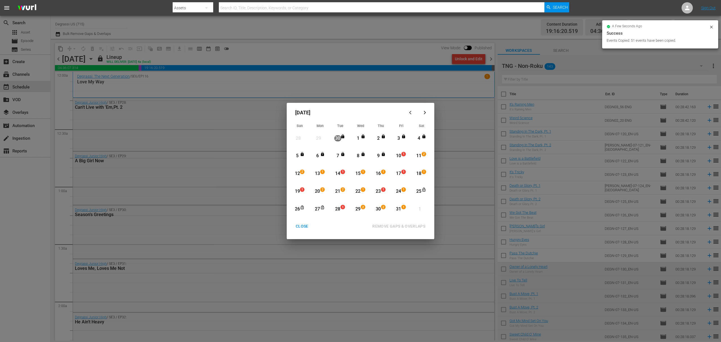
click at [304, 226] on div "CLOSE" at bounding box center [302, 226] width 22 height 7
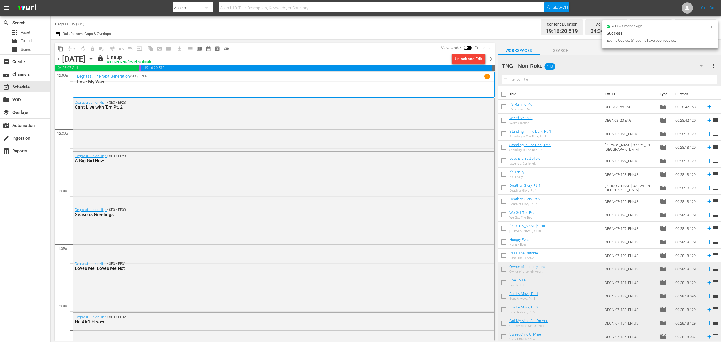
click at [94, 57] on icon "button" at bounding box center [91, 59] width 6 height 6
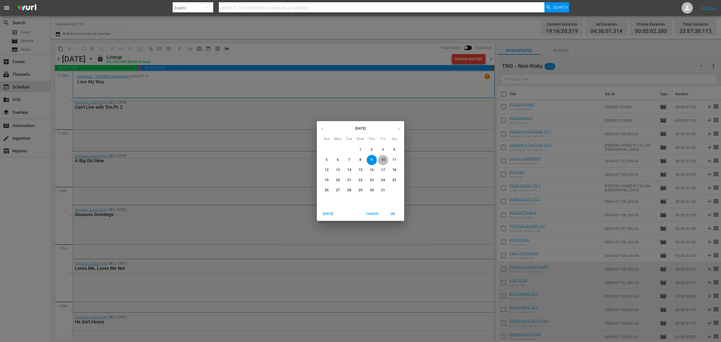
click at [383, 159] on p "10" at bounding box center [383, 159] width 4 height 5
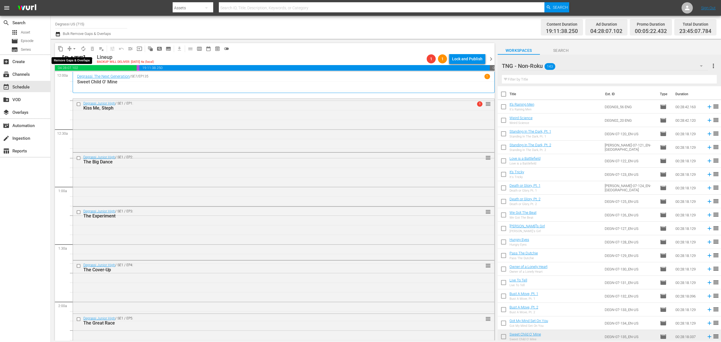
click at [72, 48] on span "arrow_drop_down" at bounding box center [75, 49] width 6 height 6
click at [90, 76] on li "Align to End of Previous Day" at bounding box center [74, 78] width 59 height 9
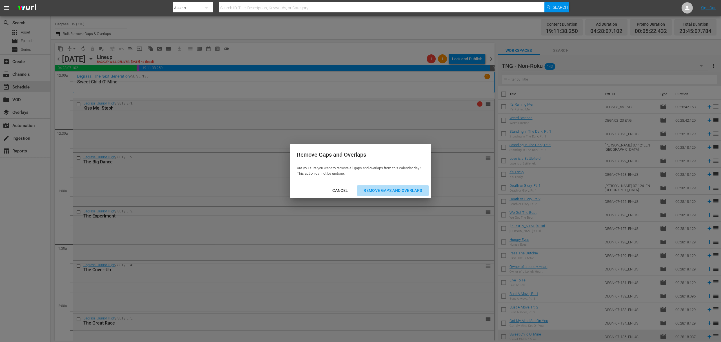
click at [411, 189] on div "Remove Gaps and Overlaps" at bounding box center [392, 190] width 67 height 7
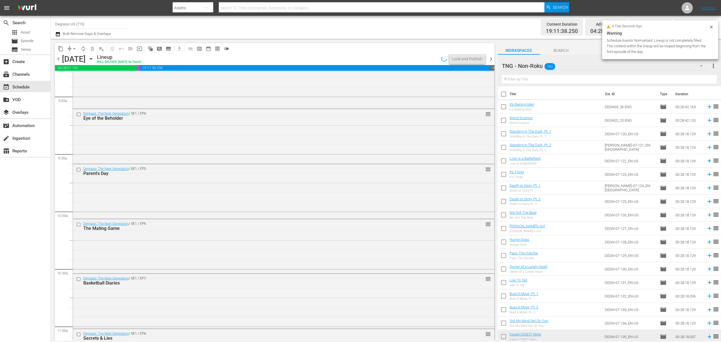
scroll to position [2489, 0]
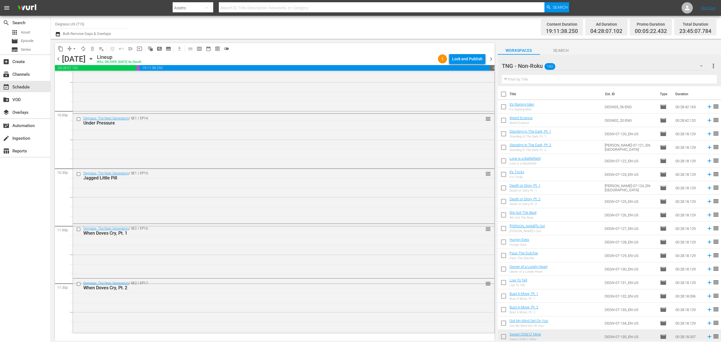
click at [493, 61] on span "chevron_right" at bounding box center [491, 58] width 7 height 7
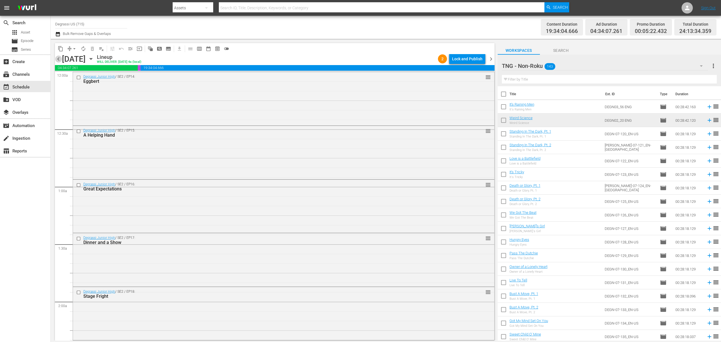
click at [59, 60] on span "chevron_left" at bounding box center [58, 58] width 7 height 7
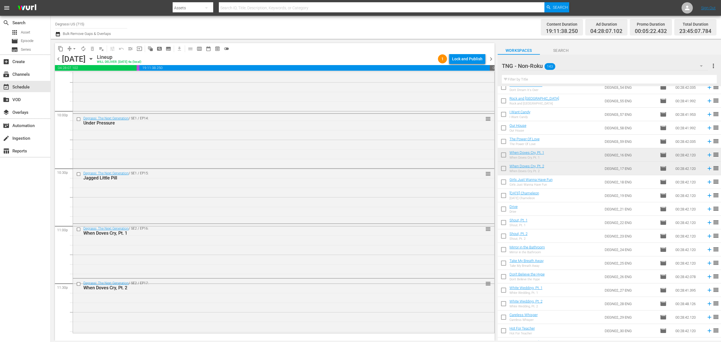
scroll to position [1352, 0]
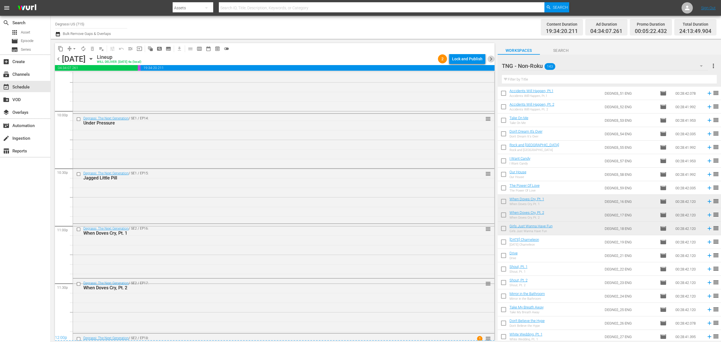
click at [493, 57] on span "chevron_right" at bounding box center [491, 58] width 7 height 7
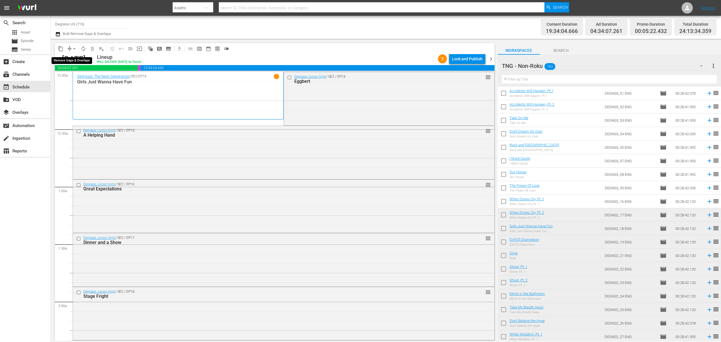
click at [74, 50] on span "arrow_drop_down" at bounding box center [75, 49] width 6 height 6
click at [77, 78] on li "Align to End of Previous Day" at bounding box center [74, 78] width 59 height 9
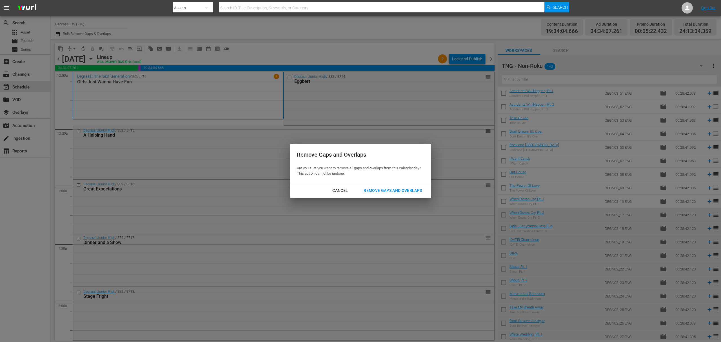
click at [411, 194] on div "Remove Gaps and Overlaps" at bounding box center [392, 190] width 67 height 7
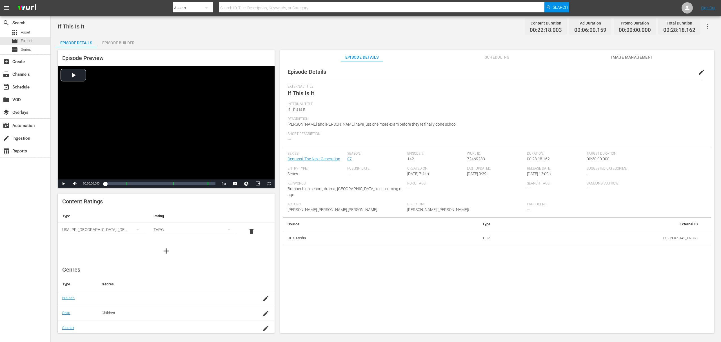
click at [700, 71] on span "edit" at bounding box center [701, 72] width 7 height 7
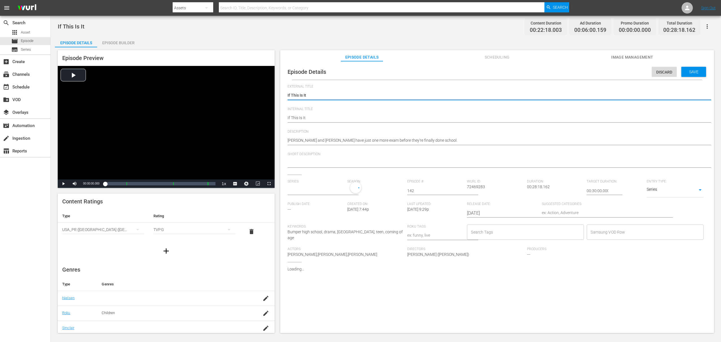
type input "Degrassi: The Next Generation"
click at [293, 93] on textarea "If This Is It" at bounding box center [496, 95] width 416 height 7
type textarea "If his Is It"
type textarea "If this Is It"
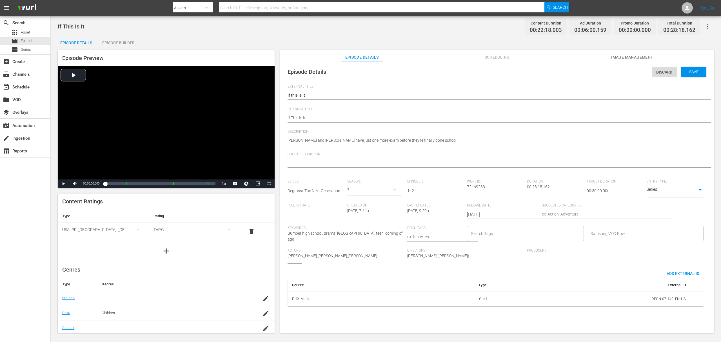
type textarea "If this Is It"
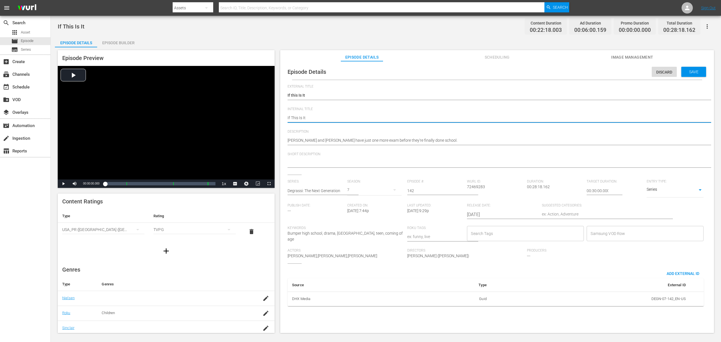
type textarea "If Tthis Is It"
type textarea "If This Is It"
type textarea "If his Is It"
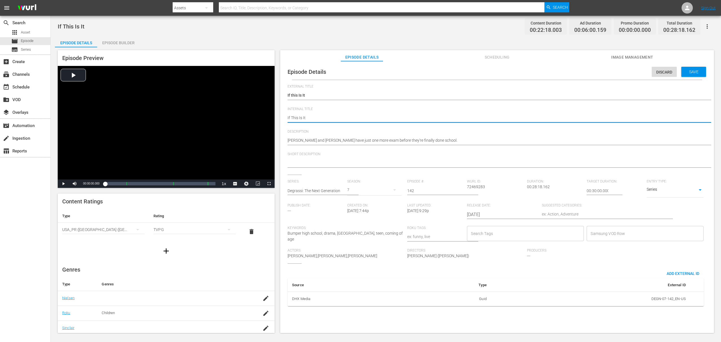
type textarea "If his Is It"
type textarea "If this Is It"
type textarea "If his Is It"
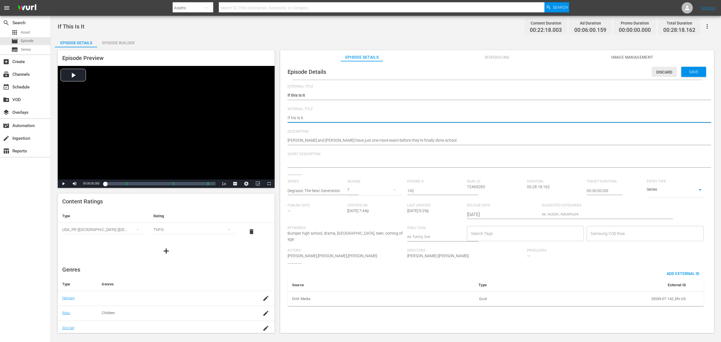
type textarea "If This Is It"
type textarea "If Tthis Is It"
type textarea "If This Is It"
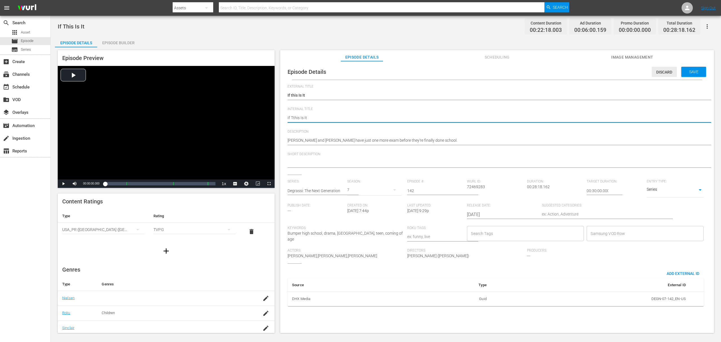
type textarea "If This Is It"
type textarea "If his Is It"
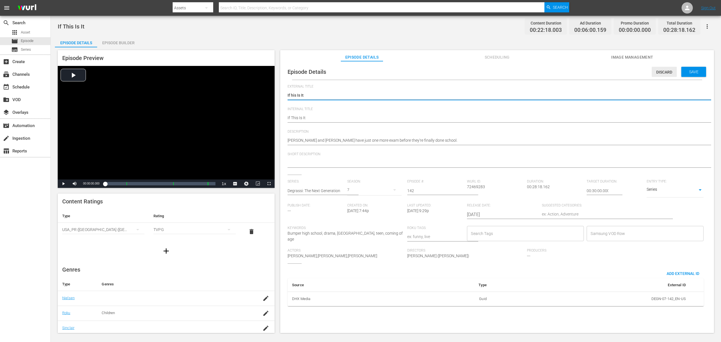
type textarea "If This Is It"
click at [696, 75] on div "Save" at bounding box center [693, 72] width 25 height 10
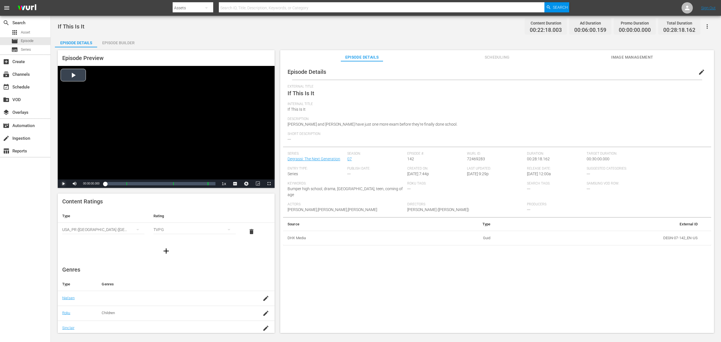
click at [63, 184] on span "Video Player" at bounding box center [63, 184] width 0 height 0
click at [75, 184] on span "Video Player" at bounding box center [75, 184] width 0 height 0
click at [269, 184] on span "Video Player" at bounding box center [269, 184] width 0 height 0
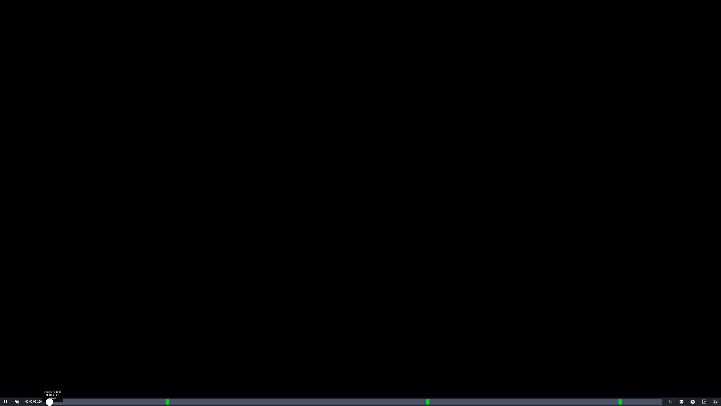
click at [50, 342] on div "00:00:06.174" at bounding box center [48, 402] width 2 height 6
click at [53, 342] on div "00:00:15.178" at bounding box center [49, 402] width 5 height 6
click at [55, 342] on div "00:00:20.165" at bounding box center [51, 402] width 8 height 6
click at [61, 342] on div "Loaded : 2.24% 00:00:35.799 If This Is It (1/3) 00:00:22.329" at bounding box center [354, 402] width 615 height 6
click at [68, 342] on div "Loaded : 3.59% 00:00:58.369 If This Is It (1/3) 00:00:39.846" at bounding box center [354, 402] width 615 height 6
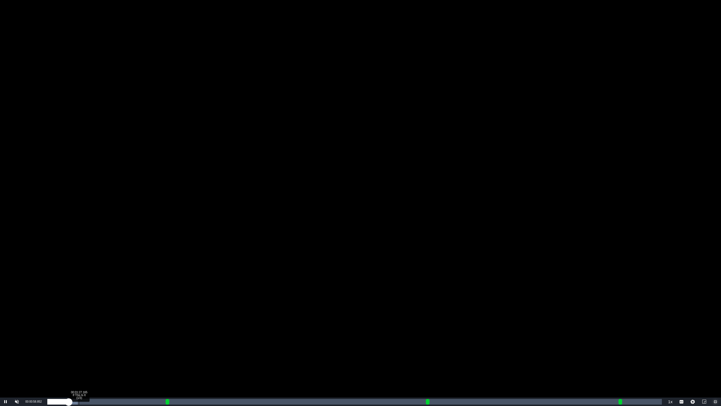
click at [79, 342] on div "00:01:27.165 If This Is It (1/3)" at bounding box center [79, 402] width 0 height 6
click at [90, 342] on div "00:02:02.843" at bounding box center [68, 402] width 43 height 6
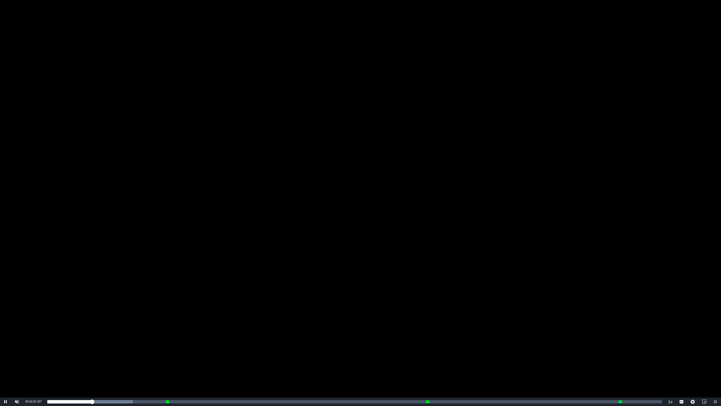
click at [423, 291] on div "Video Player" at bounding box center [360, 198] width 721 height 397
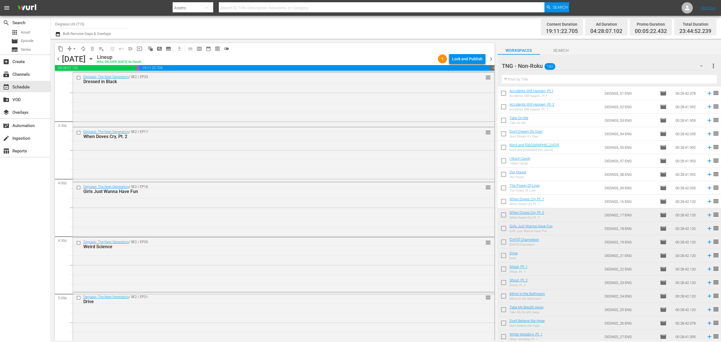
scroll to position [2507, 0]
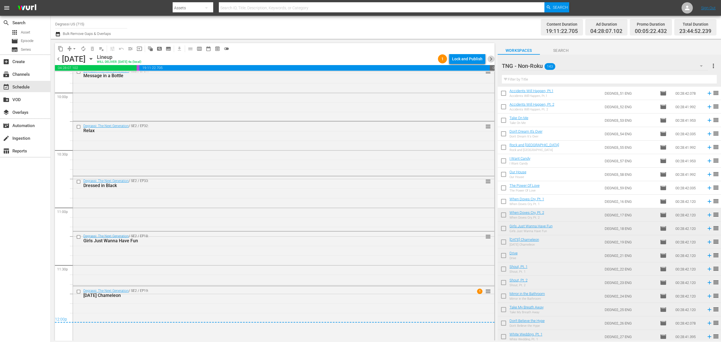
click at [490, 60] on span "chevron_right" at bounding box center [491, 58] width 7 height 7
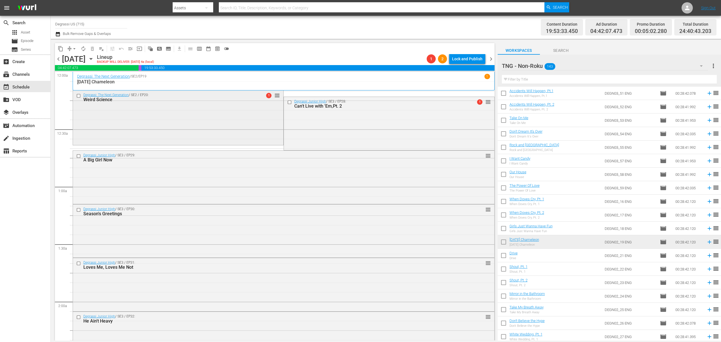
click at [79, 96] on input "checkbox" at bounding box center [79, 96] width 6 height 5
click at [92, 48] on span "delete_forever_outlined" at bounding box center [93, 49] width 6 height 6
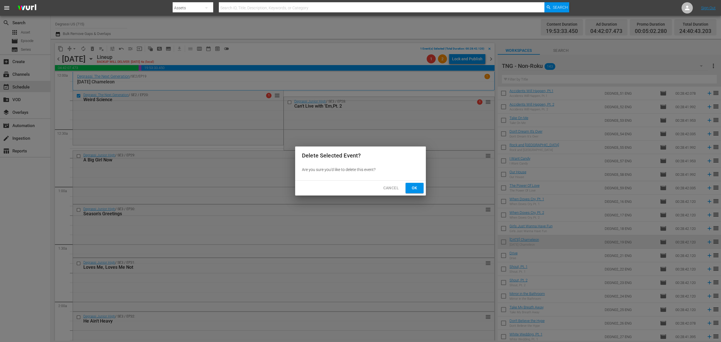
click at [417, 188] on span "Ok" at bounding box center [414, 187] width 9 height 7
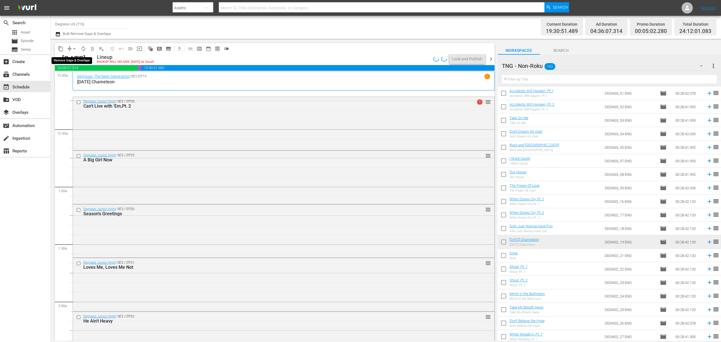
click at [73, 50] on span "arrow_drop_down" at bounding box center [75, 49] width 6 height 6
click at [70, 77] on li "Align to End of Previous Day" at bounding box center [74, 78] width 59 height 9
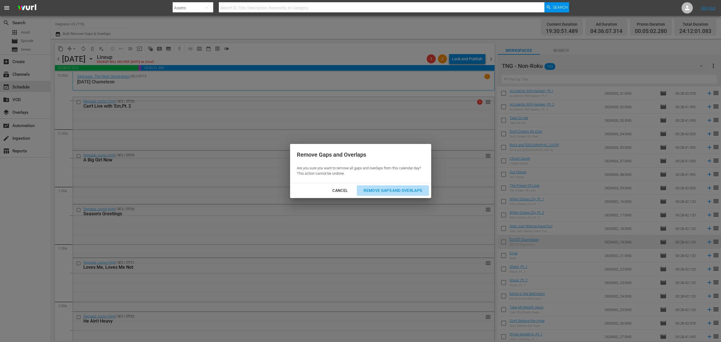
click at [405, 191] on div "Remove Gaps and Overlaps" at bounding box center [392, 190] width 67 height 7
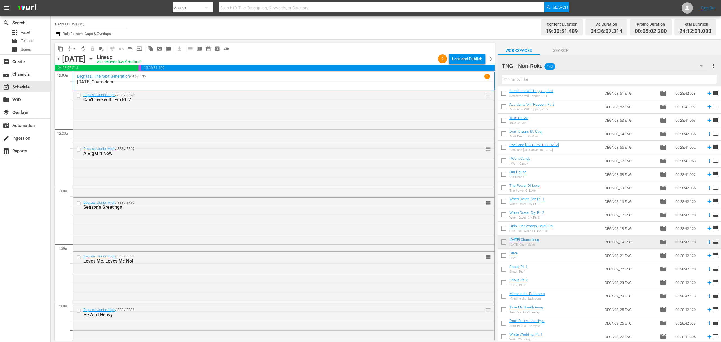
click at [491, 62] on span "chevron_right" at bounding box center [491, 58] width 7 height 7
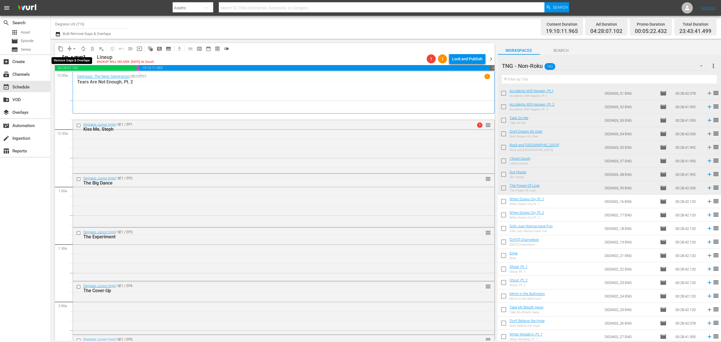
click at [73, 47] on span "arrow_drop_down" at bounding box center [75, 49] width 6 height 6
click at [83, 78] on li "Align to End of Previous Day" at bounding box center [74, 78] width 59 height 9
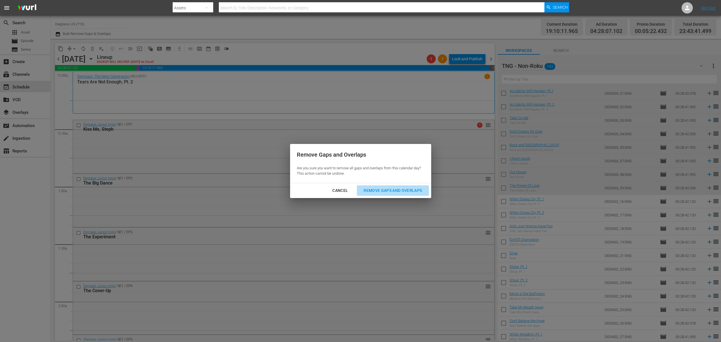
click at [390, 192] on div "Remove Gaps and Overlaps" at bounding box center [392, 190] width 67 height 7
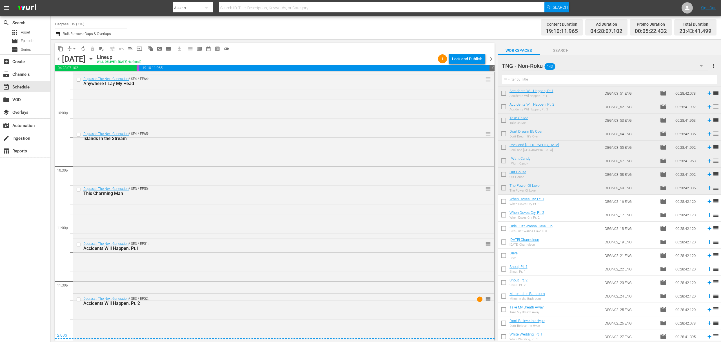
scroll to position [2499, 0]
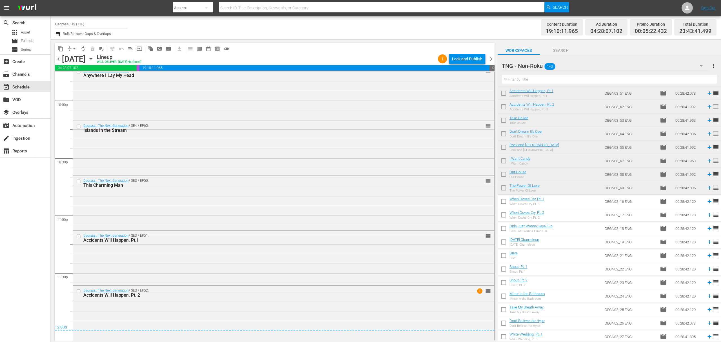
click at [493, 60] on span "chevron_right" at bounding box center [491, 58] width 7 height 7
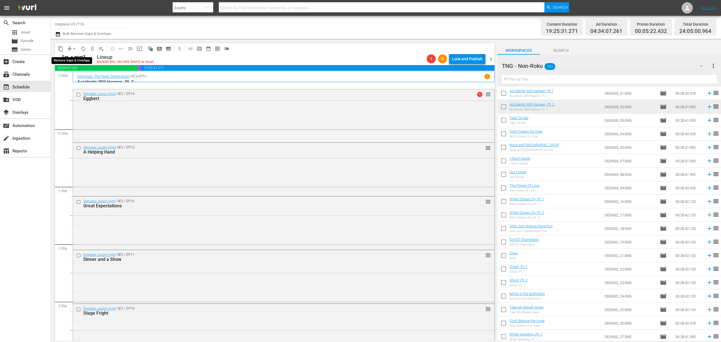
click at [74, 49] on span "arrow_drop_down" at bounding box center [75, 49] width 6 height 6
click at [66, 77] on li "Align to End of Previous Day" at bounding box center [74, 78] width 59 height 9
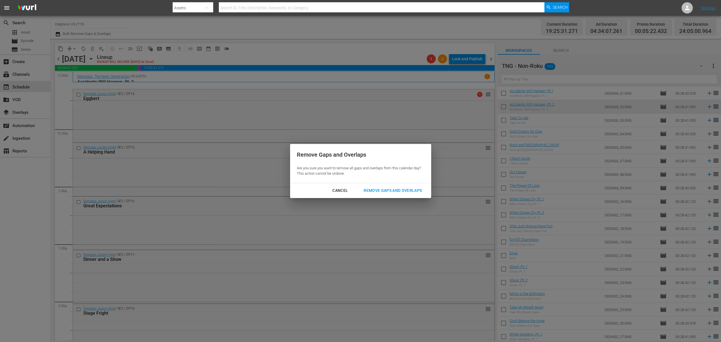
click at [411, 188] on div "Remove Gaps and Overlaps" at bounding box center [392, 190] width 67 height 7
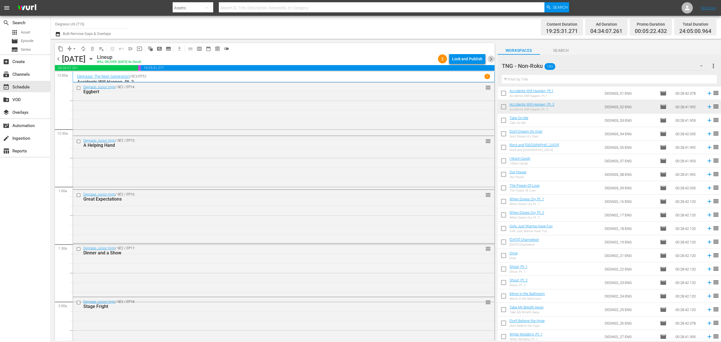
click at [492, 56] on span "chevron_right" at bounding box center [491, 58] width 7 height 7
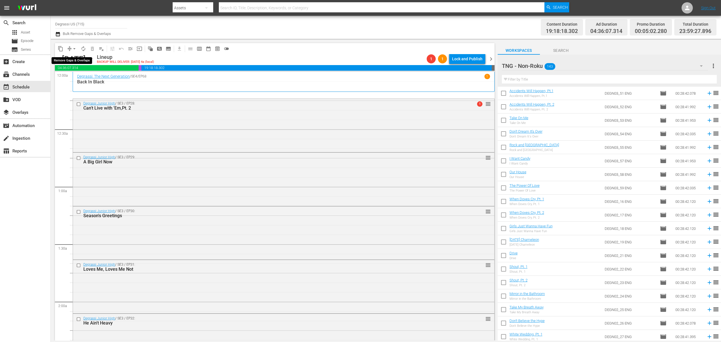
click at [73, 47] on span "arrow_drop_down" at bounding box center [75, 49] width 6 height 6
click at [70, 77] on li "Align to End of Previous Day" at bounding box center [74, 78] width 59 height 9
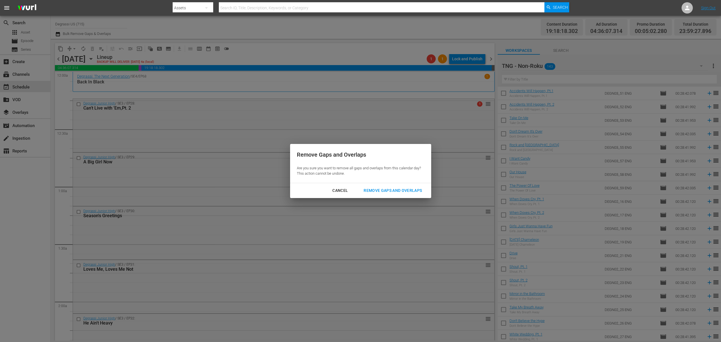
click at [386, 194] on button "Remove Gaps and Overlaps" at bounding box center [393, 190] width 72 height 10
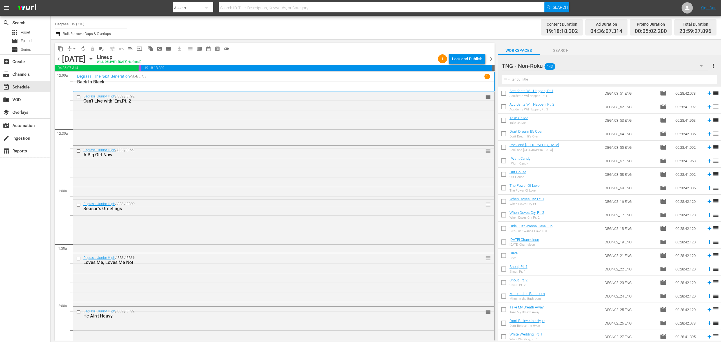
scroll to position [2508, 0]
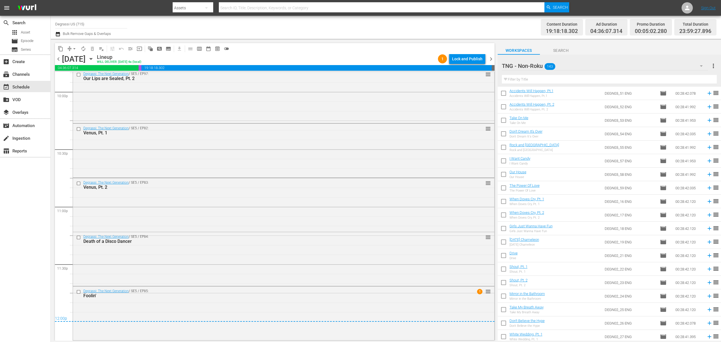
click at [491, 59] on span "chevron_right" at bounding box center [491, 58] width 7 height 7
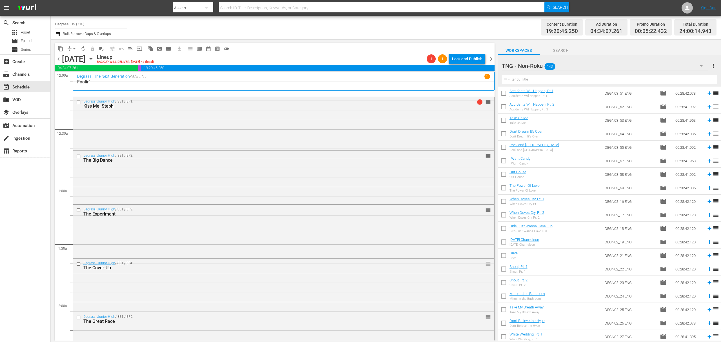
click at [75, 50] on span "arrow_drop_down" at bounding box center [75, 49] width 6 height 6
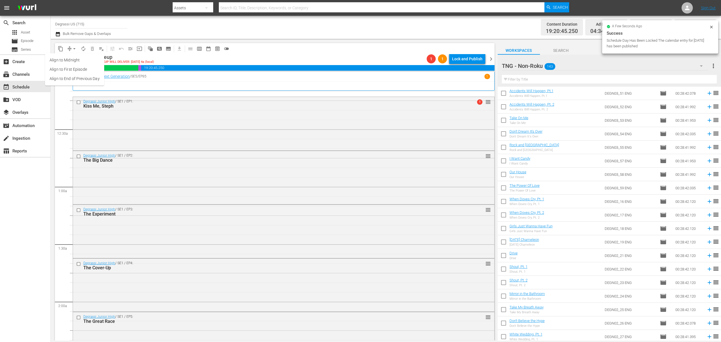
click at [78, 79] on li "Align to End of Previous Day" at bounding box center [74, 78] width 59 height 9
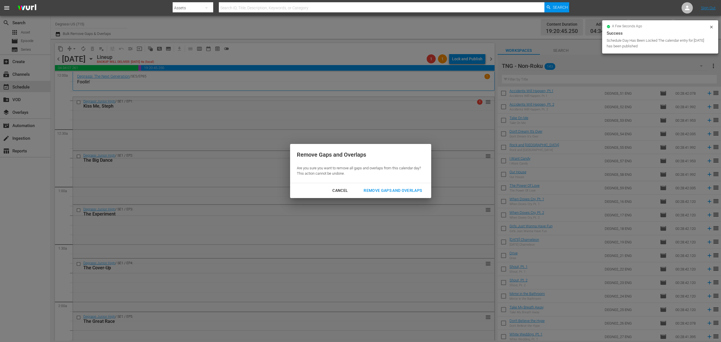
click at [399, 192] on div "Remove Gaps and Overlaps" at bounding box center [392, 190] width 67 height 7
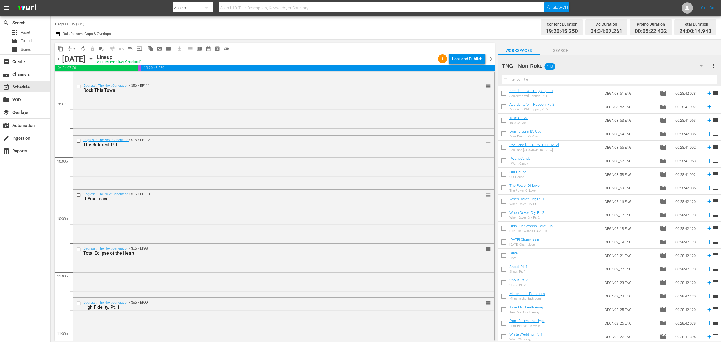
scroll to position [2508, 0]
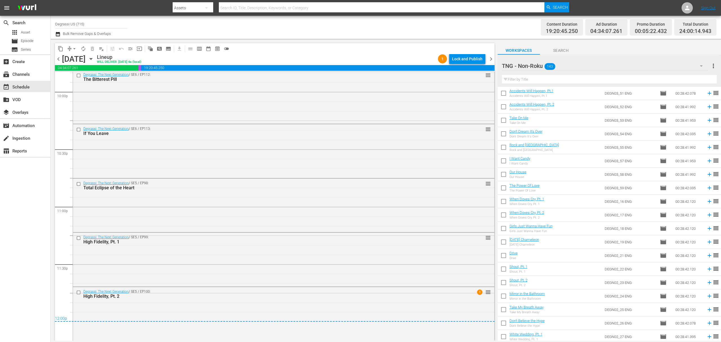
click at [492, 60] on span "chevron_right" at bounding box center [491, 58] width 7 height 7
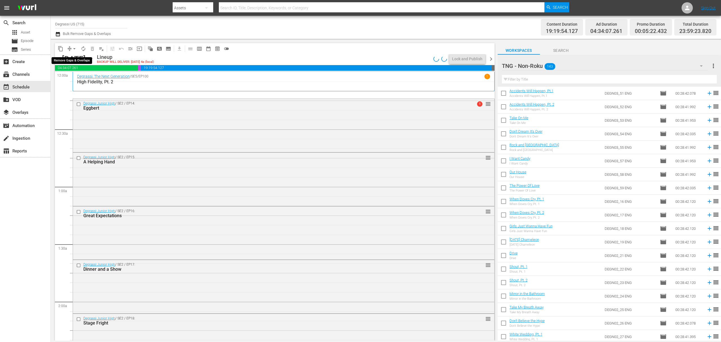
click at [73, 49] on span "arrow_drop_down" at bounding box center [75, 49] width 6 height 6
click at [67, 77] on li "Align to End of Previous Day" at bounding box center [74, 78] width 59 height 9
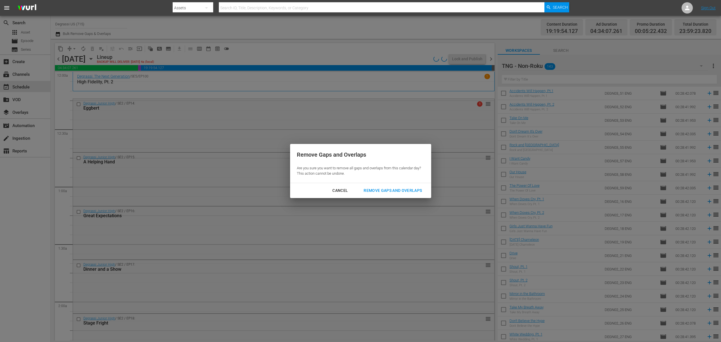
click at [371, 192] on div "Remove Gaps and Overlaps" at bounding box center [392, 190] width 67 height 7
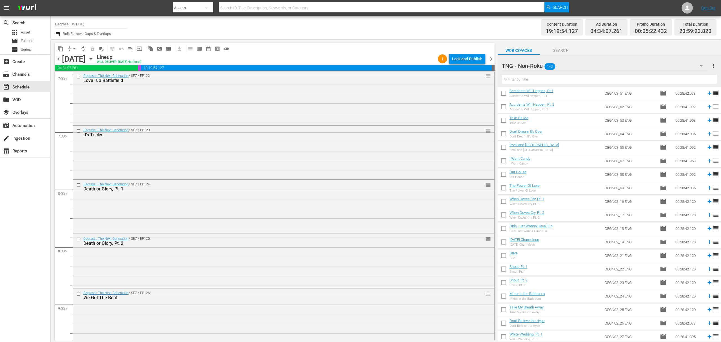
scroll to position [2507, 0]
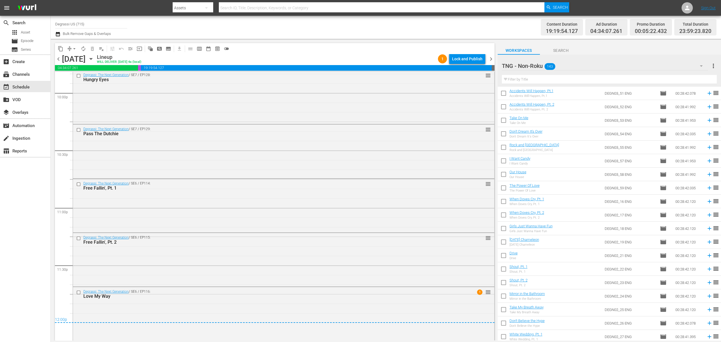
click at [491, 57] on span "chevron_right" at bounding box center [491, 58] width 7 height 7
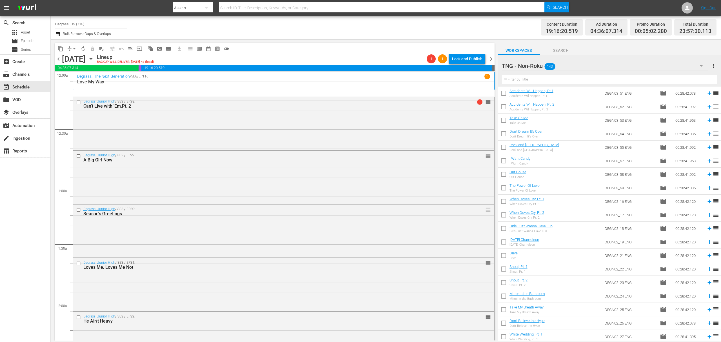
click at [76, 50] on span "arrow_drop_down" at bounding box center [75, 49] width 6 height 6
click at [75, 78] on li "Align to End of Previous Day" at bounding box center [74, 78] width 59 height 9
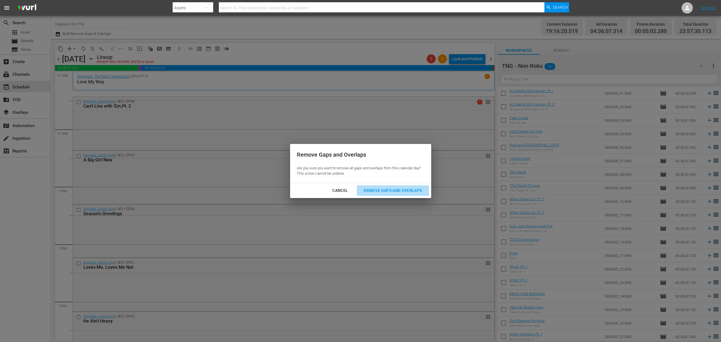
click at [379, 189] on div "Remove Gaps and Overlaps" at bounding box center [392, 190] width 67 height 7
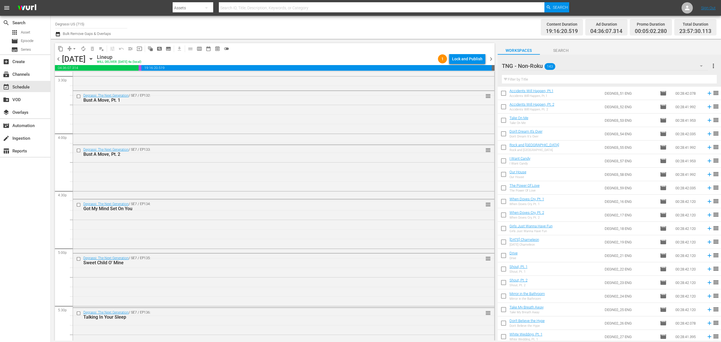
scroll to position [2503, 0]
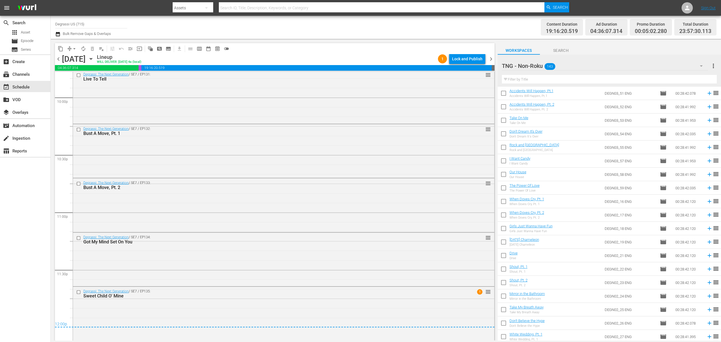
click at [491, 55] on span "chevron_right" at bounding box center [491, 58] width 7 height 7
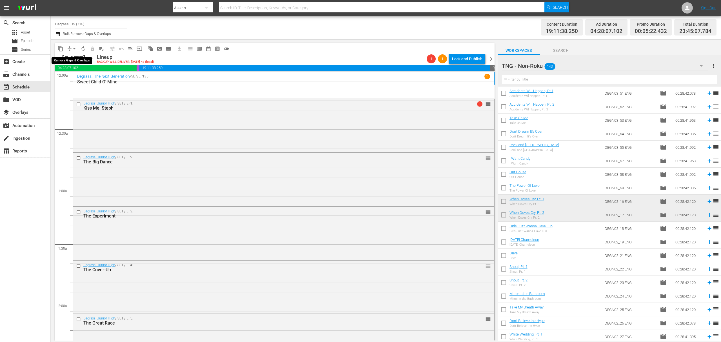
click at [74, 48] on span "arrow_drop_down" at bounding box center [75, 49] width 6 height 6
click at [70, 78] on li "Align to End of Previous Day" at bounding box center [74, 78] width 59 height 9
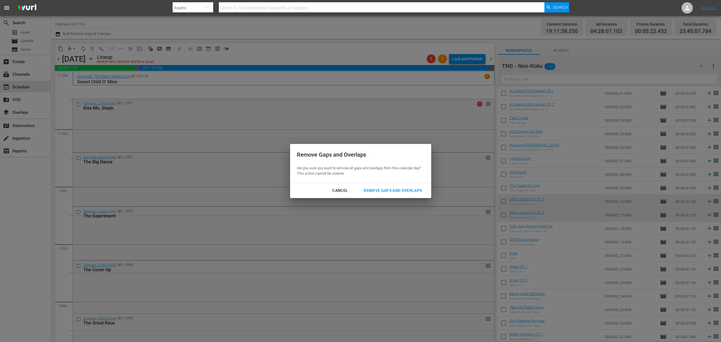
click at [369, 188] on div "Remove Gaps and Overlaps" at bounding box center [392, 190] width 67 height 7
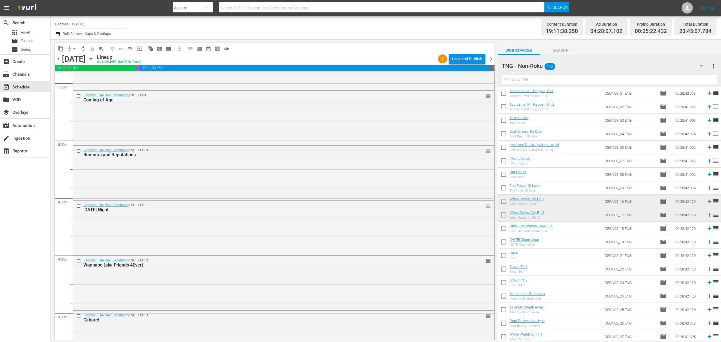
scroll to position [2489, 0]
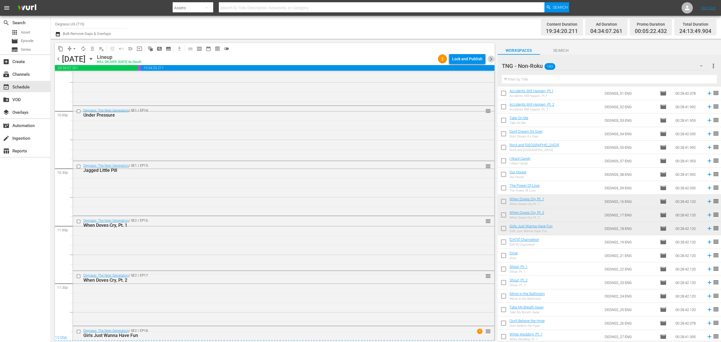
click at [492, 57] on span "chevron_right" at bounding box center [491, 58] width 7 height 7
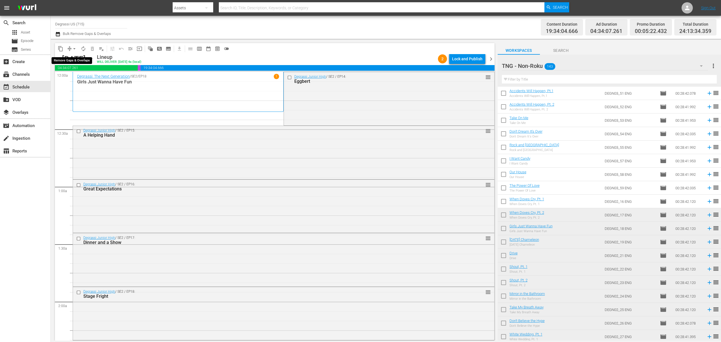
click at [74, 50] on span "arrow_drop_down" at bounding box center [75, 49] width 6 height 6
click at [74, 79] on li "Align to End of Previous Day" at bounding box center [74, 78] width 59 height 9
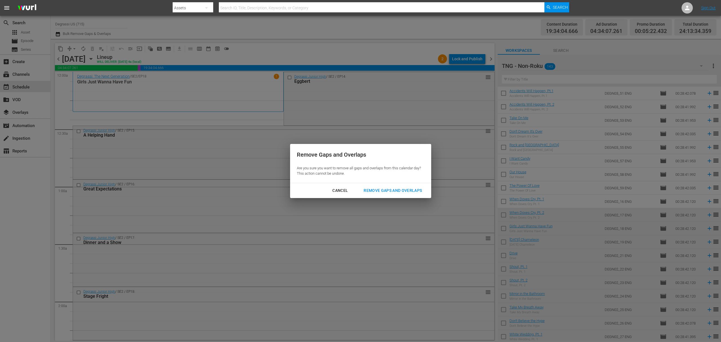
click at [371, 188] on div "Remove Gaps and Overlaps" at bounding box center [392, 190] width 67 height 7
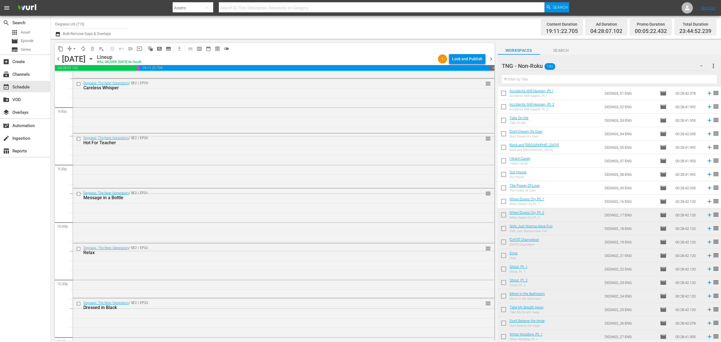
scroll to position [2500, 0]
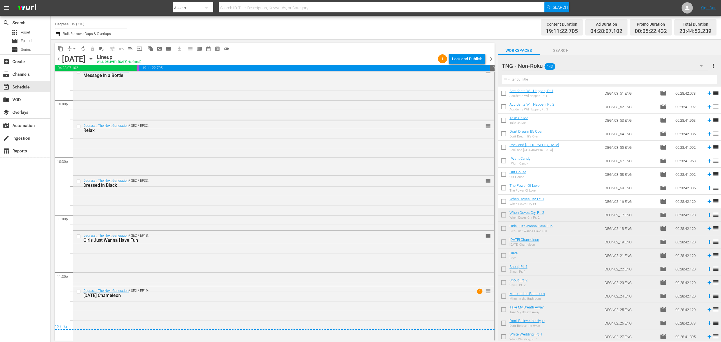
click at [488, 58] on span "chevron_right" at bounding box center [491, 58] width 7 height 7
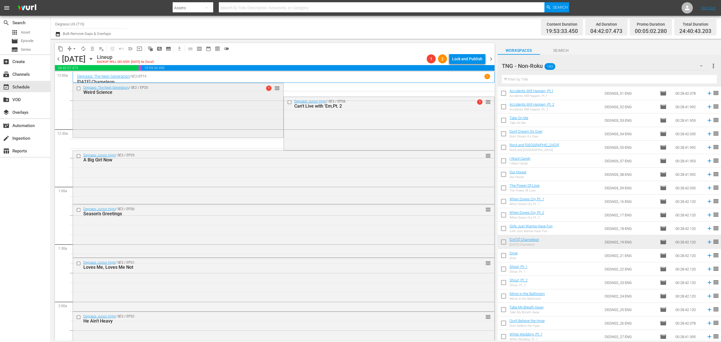
click at [79, 89] on input "checkbox" at bounding box center [79, 88] width 6 height 5
click at [94, 51] on button "delete_forever_outlined" at bounding box center [92, 48] width 9 height 9
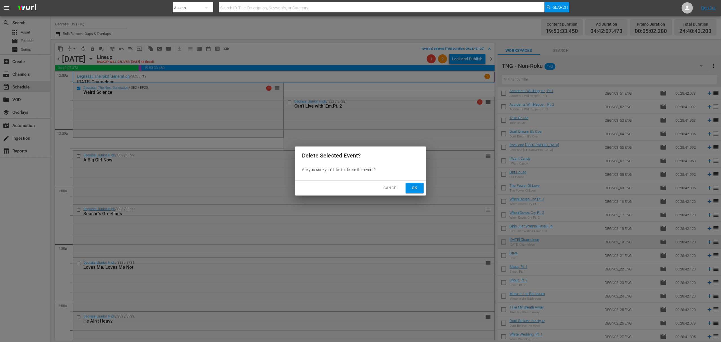
click at [415, 189] on span "Ok" at bounding box center [414, 187] width 9 height 7
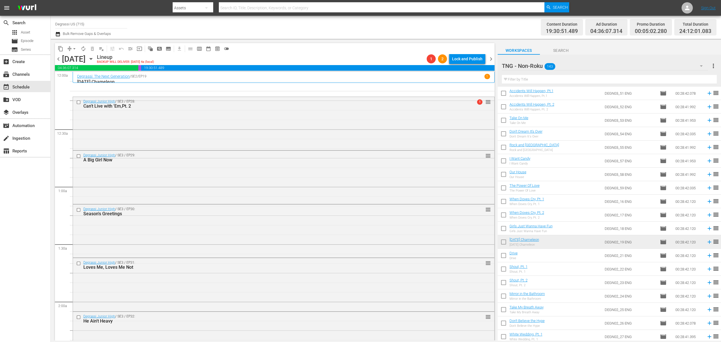
click at [566, 67] on div "TNG - Non-Roku 143" at bounding box center [605, 66] width 206 height 16
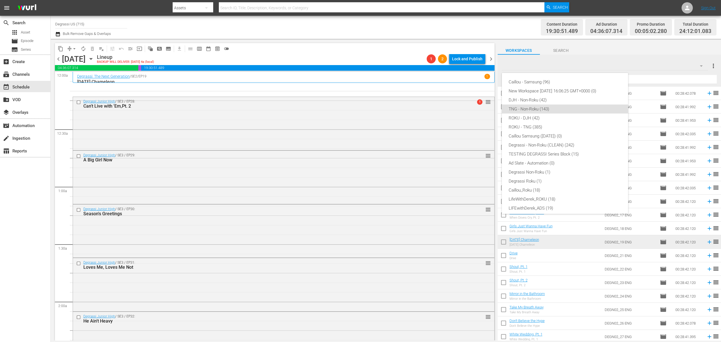
scroll to position [21, 0]
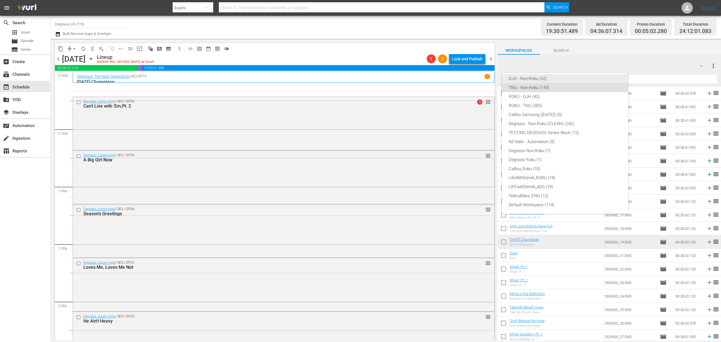
click at [530, 78] on div "DJH - Non-Roku (42)" at bounding box center [565, 78] width 113 height 9
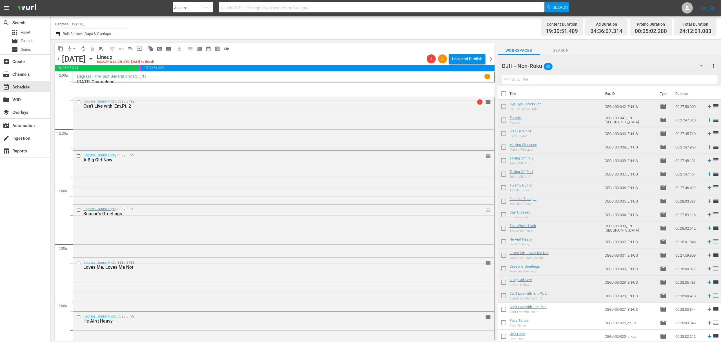
scroll to position [0, 0]
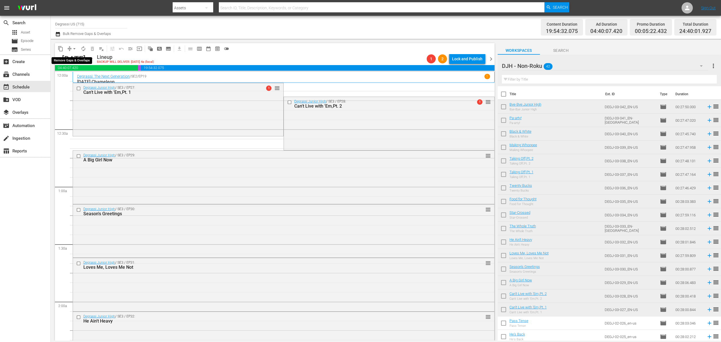
click at [77, 46] on span "arrow_drop_down" at bounding box center [75, 49] width 6 height 6
click at [66, 77] on li "Align to End of Previous Day" at bounding box center [74, 78] width 59 height 9
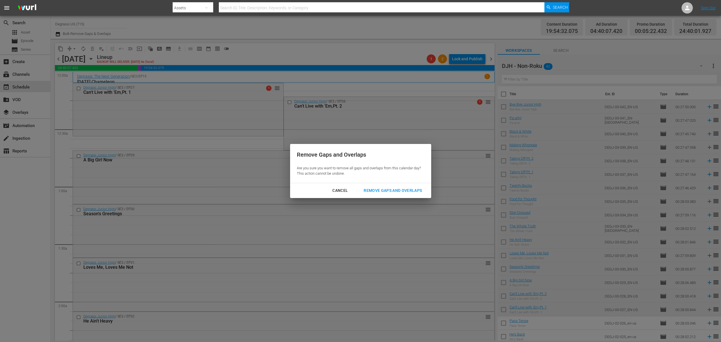
click at [386, 192] on div "Remove Gaps and Overlaps" at bounding box center [392, 190] width 67 height 7
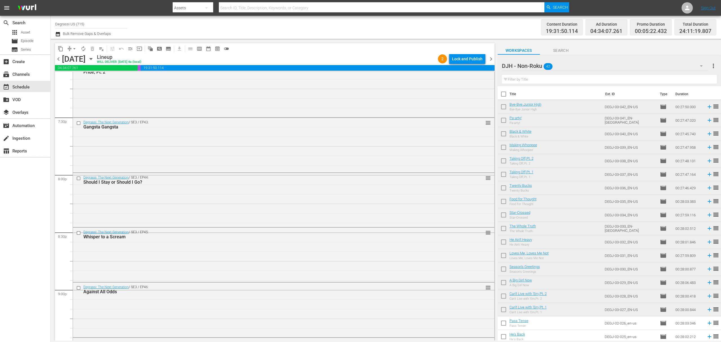
scroll to position [2522, 0]
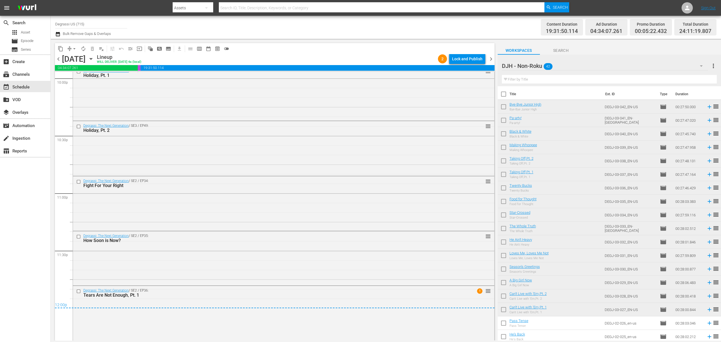
click at [492, 57] on span "chevron_right" at bounding box center [491, 58] width 7 height 7
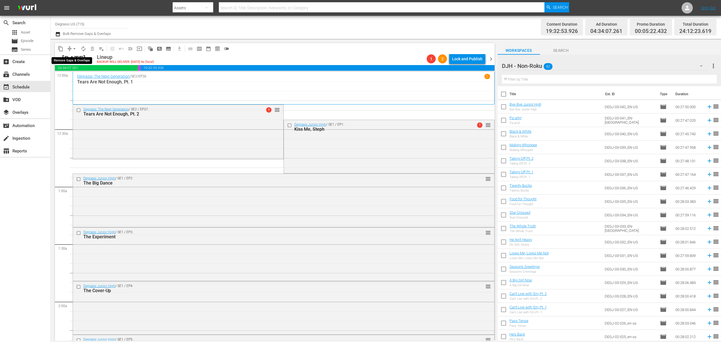
click at [74, 48] on span "arrow_drop_down" at bounding box center [75, 49] width 6 height 6
click at [70, 76] on li "Align to End of Previous Day" at bounding box center [74, 78] width 59 height 9
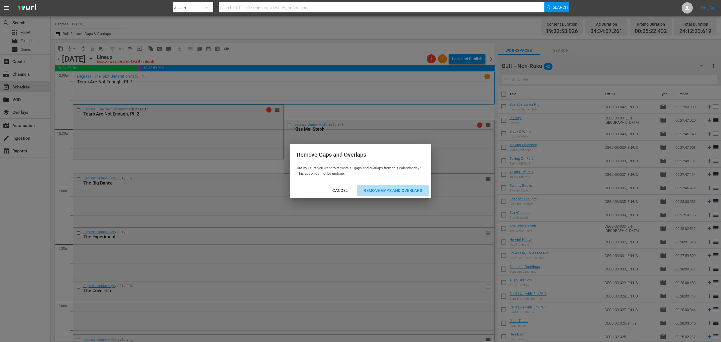
click at [415, 193] on div "Remove Gaps and Overlaps" at bounding box center [392, 190] width 67 height 7
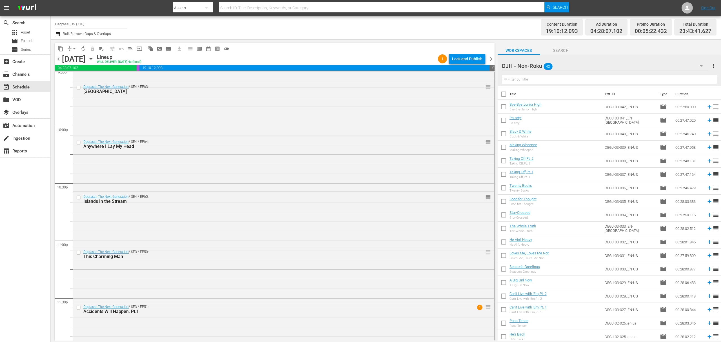
scroll to position [2490, 0]
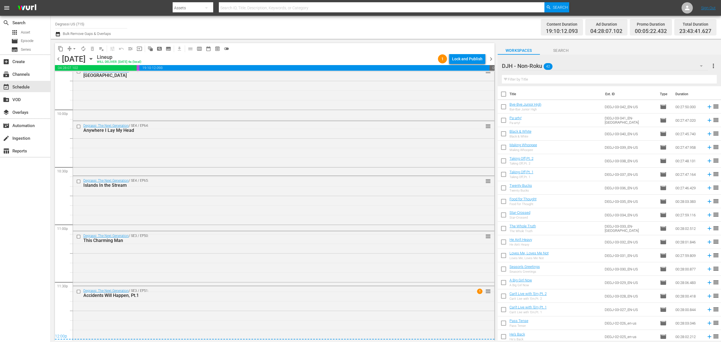
click at [489, 57] on span "chevron_right" at bounding box center [491, 58] width 7 height 7
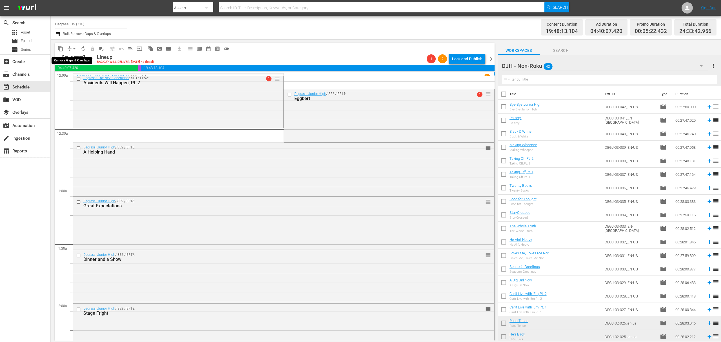
click at [76, 48] on span "arrow_drop_down" at bounding box center [75, 49] width 6 height 6
click at [73, 79] on li "Align to End of Previous Day" at bounding box center [74, 78] width 59 height 9
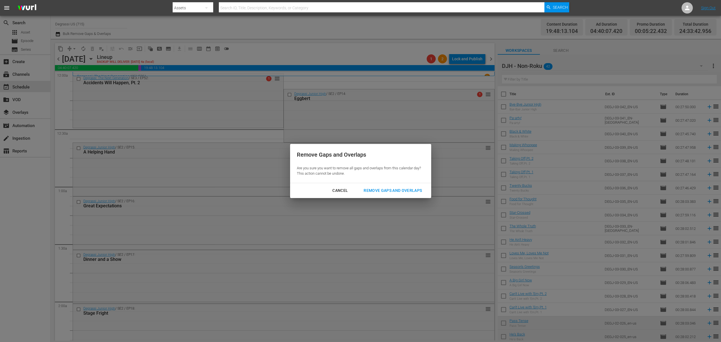
click at [416, 193] on div "Remove Gaps and Overlaps" at bounding box center [392, 190] width 67 height 7
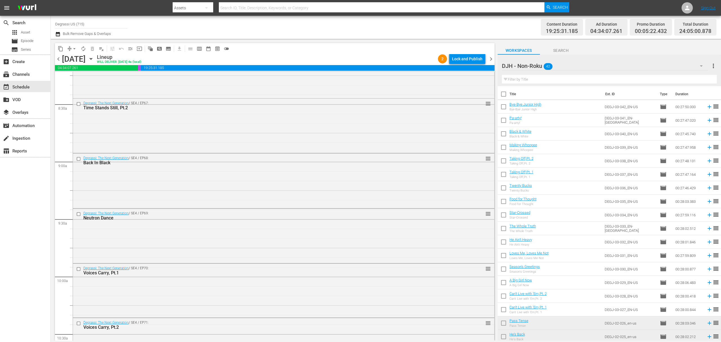
scroll to position [2500, 0]
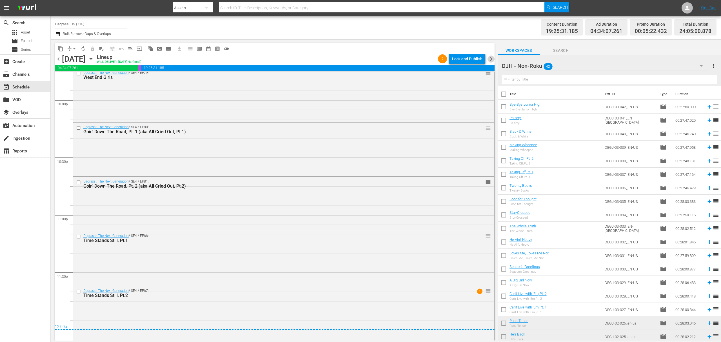
click at [493, 60] on span "chevron_right" at bounding box center [491, 58] width 7 height 7
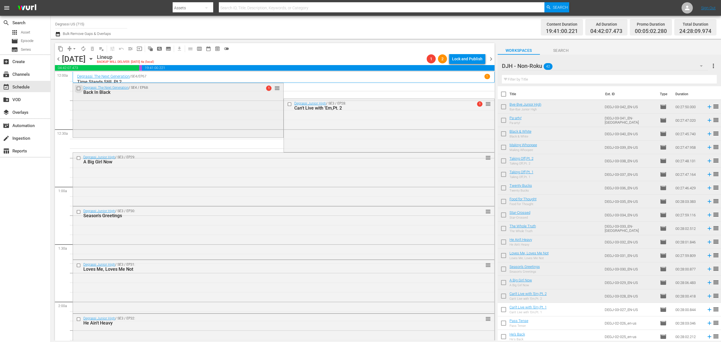
click at [79, 88] on input "checkbox" at bounding box center [79, 88] width 6 height 5
click at [91, 50] on span "delete_forever_outlined" at bounding box center [93, 49] width 6 height 6
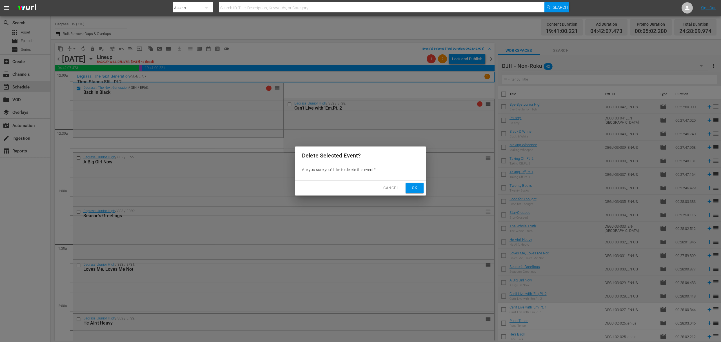
click at [417, 188] on span "Ok" at bounding box center [414, 187] width 9 height 7
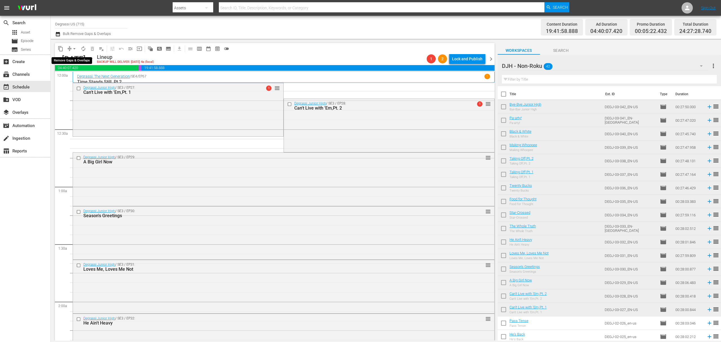
click at [73, 50] on span "arrow_drop_down" at bounding box center [75, 49] width 6 height 6
click at [66, 74] on li "Align to End of Previous Day" at bounding box center [74, 78] width 59 height 9
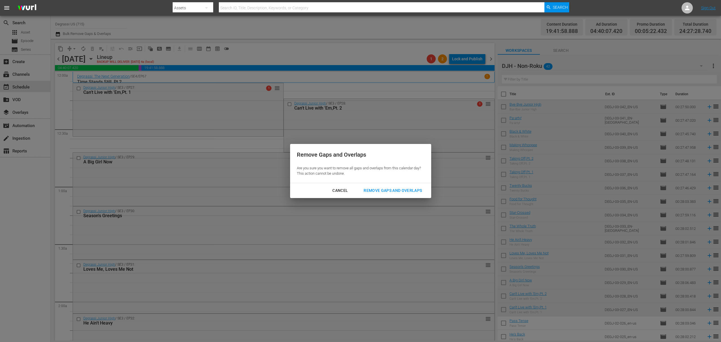
click at [380, 187] on div "Remove Gaps and Overlaps" at bounding box center [392, 190] width 67 height 7
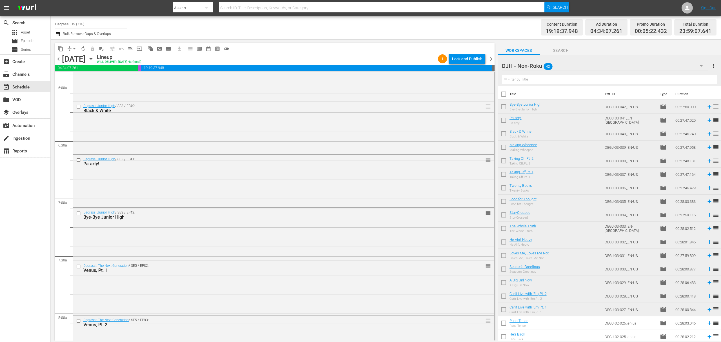
scroll to position [695, 0]
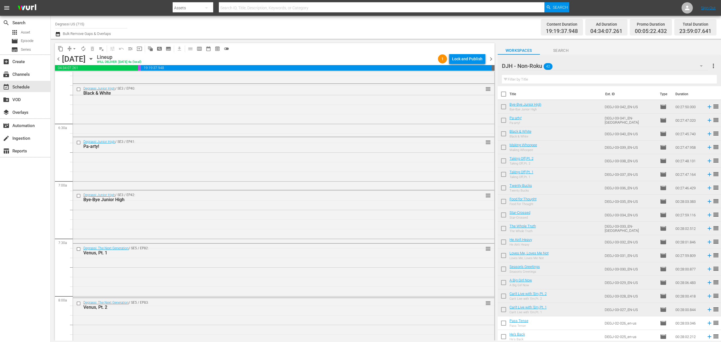
click at [490, 57] on span "chevron_right" at bounding box center [491, 58] width 7 height 7
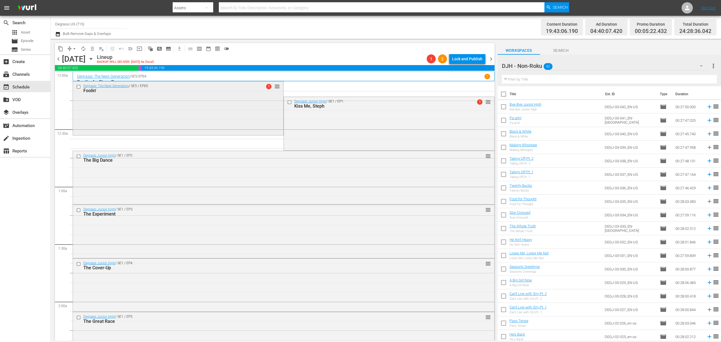
click at [78, 87] on input "checkbox" at bounding box center [79, 86] width 6 height 5
click at [93, 50] on span "delete_forever_outlined" at bounding box center [93, 49] width 6 height 6
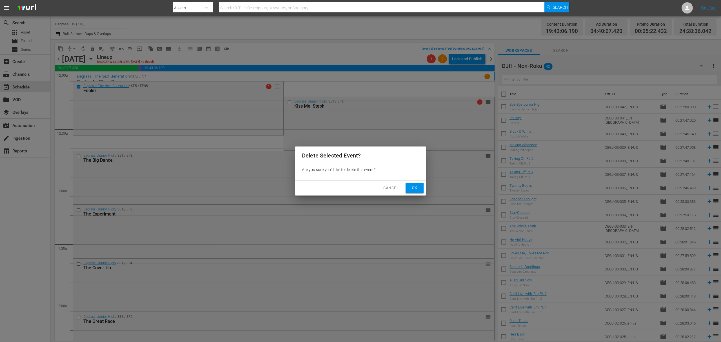
click at [412, 188] on span "Ok" at bounding box center [414, 187] width 9 height 7
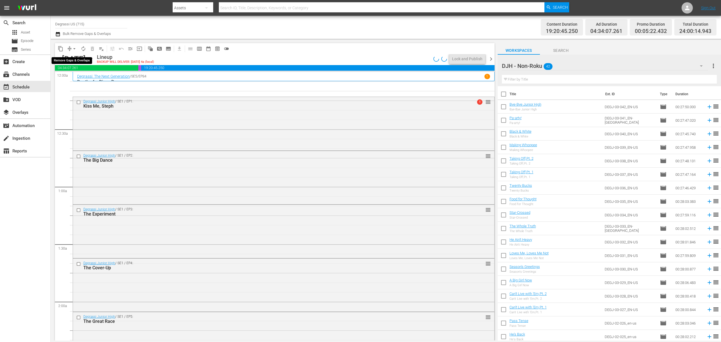
click at [73, 48] on span "arrow_drop_down" at bounding box center [75, 49] width 6 height 6
click at [72, 81] on li "Align to End of Previous Day" at bounding box center [74, 78] width 59 height 9
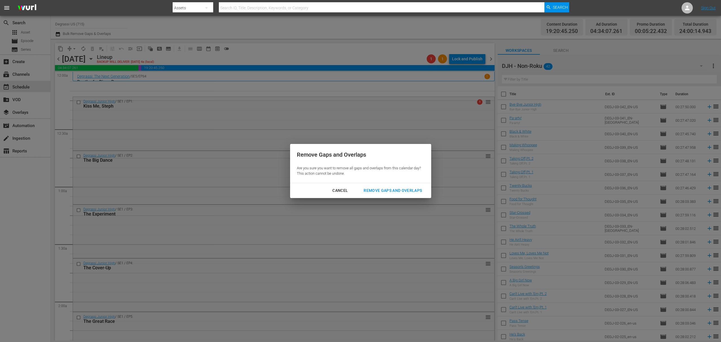
click at [412, 194] on button "Remove Gaps and Overlaps" at bounding box center [393, 190] width 72 height 10
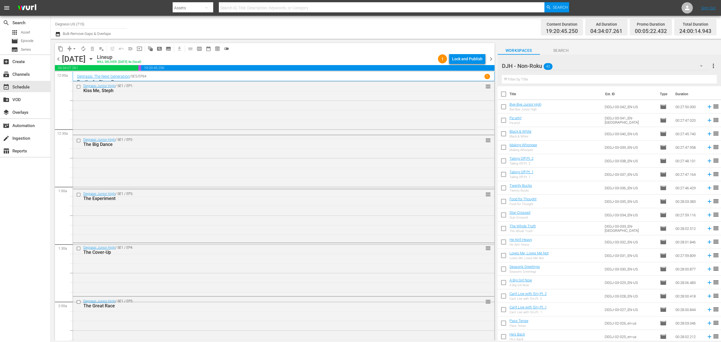
click at [491, 57] on span "chevron_right" at bounding box center [491, 58] width 7 height 7
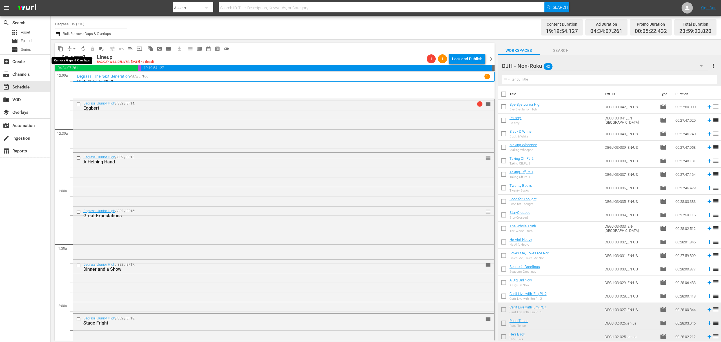
click at [72, 49] on span "arrow_drop_down" at bounding box center [75, 49] width 6 height 6
click at [73, 78] on li "Align to End of Previous Day" at bounding box center [74, 78] width 59 height 9
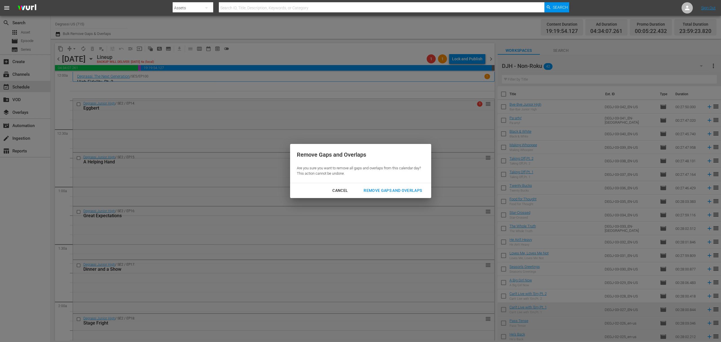
click at [399, 188] on div "Remove Gaps and Overlaps" at bounding box center [392, 190] width 67 height 7
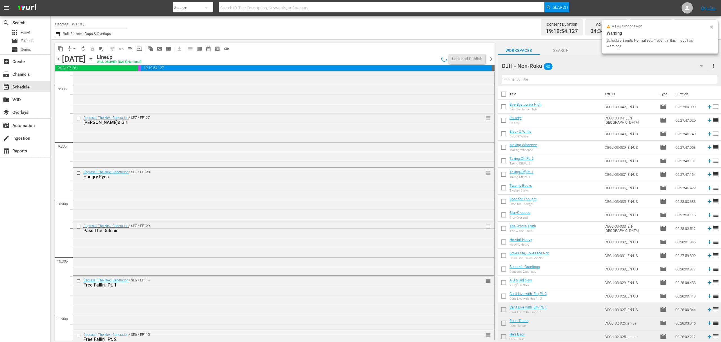
scroll to position [2498, 0]
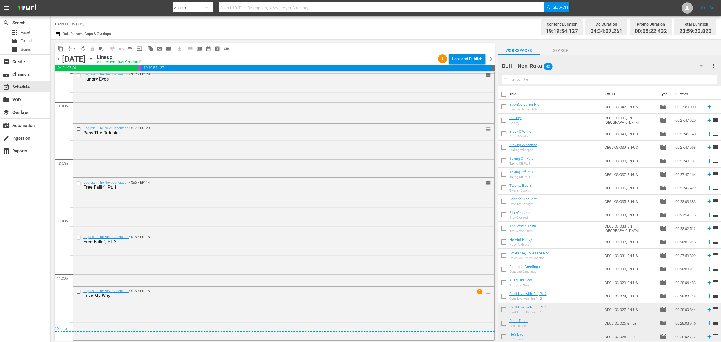
click at [491, 57] on span "chevron_right" at bounding box center [491, 58] width 7 height 7
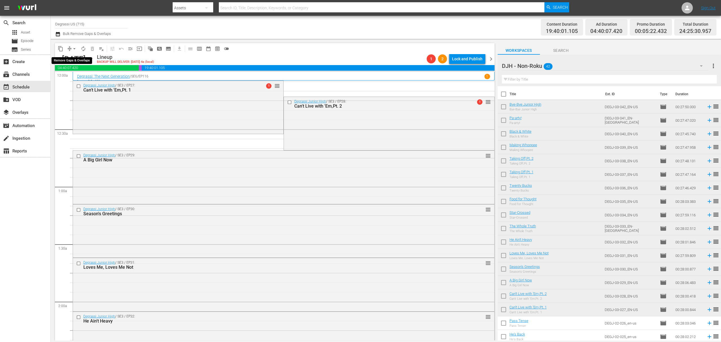
click at [73, 47] on span "arrow_drop_down" at bounding box center [75, 49] width 6 height 6
click at [64, 72] on li "Align to First Episode" at bounding box center [74, 69] width 59 height 9
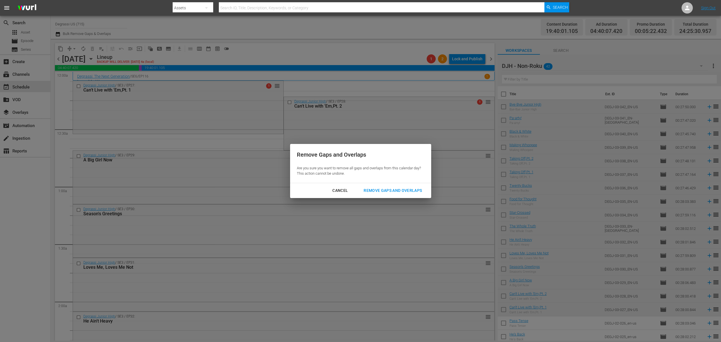
click at [345, 189] on div "Cancel" at bounding box center [340, 190] width 25 height 7
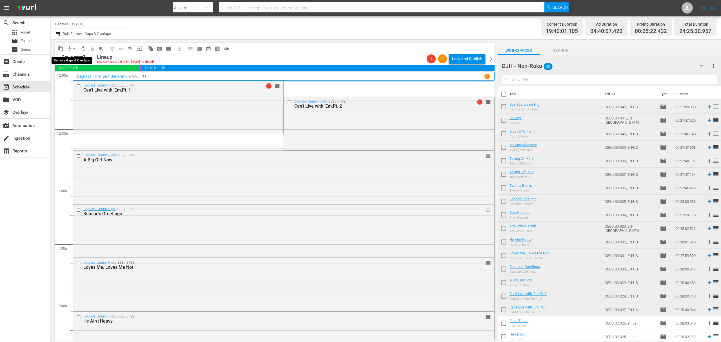
click at [72, 48] on span "arrow_drop_down" at bounding box center [75, 49] width 6 height 6
click at [86, 78] on li "Align to End of Previous Day" at bounding box center [74, 78] width 59 height 9
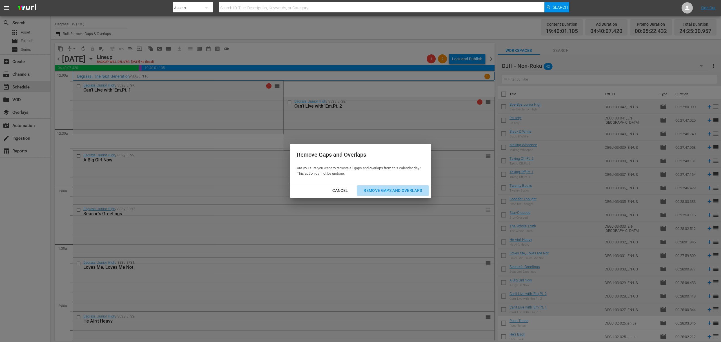
click at [380, 187] on div "Remove Gaps and Overlaps" at bounding box center [392, 190] width 67 height 7
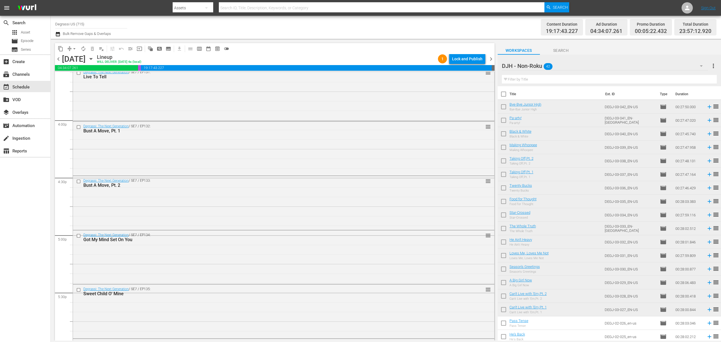
scroll to position [2492, 0]
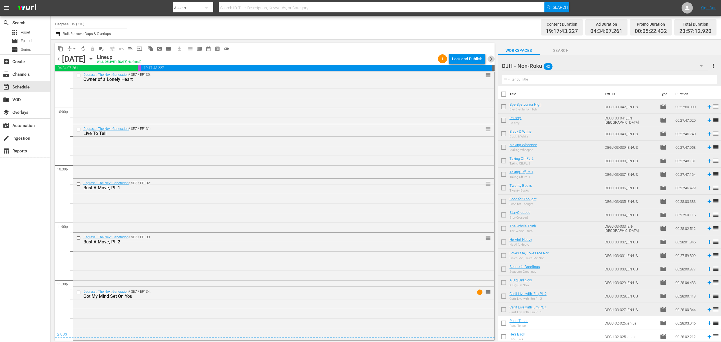
click at [491, 57] on span "chevron_right" at bounding box center [491, 58] width 7 height 7
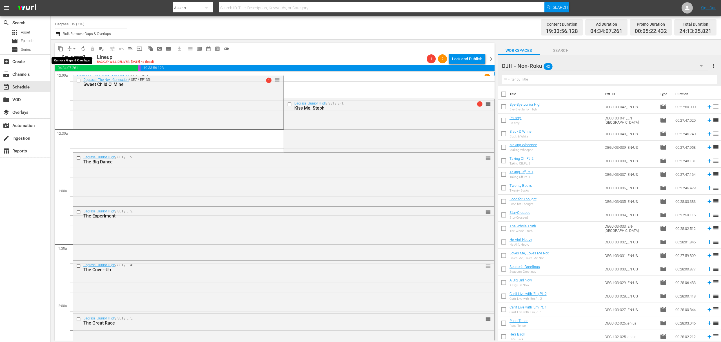
click at [74, 48] on span "arrow_drop_down" at bounding box center [75, 49] width 6 height 6
click at [69, 79] on li "Align to End of Previous Day" at bounding box center [74, 78] width 59 height 9
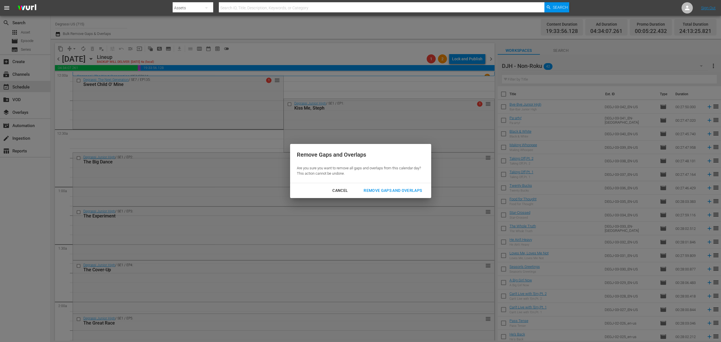
click at [412, 193] on div "Remove Gaps and Overlaps" at bounding box center [392, 190] width 67 height 7
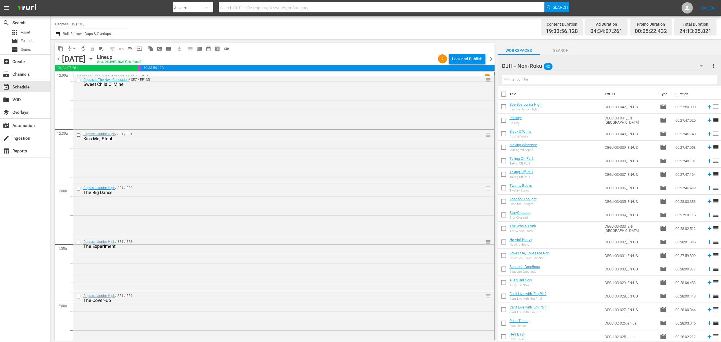
click at [493, 60] on span "chevron_right" at bounding box center [491, 58] width 7 height 7
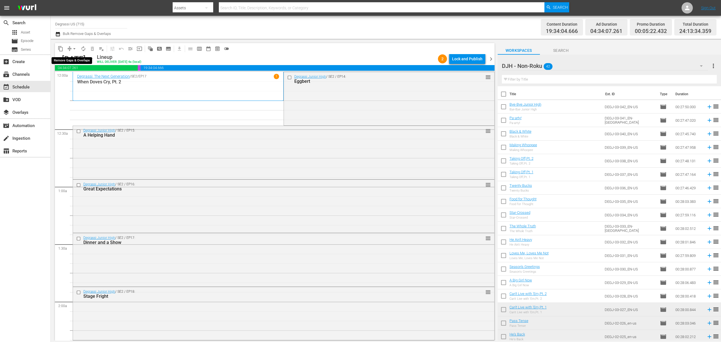
click at [77, 51] on span "arrow_drop_down" at bounding box center [75, 49] width 6 height 6
click at [69, 78] on li "Align to End of Previous Day" at bounding box center [74, 78] width 59 height 9
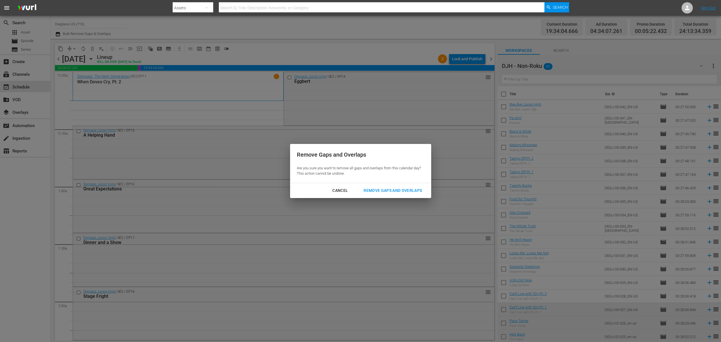
click at [342, 189] on div "Cancel" at bounding box center [340, 190] width 25 height 7
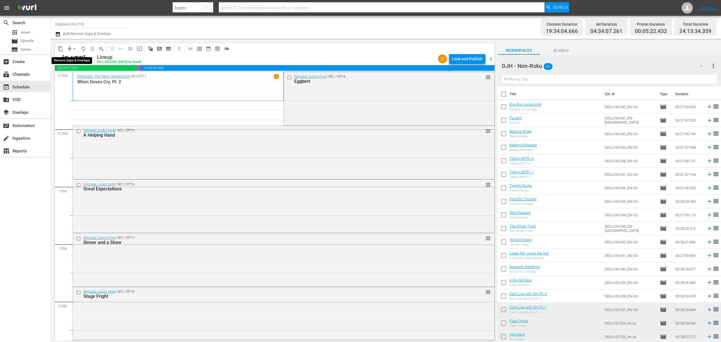
click at [76, 49] on span "arrow_drop_down" at bounding box center [75, 49] width 6 height 6
click at [76, 79] on li "Align to End of Previous Day" at bounding box center [74, 78] width 59 height 9
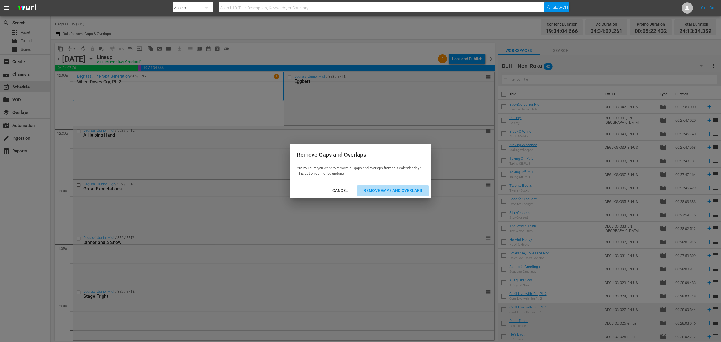
click at [386, 190] on div "Remove Gaps and Overlaps" at bounding box center [392, 190] width 67 height 7
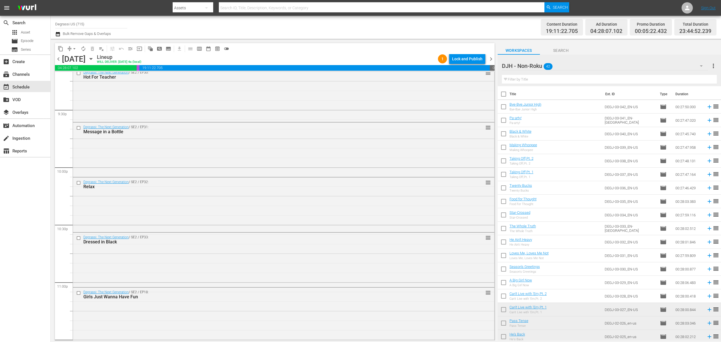
scroll to position [2489, 0]
click at [488, 59] on span "chevron_right" at bounding box center [491, 58] width 7 height 7
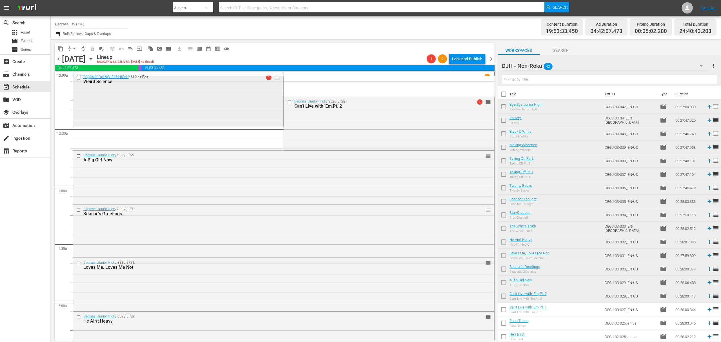
click at [78, 78] on input "checkbox" at bounding box center [79, 77] width 6 height 5
click at [94, 50] on span "delete_forever_outlined" at bounding box center [93, 49] width 6 height 6
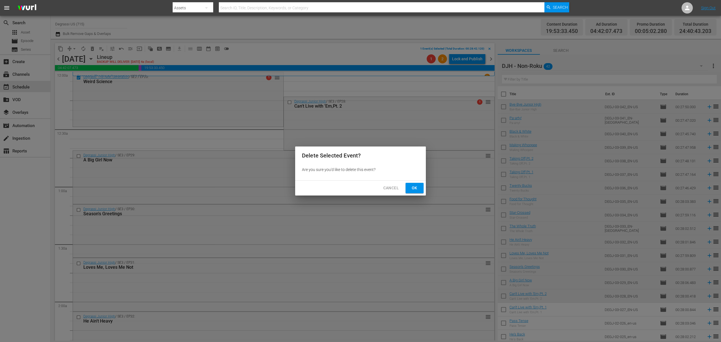
click at [423, 189] on button "Ok" at bounding box center [415, 188] width 18 height 10
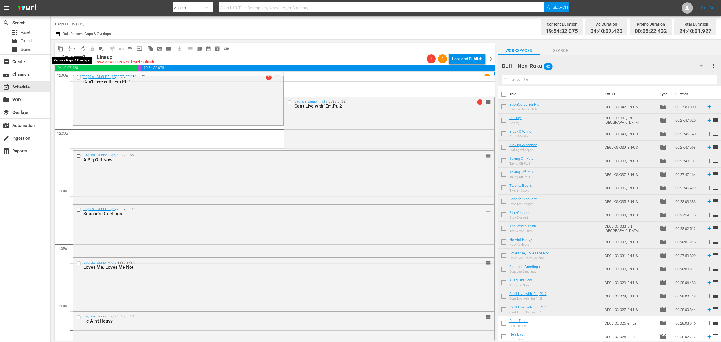
click at [74, 48] on span "arrow_drop_down" at bounding box center [75, 49] width 6 height 6
click at [66, 77] on li "Align to End of Previous Day" at bounding box center [74, 78] width 59 height 9
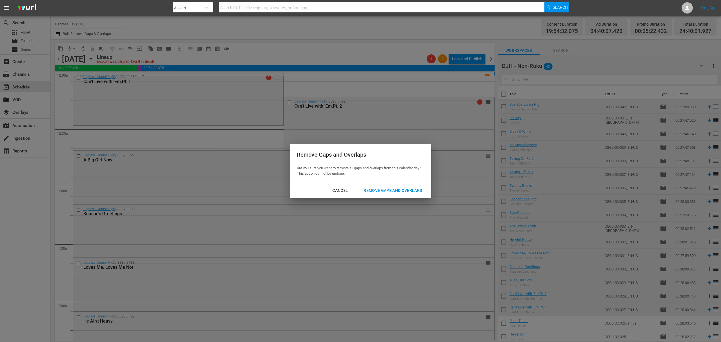
click at [368, 190] on div "Remove Gaps and Overlaps" at bounding box center [392, 190] width 67 height 7
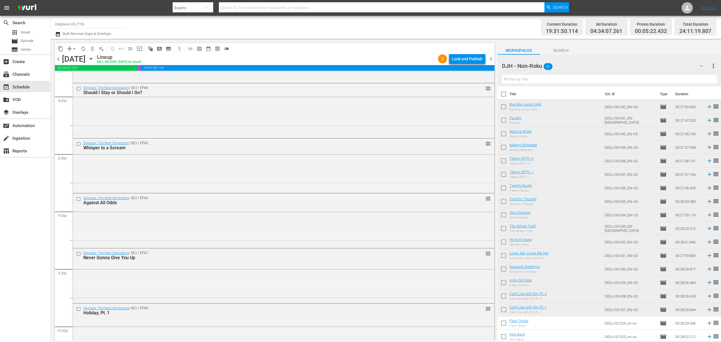
scroll to position [2511, 0]
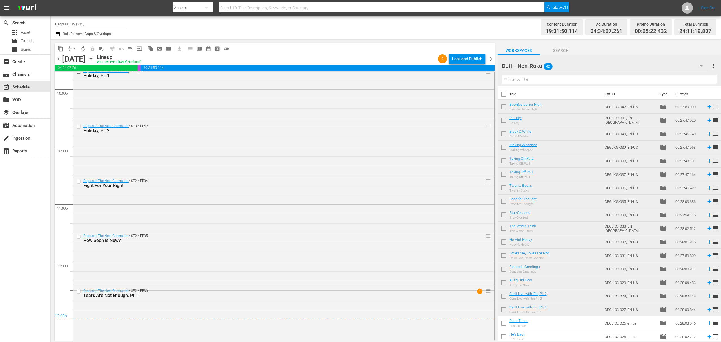
click at [489, 57] on span "chevron_right" at bounding box center [491, 58] width 7 height 7
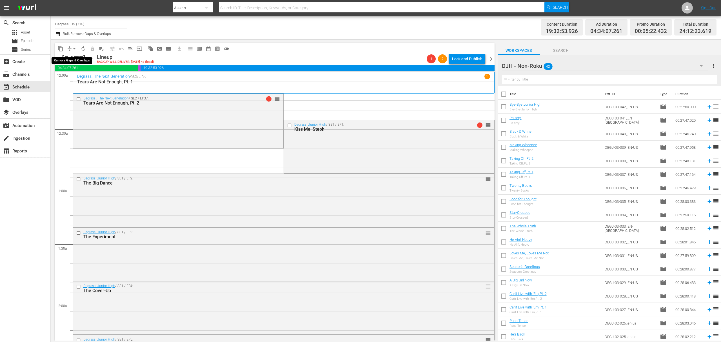
click at [74, 49] on span "arrow_drop_down" at bounding box center [75, 49] width 6 height 6
click at [72, 78] on li "Align to End of Previous Day" at bounding box center [74, 78] width 59 height 9
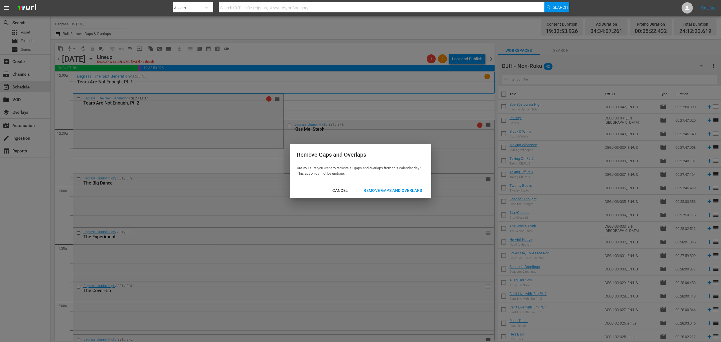
click at [407, 189] on div "Remove Gaps and Overlaps" at bounding box center [392, 190] width 67 height 7
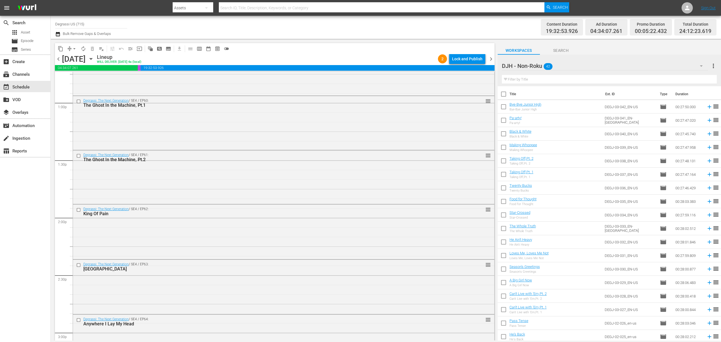
scroll to position [2534, 0]
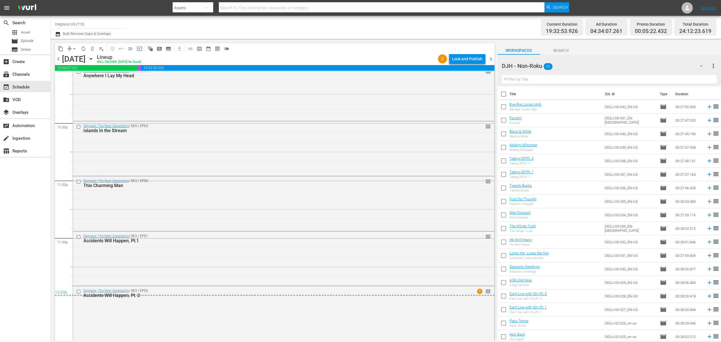
click at [493, 58] on span "chevron_right" at bounding box center [491, 58] width 7 height 7
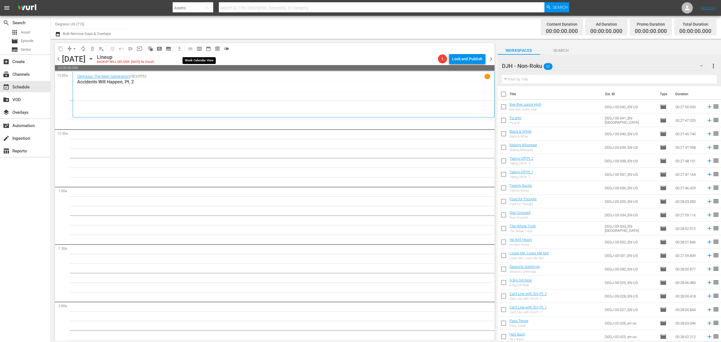
click at [195, 50] on button "calendar_view_week_outlined" at bounding box center [199, 48] width 9 height 9
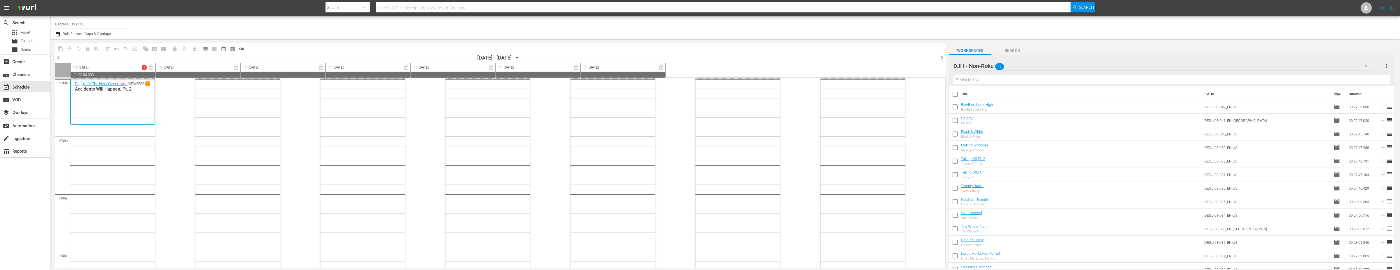
click at [520, 56] on icon "button" at bounding box center [517, 58] width 6 height 6
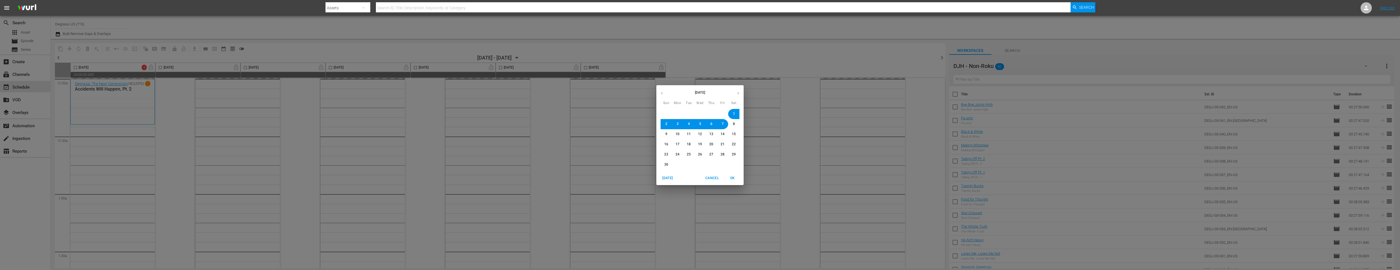
click at [659, 94] on button "button" at bounding box center [662, 93] width 11 height 11
click at [702, 115] on button "1" at bounding box center [700, 114] width 10 height 10
click at [721, 179] on span "OK" at bounding box center [733, 178] width 14 height 6
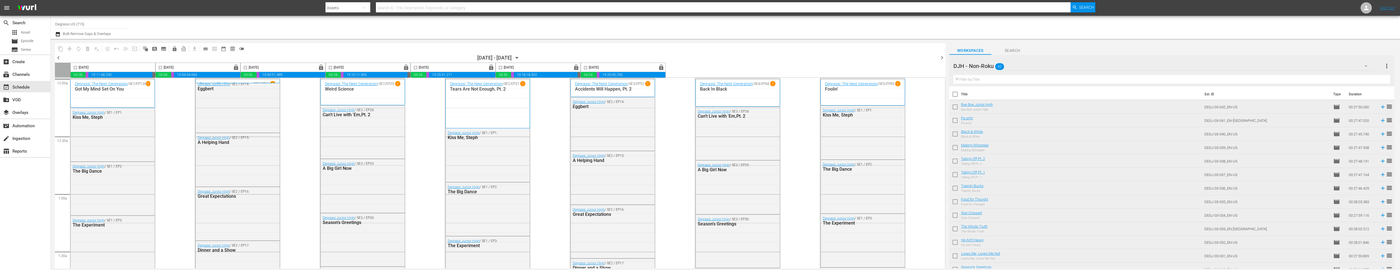
click at [520, 56] on icon "button" at bounding box center [517, 58] width 6 height 6
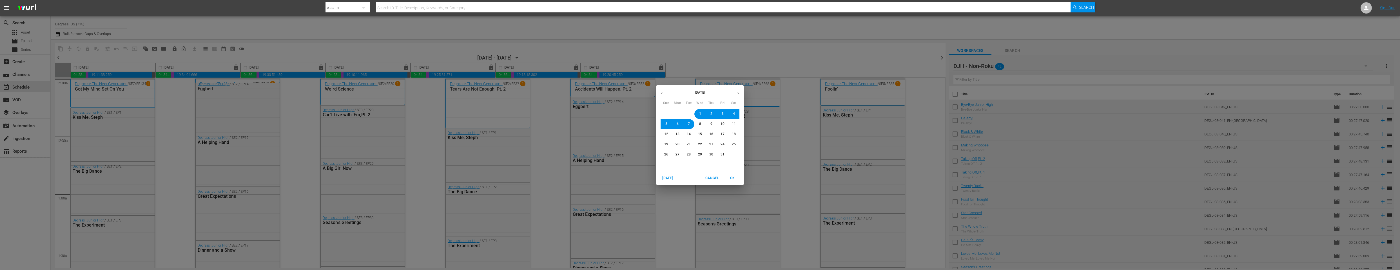
click at [700, 124] on span "8" at bounding box center [700, 123] width 2 height 5
click at [721, 177] on span "OK" at bounding box center [733, 178] width 14 height 6
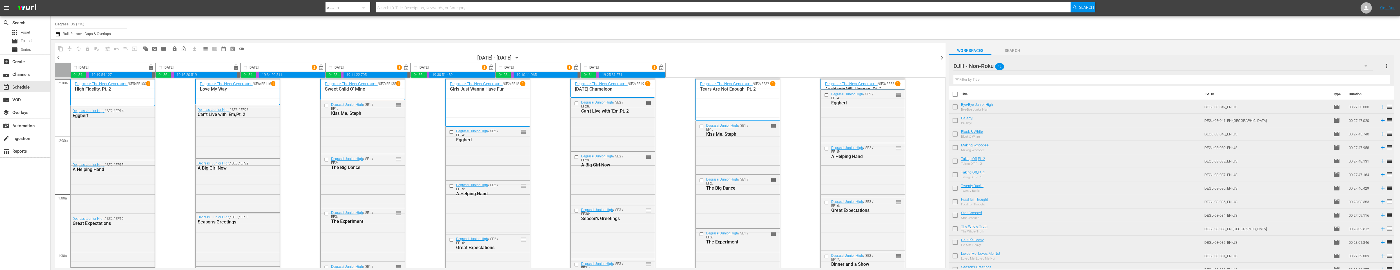
click at [246, 68] on input "checkbox" at bounding box center [245, 68] width 6 height 6
checkbox input "true"
drag, startPoint x: 330, startPoint y: 66, endPoint x: 417, endPoint y: 71, distance: 87.2
click at [330, 66] on input "checkbox" at bounding box center [330, 68] width 6 height 6
checkbox input "true"
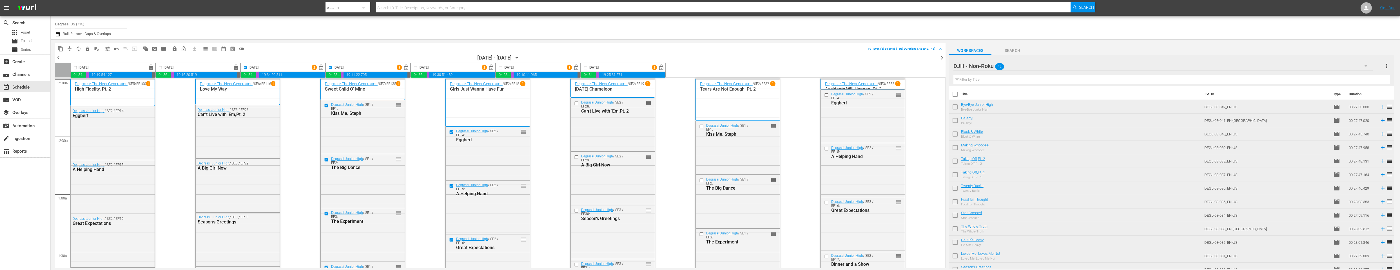
click at [416, 68] on input "checkbox" at bounding box center [415, 68] width 6 height 6
checkbox input "true"
click at [501, 68] on input "checkbox" at bounding box center [500, 68] width 6 height 6
checkbox input "true"
click at [586, 66] on input "checkbox" at bounding box center [585, 68] width 6 height 6
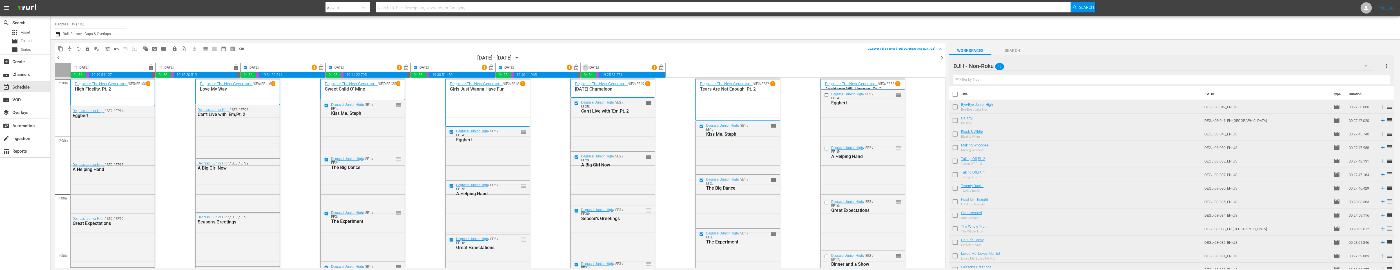
checkbox input "true"
click at [176, 47] on span "lock" at bounding box center [175, 49] width 6 height 6
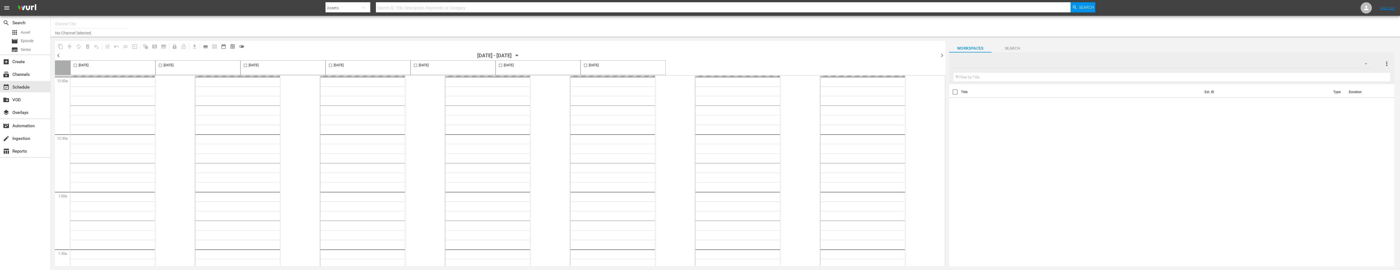
type input "Degrassi US (715)"
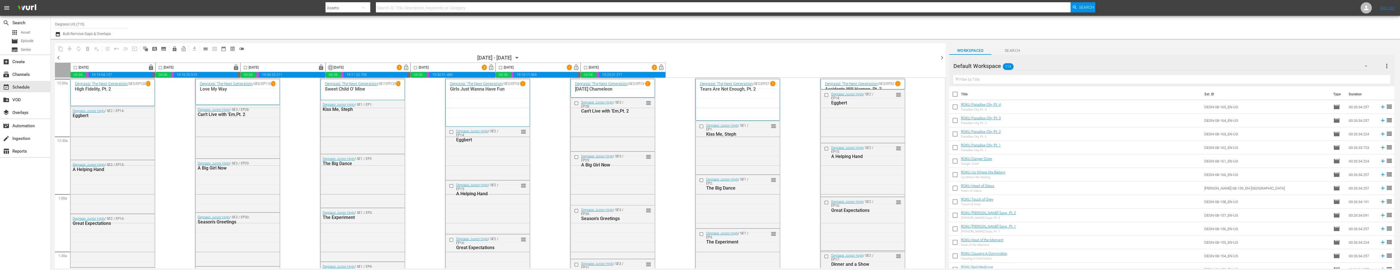
click at [332, 68] on input "checkbox" at bounding box center [330, 68] width 6 height 6
checkbox input "true"
click at [416, 68] on input "checkbox" at bounding box center [415, 68] width 6 height 6
checkbox input "true"
click at [177, 50] on span "lock" at bounding box center [175, 49] width 6 height 6
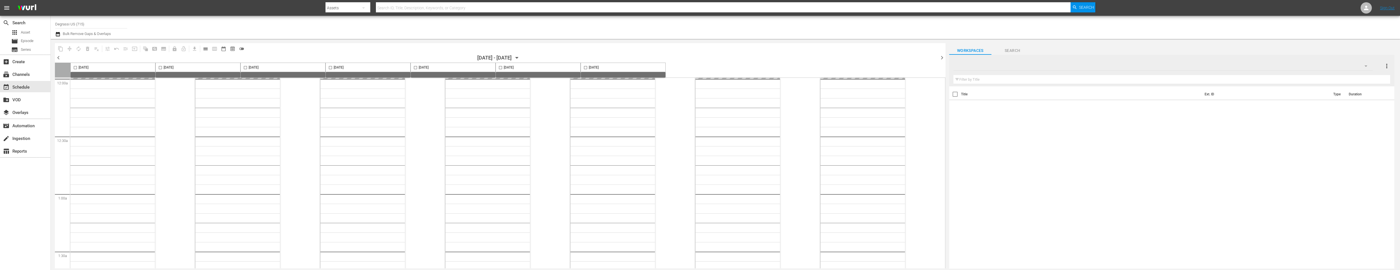
type input "Degrassi US (715)"
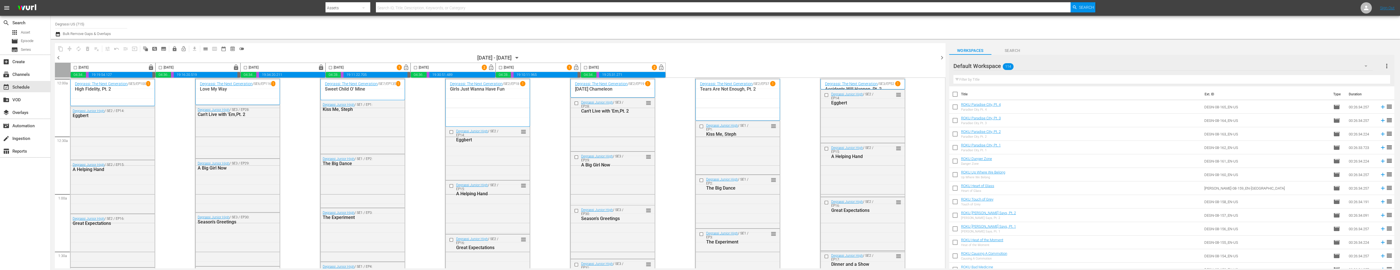
click at [407, 68] on span "lock_open" at bounding box center [406, 67] width 6 height 6
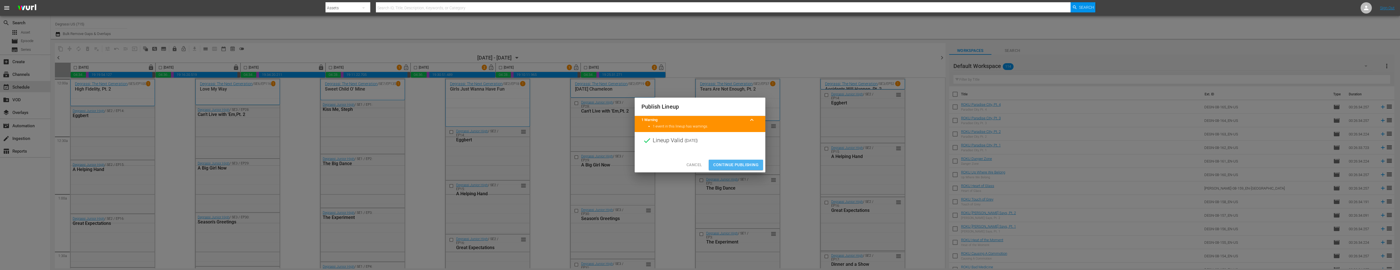
click at [740, 160] on button "Continue Publishing" at bounding box center [736, 164] width 54 height 10
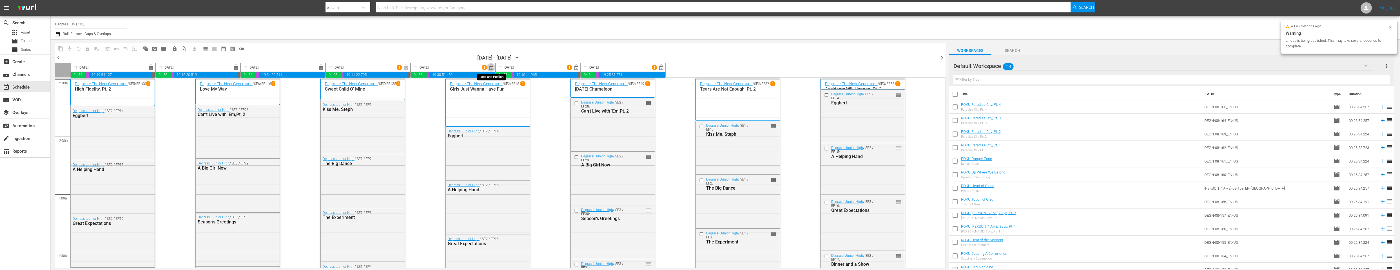
click at [492, 67] on span "lock_open" at bounding box center [491, 67] width 6 height 6
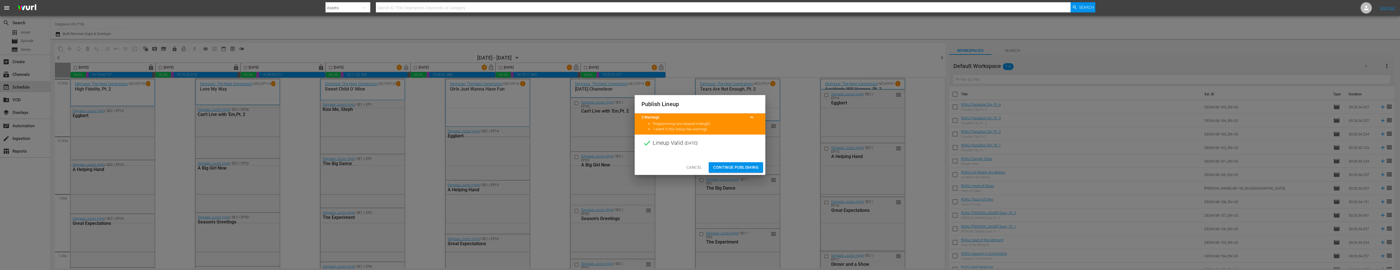
click at [726, 170] on span "Continue Publishing" at bounding box center [735, 167] width 45 height 7
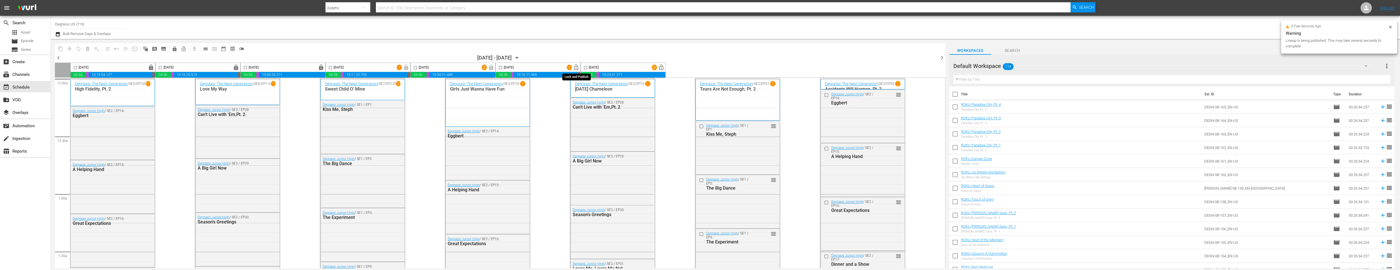
click at [575, 68] on span "lock_open" at bounding box center [576, 67] width 6 height 6
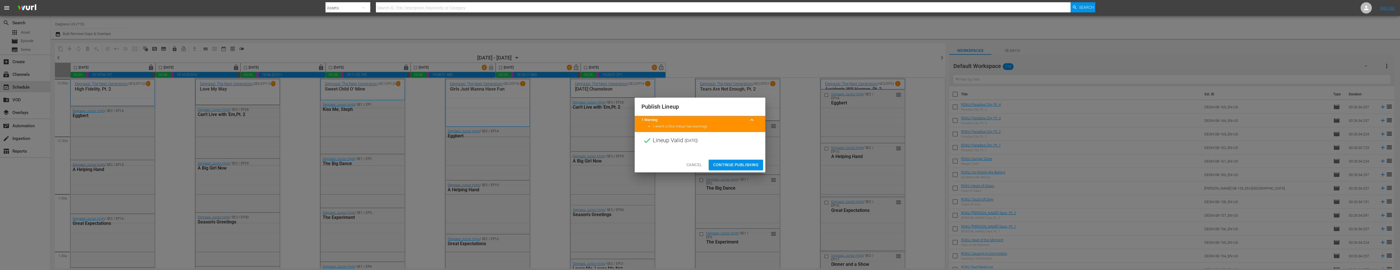
click at [740, 159] on button "Continue Publishing" at bounding box center [736, 164] width 54 height 10
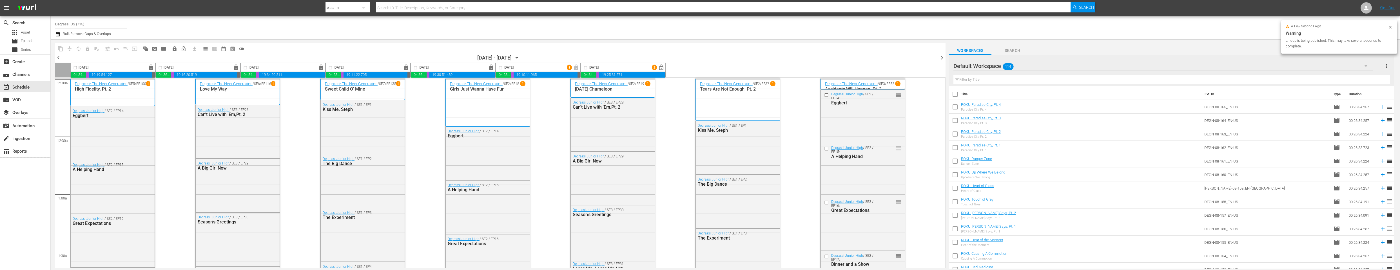
click at [205, 49] on span "calendar_view_day_outlined" at bounding box center [206, 49] width 6 height 6
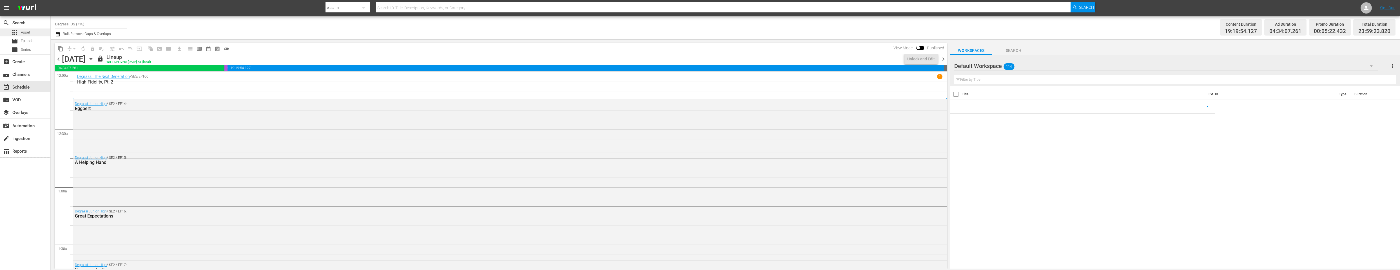
click at [39, 28] on div "apps Asset" at bounding box center [25, 32] width 50 height 8
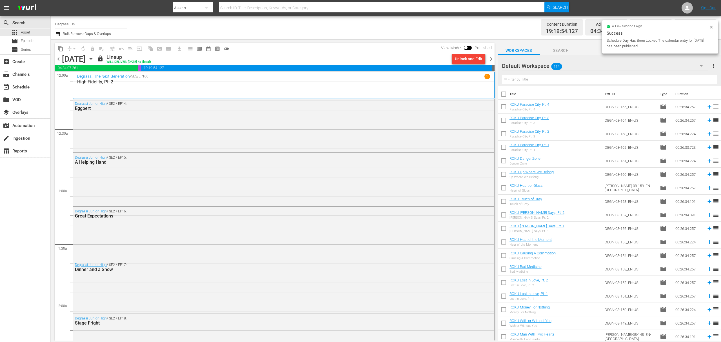
click at [92, 58] on icon "button" at bounding box center [91, 58] width 3 height 1
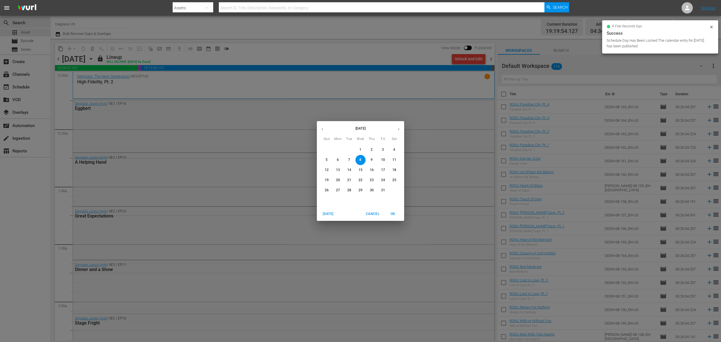
click at [371, 159] on p "9" at bounding box center [372, 159] width 2 height 5
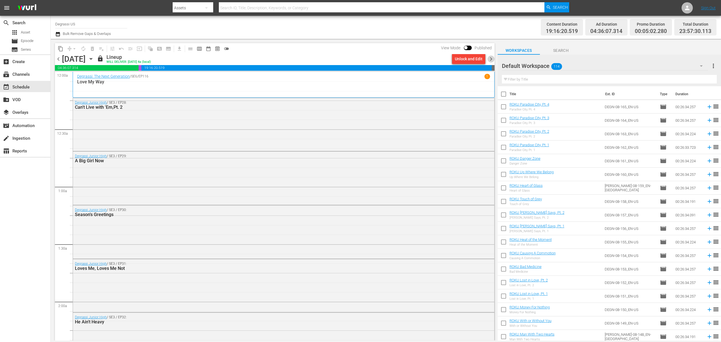
click at [489, 58] on span "chevron_right" at bounding box center [491, 58] width 7 height 7
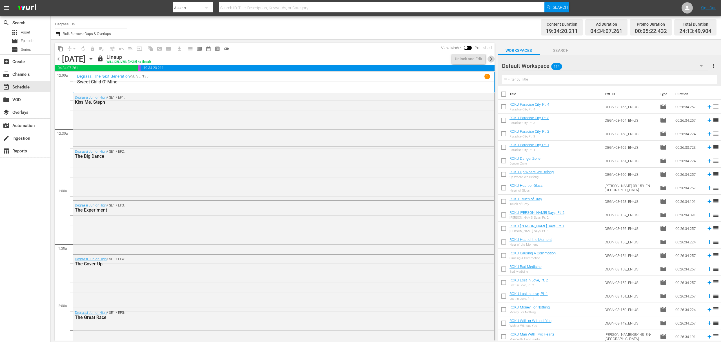
click at [489, 59] on span "chevron_right" at bounding box center [491, 58] width 7 height 7
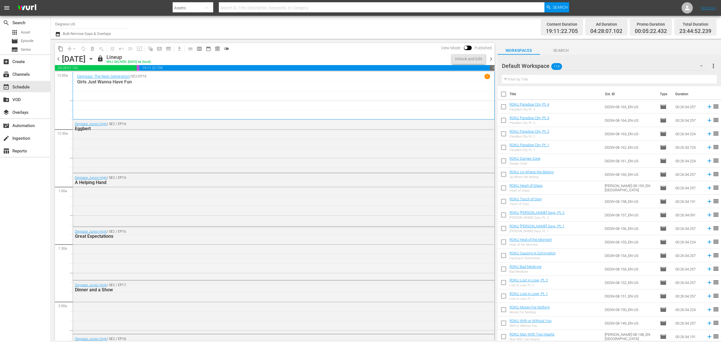
click at [489, 59] on span "chevron_right" at bounding box center [491, 58] width 7 height 7
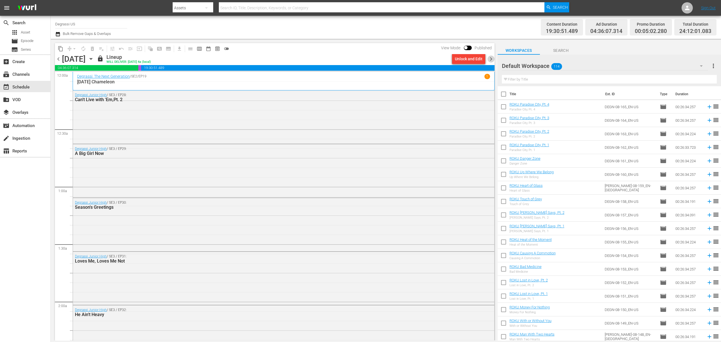
click at [489, 59] on span "chevron_right" at bounding box center [491, 58] width 7 height 7
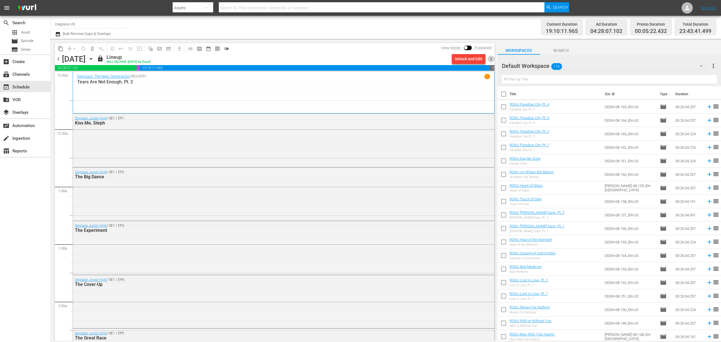
click at [489, 59] on span "chevron_right" at bounding box center [491, 58] width 7 height 7
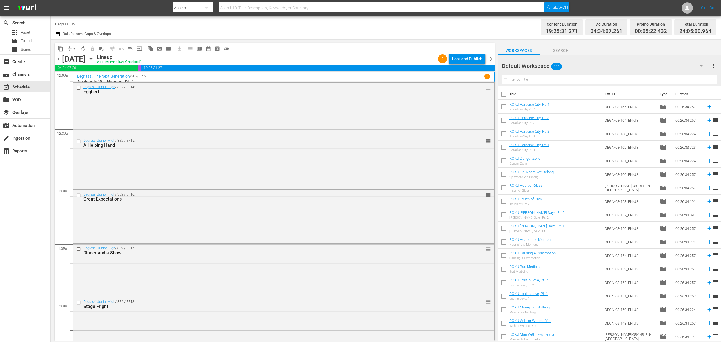
click at [461, 57] on div "Lock and Publish" at bounding box center [467, 59] width 30 height 10
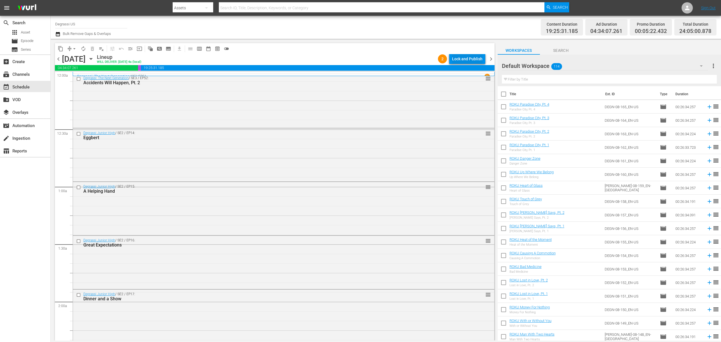
click at [476, 59] on div "Lock and Publish" at bounding box center [467, 59] width 30 height 10
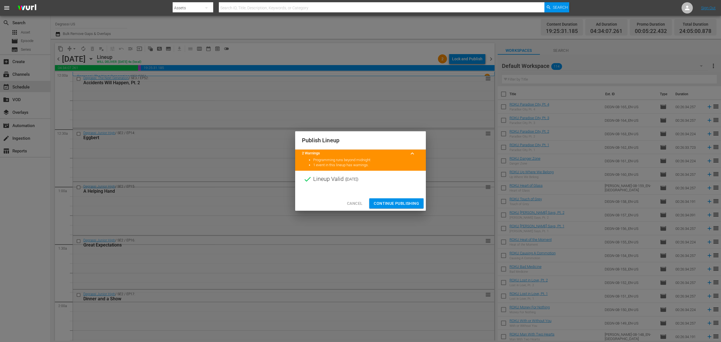
click at [403, 202] on span "Continue Publishing" at bounding box center [396, 203] width 45 height 7
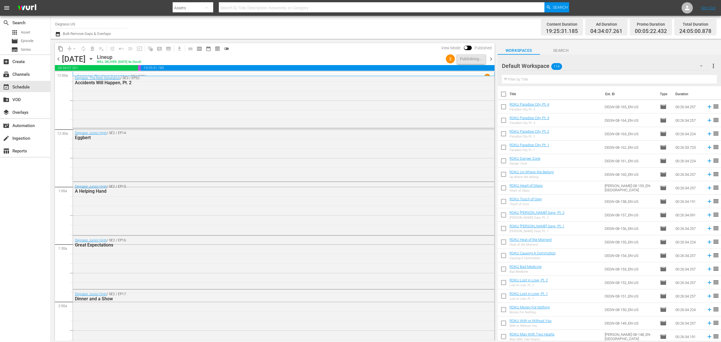
click at [492, 61] on span "chevron_right" at bounding box center [491, 58] width 7 height 7
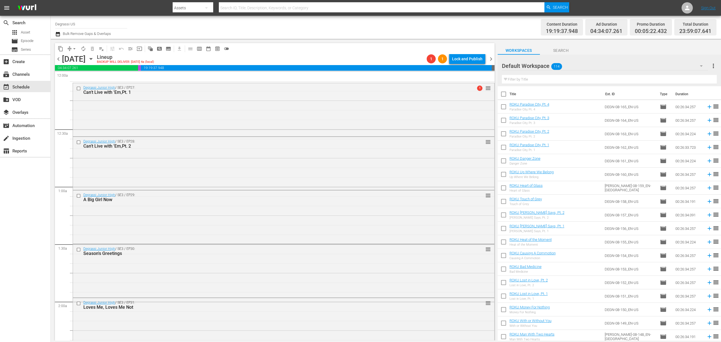
click at [57, 57] on span "chevron_left" at bounding box center [58, 58] width 7 height 7
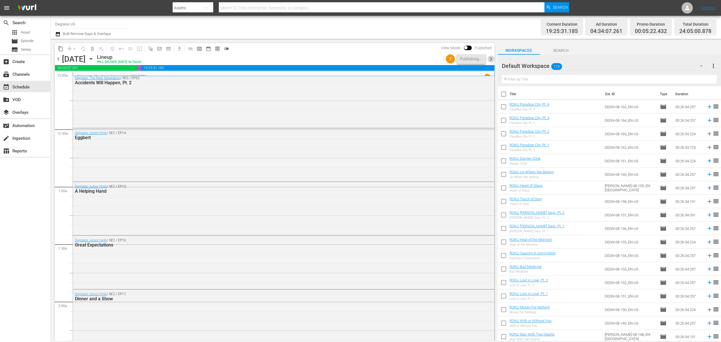
click at [491, 59] on span "chevron_right" at bounding box center [491, 58] width 7 height 7
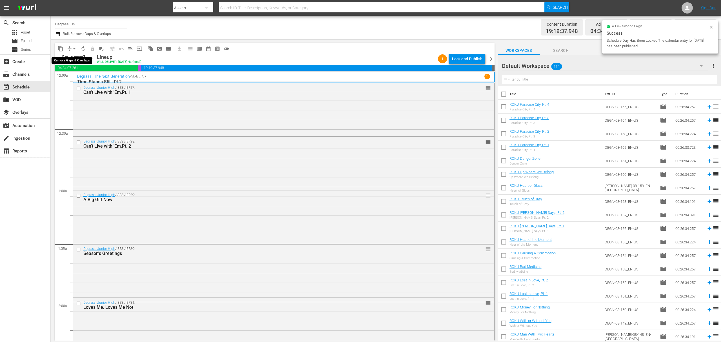
click at [73, 49] on span "arrow_drop_down" at bounding box center [75, 49] width 6 height 6
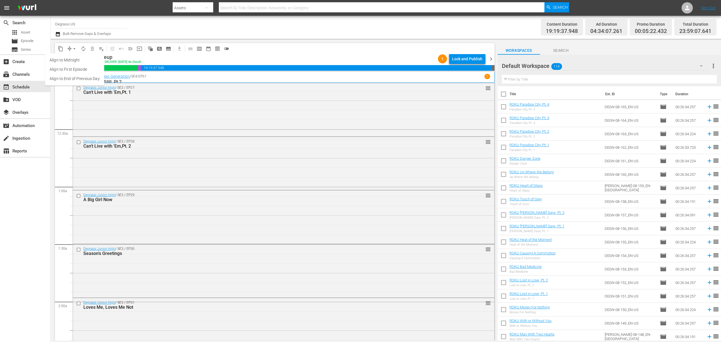
click at [358, 51] on div "content_copy compress arrow_drop_down autorenew_outlined delete_forever_outline…" at bounding box center [275, 48] width 440 height 11
click at [461, 57] on div "Lock and Publish" at bounding box center [467, 59] width 30 height 10
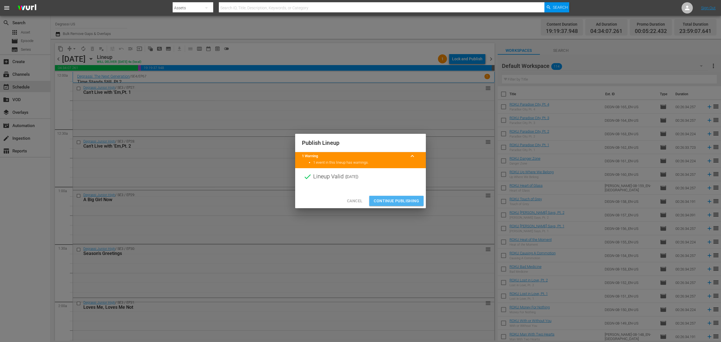
click at [398, 199] on span "Continue Publishing" at bounding box center [396, 200] width 45 height 7
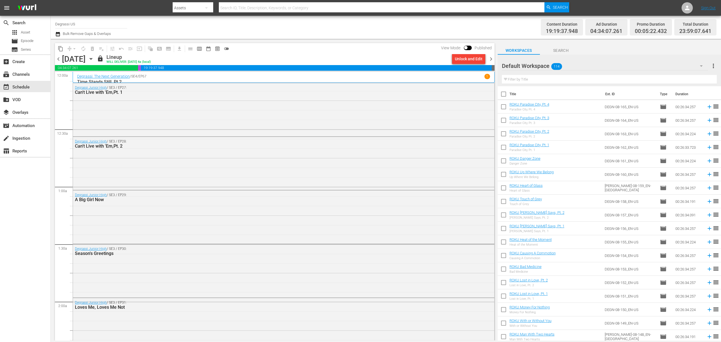
click at [491, 59] on span "chevron_right" at bounding box center [491, 58] width 7 height 7
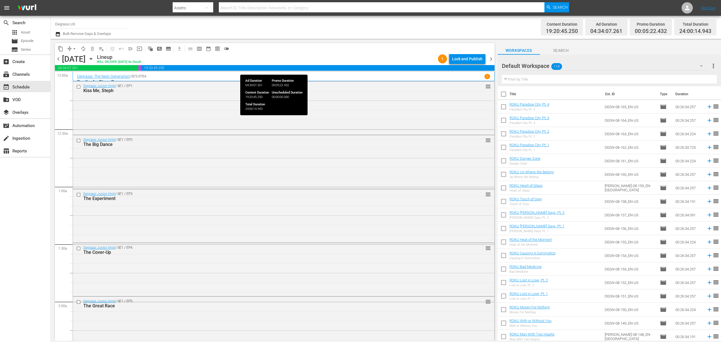
click at [466, 65] on span "19:20:45.250" at bounding box center [317, 68] width 353 height 6
click at [467, 65] on div "chevron_left [DATE] [DATE] Lineup WILL DELIVER: [DATE] 4a (local) 1 Lock and Pu…" at bounding box center [275, 59] width 440 height 11
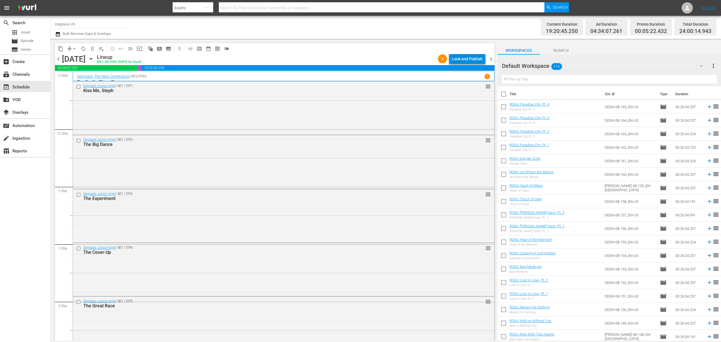
click at [469, 60] on div "Lock and Publish" at bounding box center [467, 59] width 30 height 10
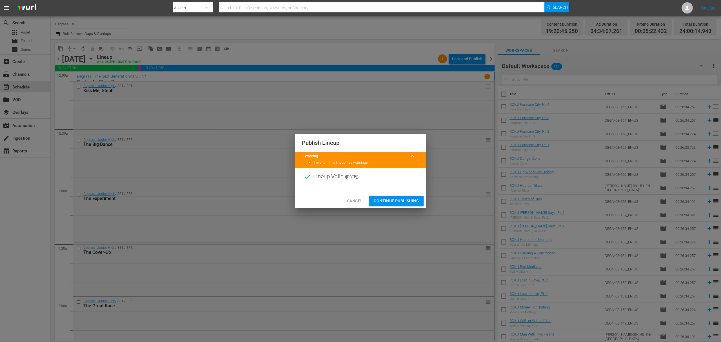
click at [395, 203] on span "Continue Publishing" at bounding box center [396, 200] width 45 height 7
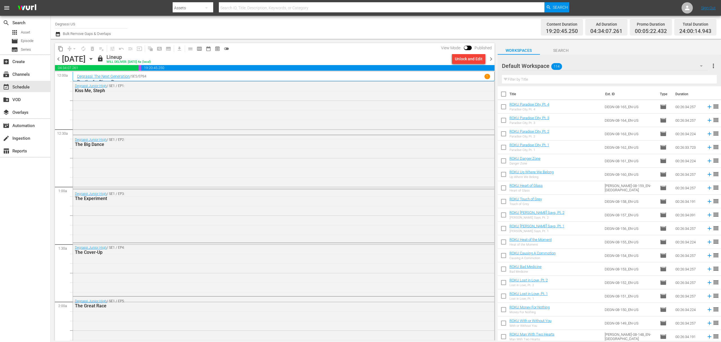
click at [491, 54] on div "content_copy compress arrow_drop_down autorenew_outlined delete_forever_outline…" at bounding box center [275, 48] width 440 height 11
click at [490, 61] on span "chevron_right" at bounding box center [491, 58] width 7 height 7
click at [473, 60] on div "Lock and Publish" at bounding box center [467, 59] width 30 height 10
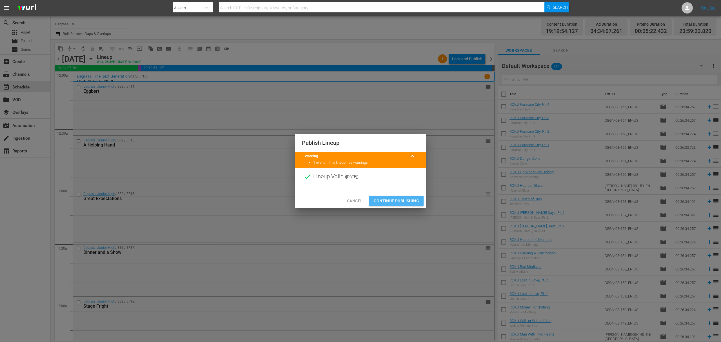
click at [416, 201] on span "Continue Publishing" at bounding box center [396, 200] width 45 height 7
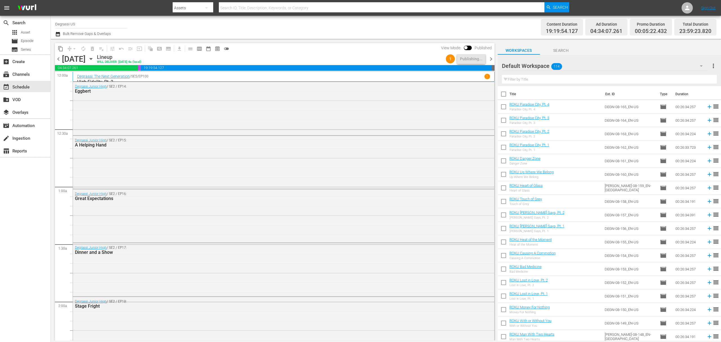
click at [493, 59] on span "chevron_right" at bounding box center [491, 58] width 7 height 7
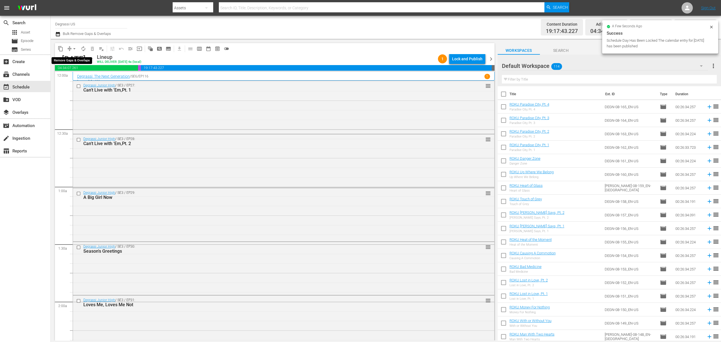
click at [73, 47] on span "arrow_drop_down" at bounding box center [75, 49] width 6 height 6
click at [78, 78] on li "Align to End of Previous Day" at bounding box center [74, 78] width 59 height 9
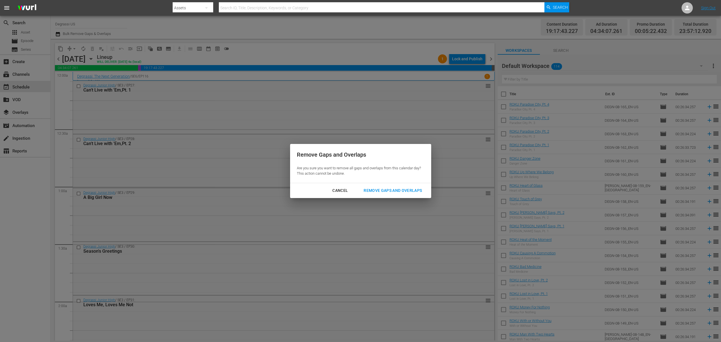
click at [381, 191] on div "Remove Gaps and Overlaps" at bounding box center [392, 190] width 67 height 7
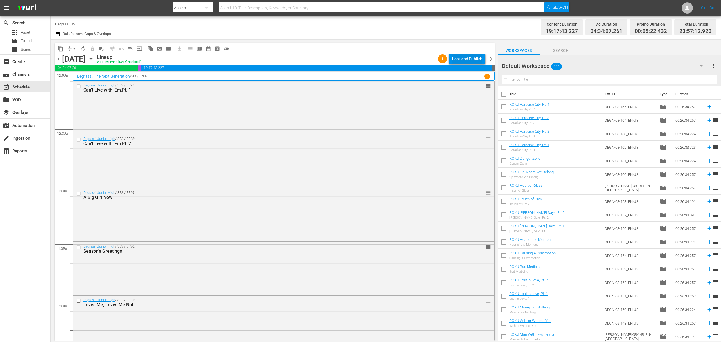
click at [473, 60] on div "Lock and Publish" at bounding box center [467, 59] width 30 height 10
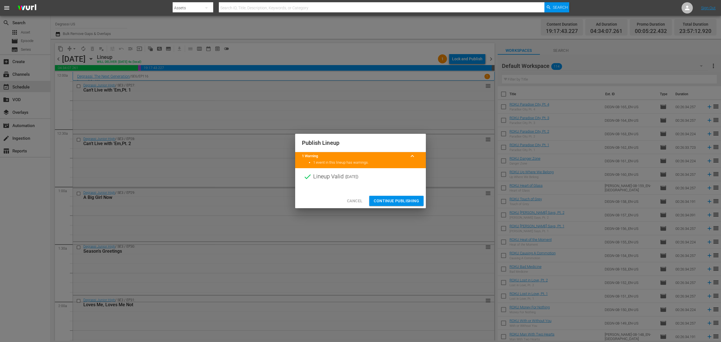
click at [397, 201] on span "Continue Publishing" at bounding box center [396, 200] width 45 height 7
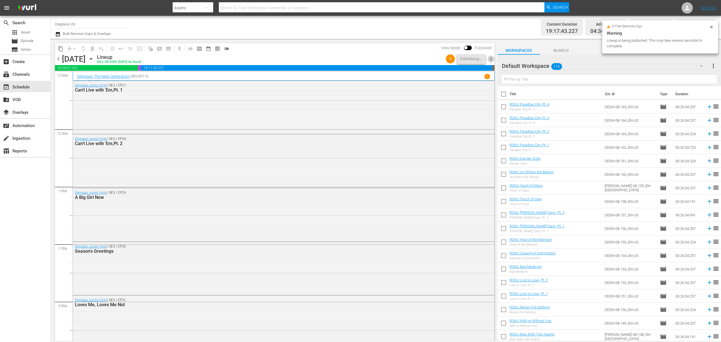
click at [492, 57] on span "chevron_right" at bounding box center [491, 58] width 7 height 7
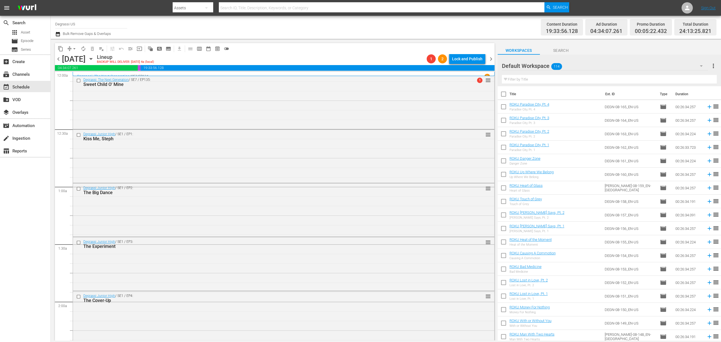
click at [73, 51] on span "arrow_drop_down" at bounding box center [75, 49] width 6 height 6
click at [69, 78] on li "Align to End of Previous Day" at bounding box center [74, 78] width 59 height 9
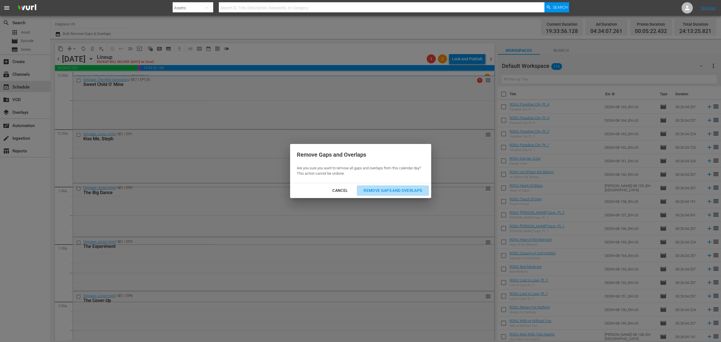
click at [370, 186] on button "Remove Gaps and Overlaps" at bounding box center [393, 190] width 72 height 10
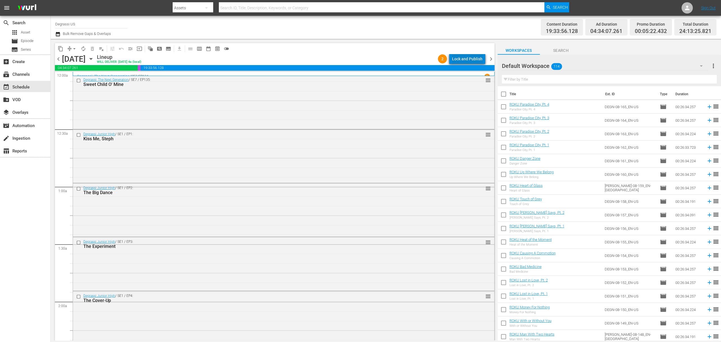
click at [478, 61] on div "Lock and Publish" at bounding box center [467, 59] width 30 height 10
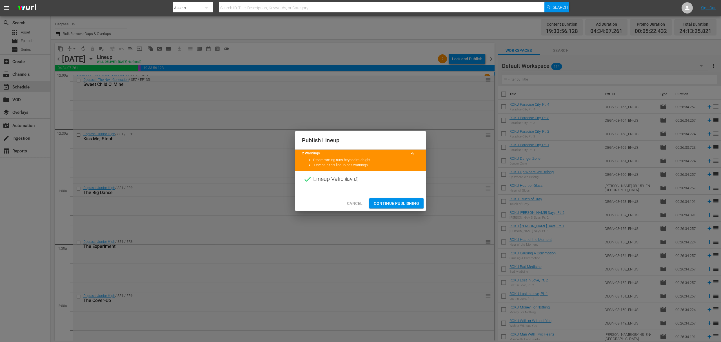
click at [401, 201] on span "Continue Publishing" at bounding box center [396, 203] width 45 height 7
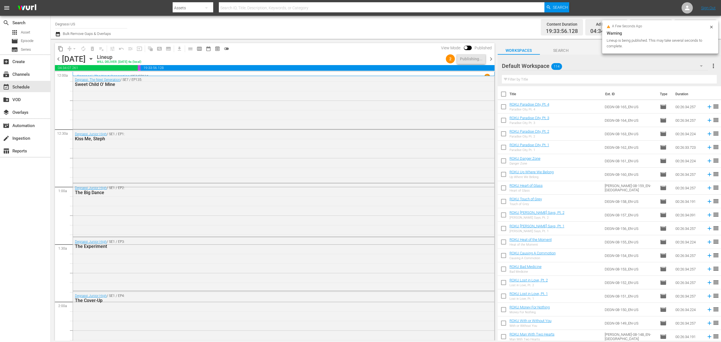
click at [491, 58] on span "chevron_right" at bounding box center [491, 58] width 7 height 7
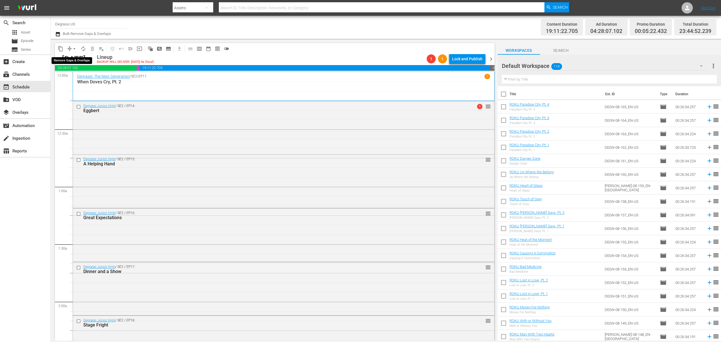
click at [73, 49] on span "arrow_drop_down" at bounding box center [75, 49] width 6 height 6
click at [73, 81] on li "Align to End of Previous Day" at bounding box center [74, 78] width 59 height 9
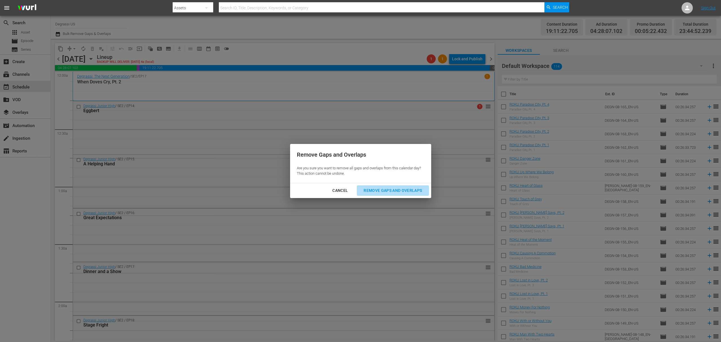
click at [389, 188] on div "Remove Gaps and Overlaps" at bounding box center [392, 190] width 67 height 7
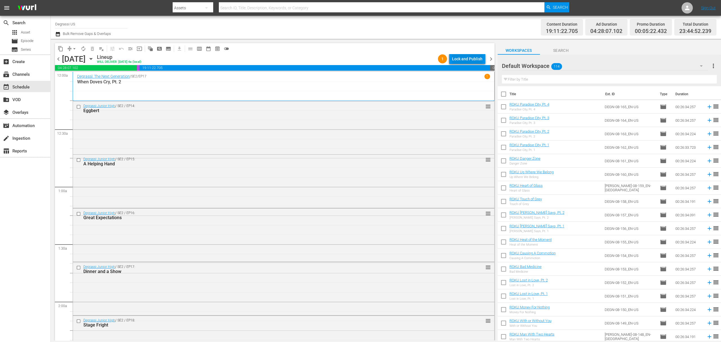
click at [476, 59] on div "Lock and Publish" at bounding box center [467, 59] width 30 height 10
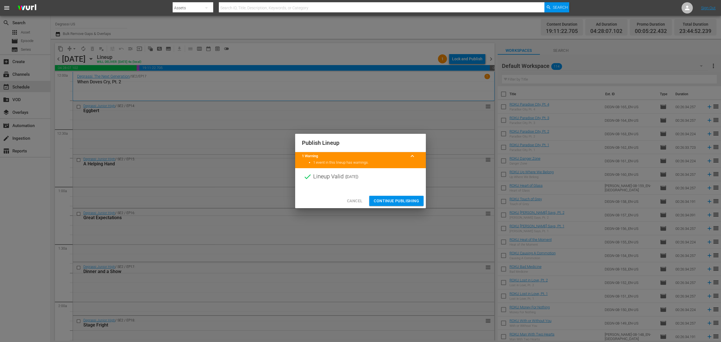
click at [397, 202] on span "Continue Publishing" at bounding box center [396, 200] width 45 height 7
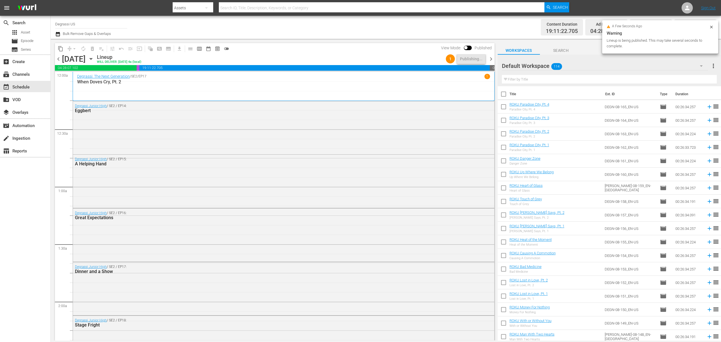
click at [491, 59] on span "chevron_right" at bounding box center [491, 58] width 7 height 7
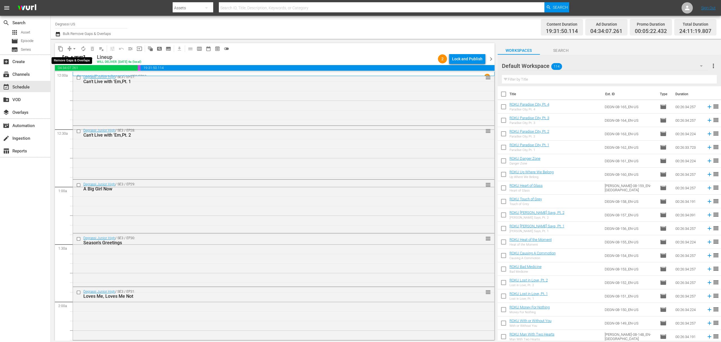
click at [75, 48] on span "arrow_drop_down" at bounding box center [75, 49] width 6 height 6
click at [75, 76] on li "Align to End of Previous Day" at bounding box center [74, 78] width 59 height 9
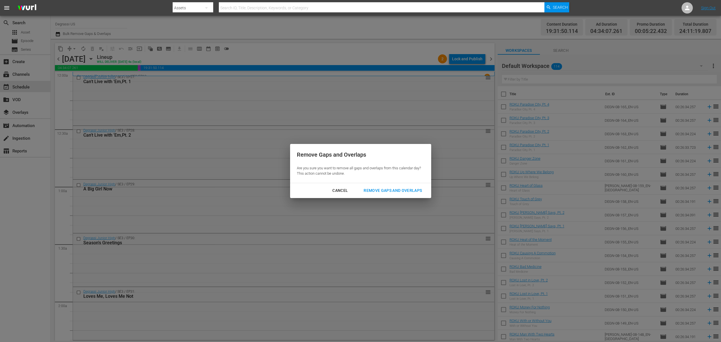
click at [374, 190] on div "Remove Gaps and Overlaps" at bounding box center [392, 190] width 67 height 7
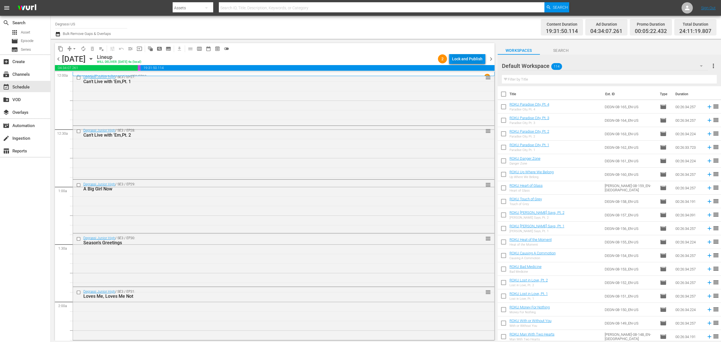
click at [461, 55] on div "Lock and Publish" at bounding box center [467, 59] width 30 height 10
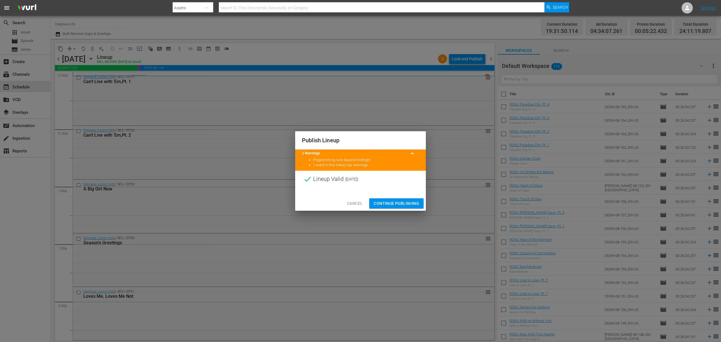
click at [395, 199] on button "Continue Publishing" at bounding box center [396, 203] width 54 height 10
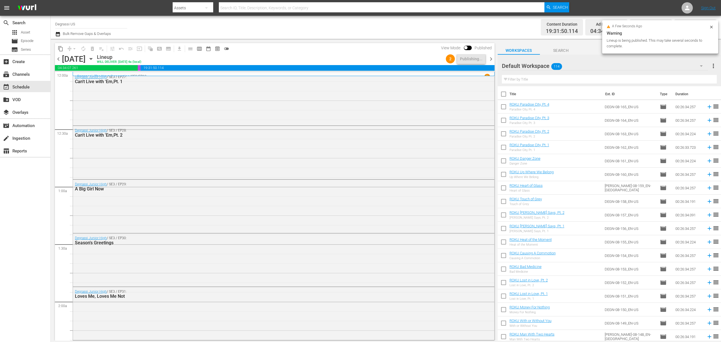
click at [489, 55] on span "chevron_right" at bounding box center [491, 58] width 7 height 7
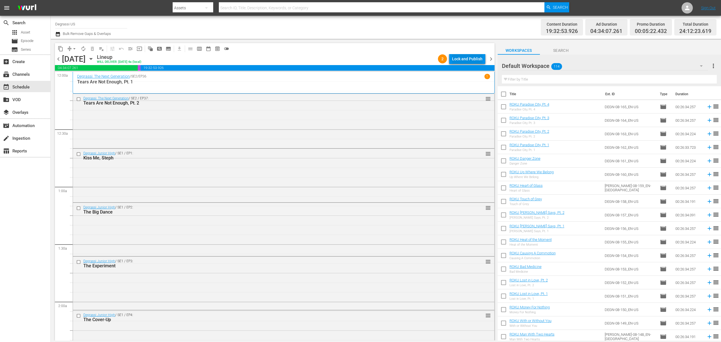
click at [473, 56] on div "Lock and Publish" at bounding box center [467, 59] width 30 height 10
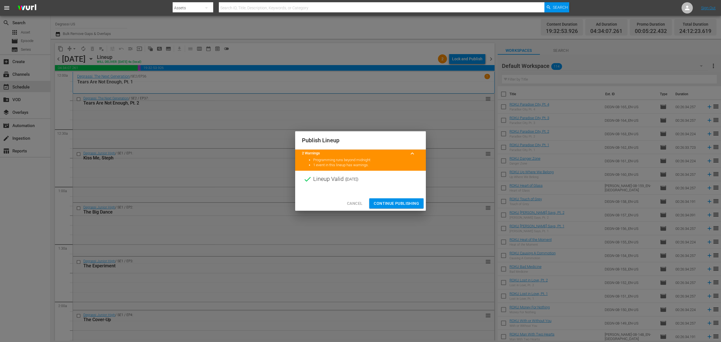
click at [420, 204] on button "Continue Publishing" at bounding box center [396, 203] width 54 height 10
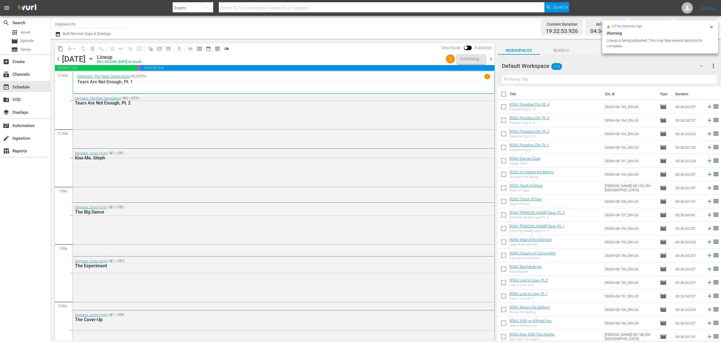
click at [491, 62] on span "chevron_right" at bounding box center [491, 58] width 7 height 7
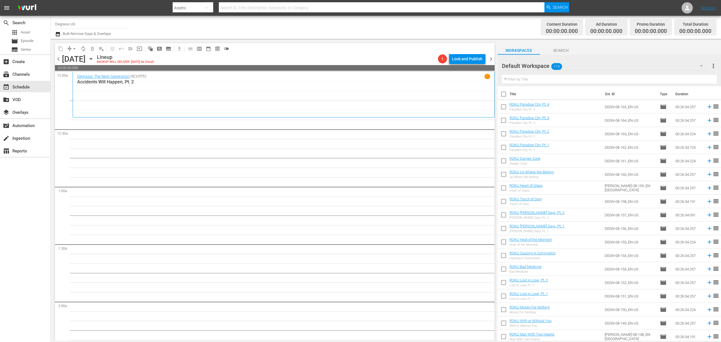
click at [57, 34] on icon "button" at bounding box center [58, 34] width 4 height 5
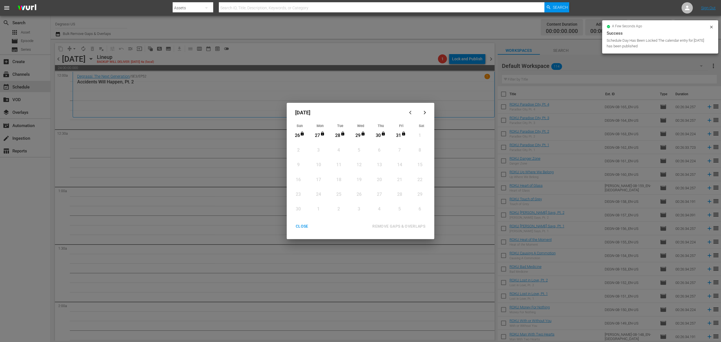
click at [410, 111] on icon "button" at bounding box center [411, 112] width 4 height 4
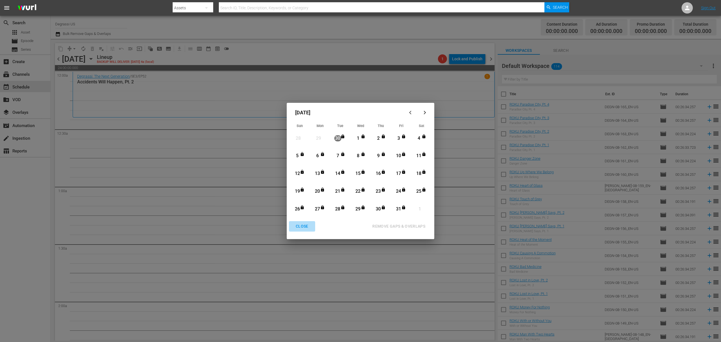
click at [305, 228] on div "CLOSE" at bounding box center [302, 226] width 22 height 7
